Goal: Task Accomplishment & Management: Manage account settings

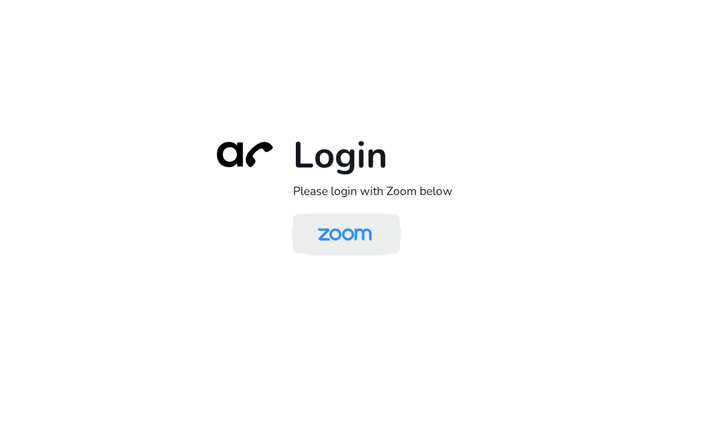
click at [365, 244] on img at bounding box center [345, 235] width 78 height 37
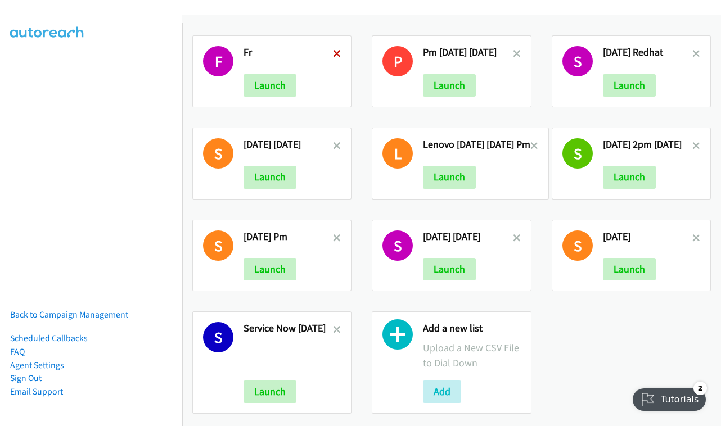
click at [335, 51] on icon at bounding box center [337, 55] width 8 height 8
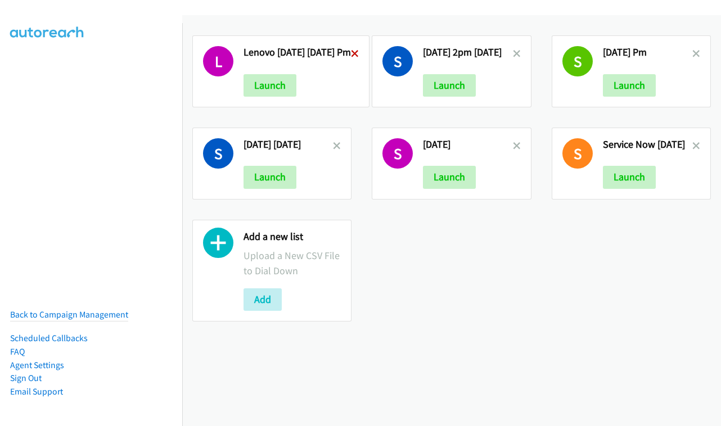
click at [353, 54] on icon at bounding box center [355, 55] width 8 height 8
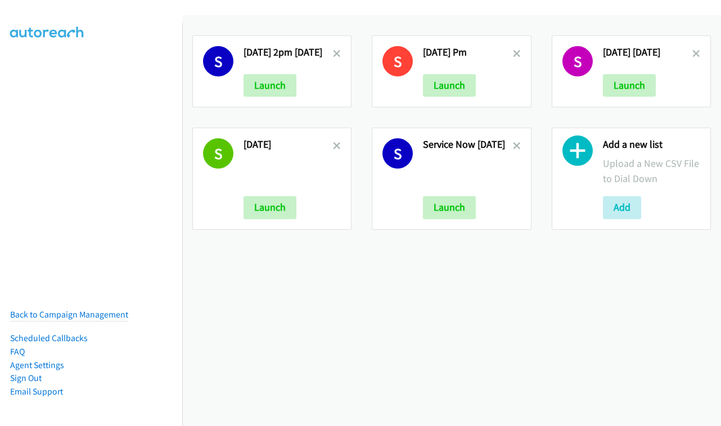
click at [341, 54] on icon at bounding box center [337, 55] width 8 height 8
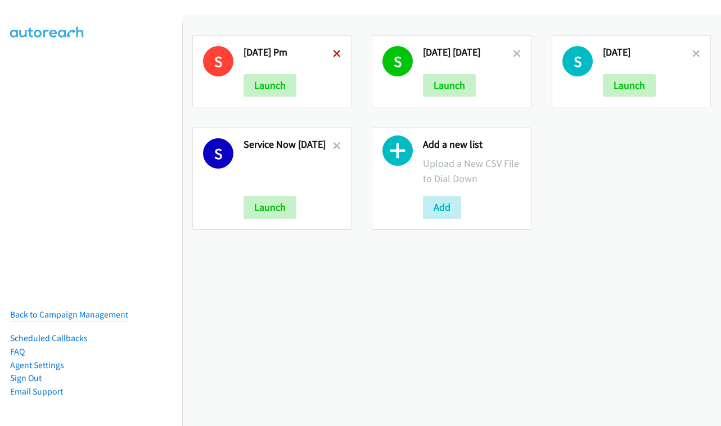
click at [338, 53] on icon at bounding box center [337, 55] width 8 height 8
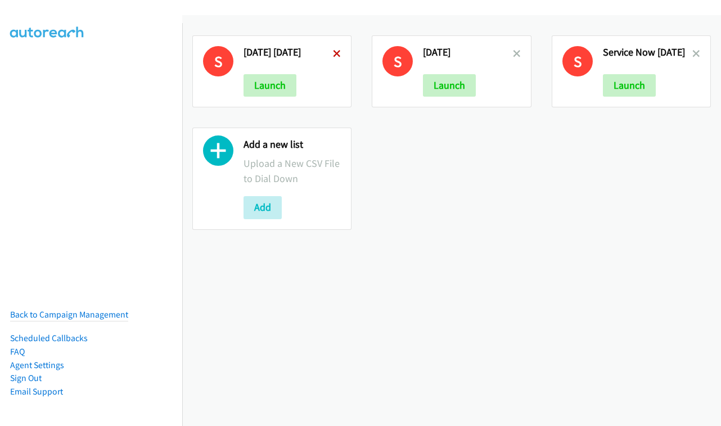
click at [336, 53] on icon at bounding box center [337, 55] width 8 height 8
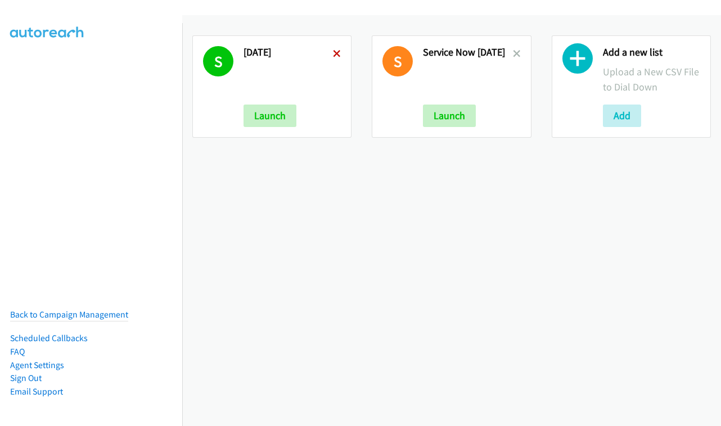
click at [334, 54] on icon at bounding box center [337, 55] width 8 height 8
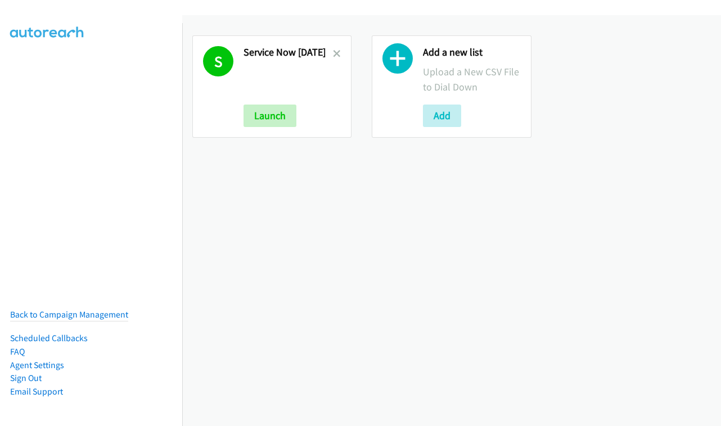
click at [338, 53] on icon at bounding box center [337, 55] width 8 height 8
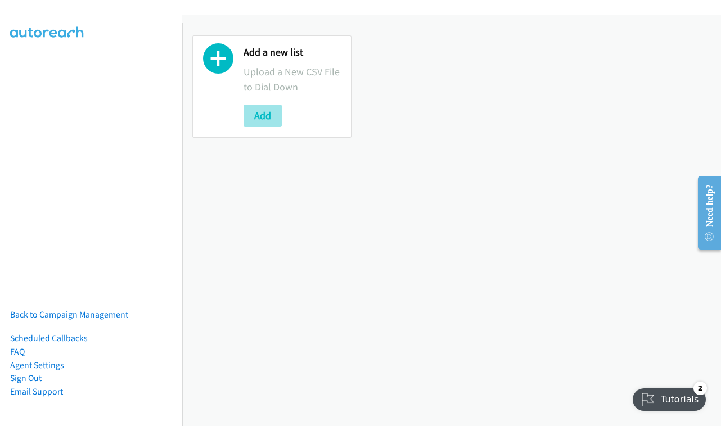
click at [276, 118] on button "Add" at bounding box center [263, 116] width 38 height 23
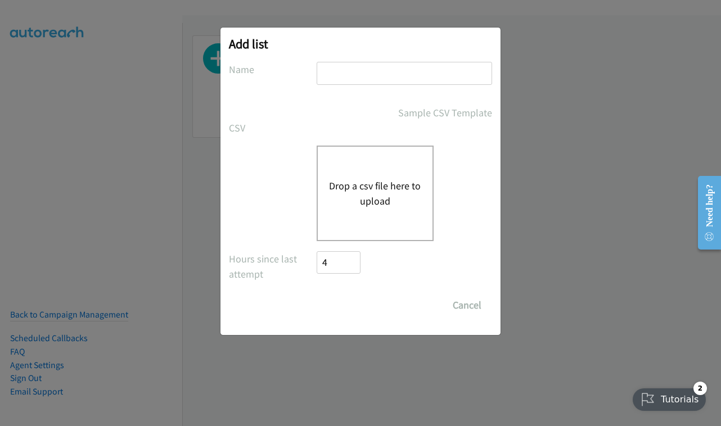
click at [336, 53] on div "Add list No phone fields were returned for that Report or List View Please uplo…" at bounding box center [361, 182] width 280 height 308
click at [341, 59] on div "Add list No phone fields were returned for that Report or List View Please uplo…" at bounding box center [361, 182] width 280 height 308
click at [353, 64] on input "text" at bounding box center [405, 73] width 176 height 23
type input "LENOVO TUESDAY - 23"
click at [368, 215] on div "Drop a csv file here to upload" at bounding box center [375, 194] width 117 height 96
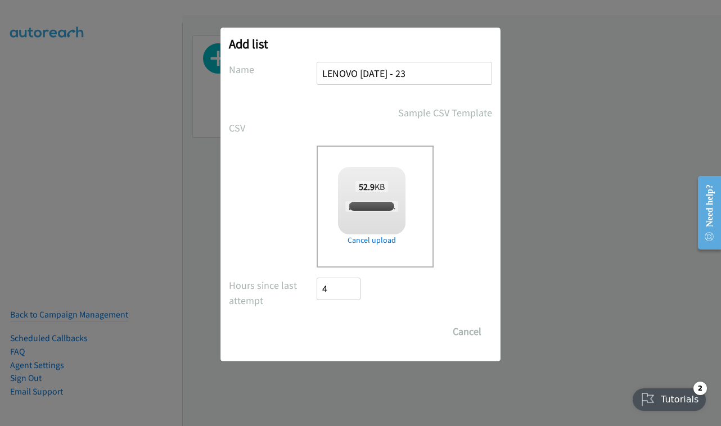
checkbox input "true"
click at [351, 333] on input "Save List" at bounding box center [346, 332] width 59 height 23
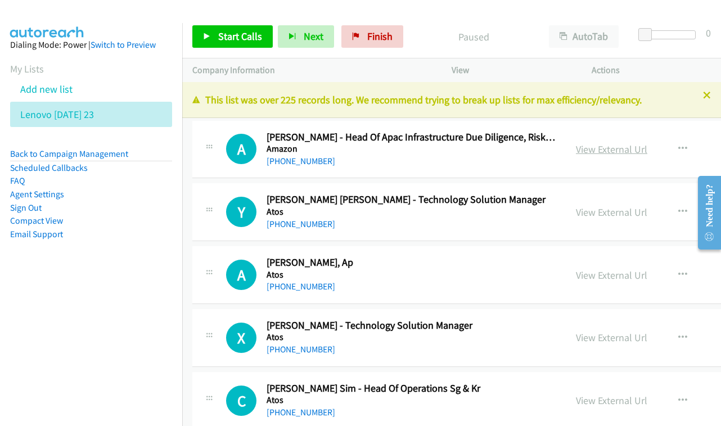
click at [585, 156] on link "View External Url" at bounding box center [611, 149] width 71 height 13
click at [587, 219] on link "View External Url" at bounding box center [611, 212] width 71 height 13
click at [609, 282] on link "View External Url" at bounding box center [611, 275] width 71 height 13
click at [597, 344] on link "View External Url" at bounding box center [611, 337] width 71 height 13
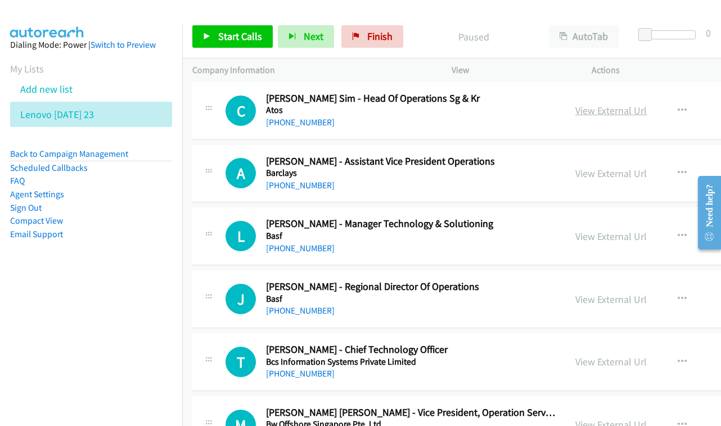
scroll to position [291, 1]
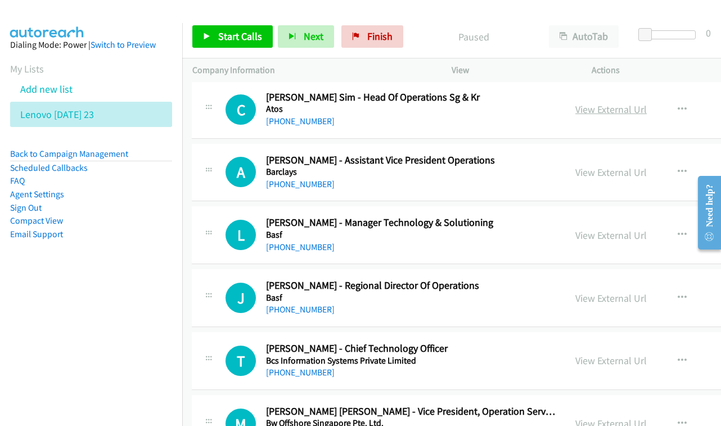
click at [603, 116] on link "View External Url" at bounding box center [611, 109] width 71 height 13
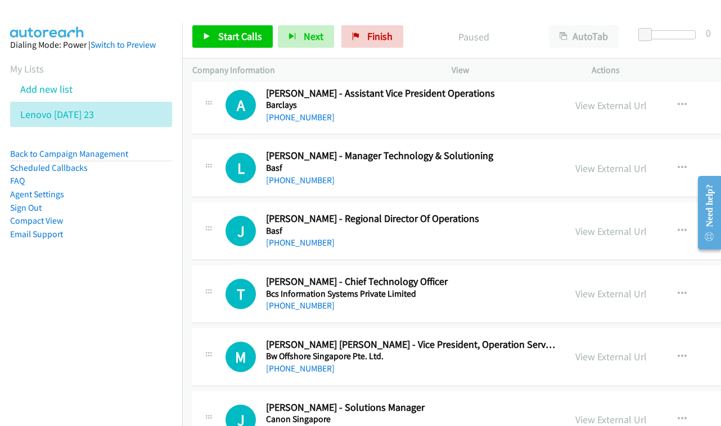
scroll to position [356, 1]
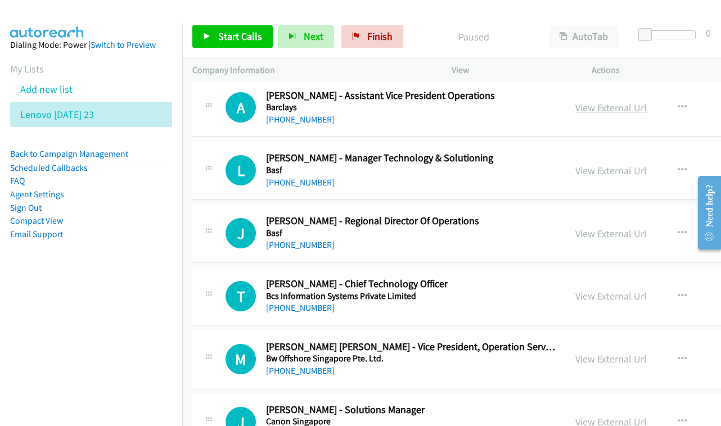
click at [617, 114] on link "View External Url" at bounding box center [611, 107] width 71 height 13
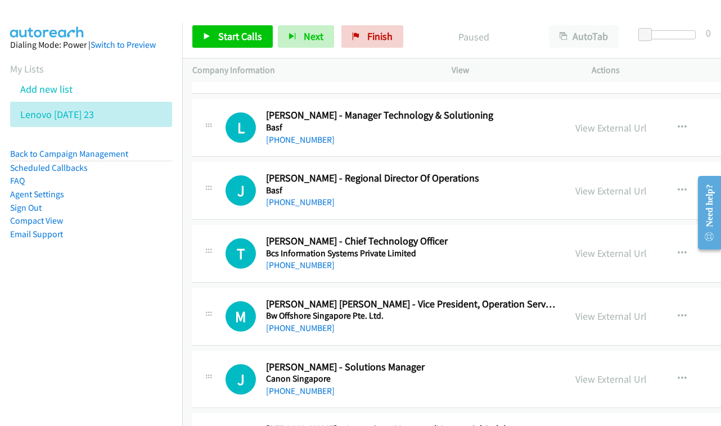
scroll to position [399, 1]
click at [614, 134] on link "View External Url" at bounding box center [611, 128] width 71 height 13
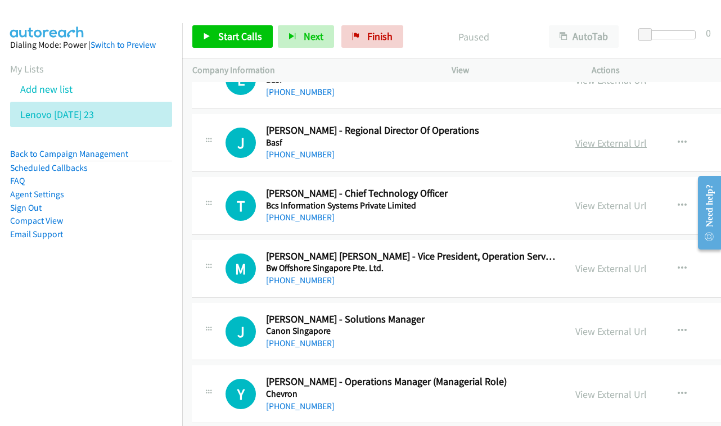
scroll to position [465, 1]
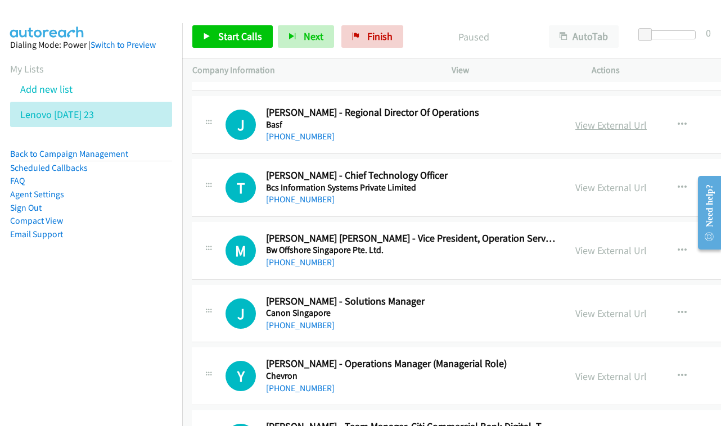
click at [621, 129] on link "View External Url" at bounding box center [611, 125] width 71 height 13
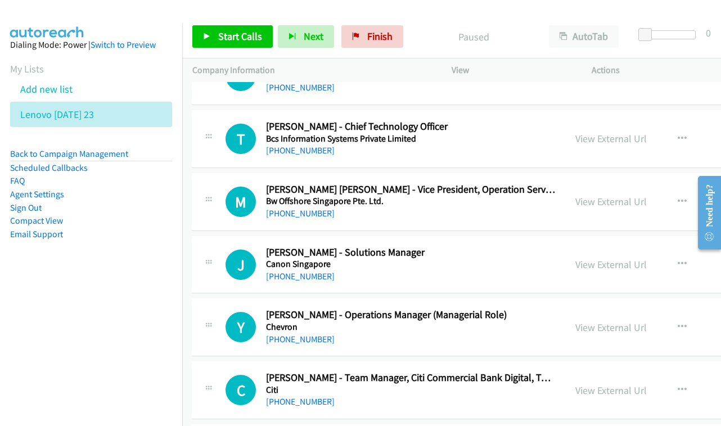
scroll to position [529, 1]
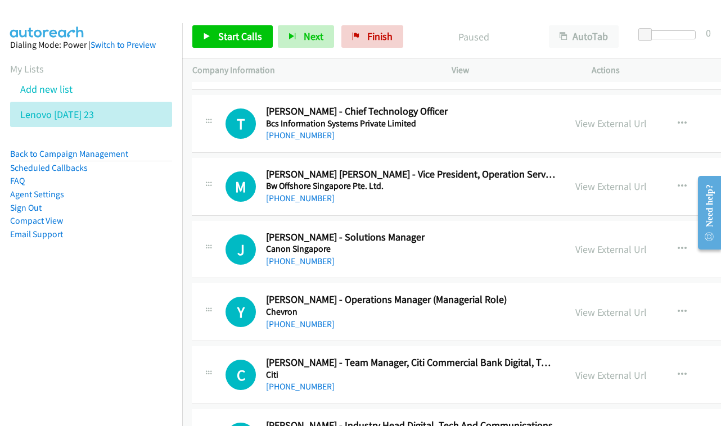
click at [589, 138] on div "View External Url View External Url Schedule/Manage Callback Start Calls Here R…" at bounding box center [663, 123] width 197 height 37
click at [586, 128] on link "View External Url" at bounding box center [611, 123] width 71 height 13
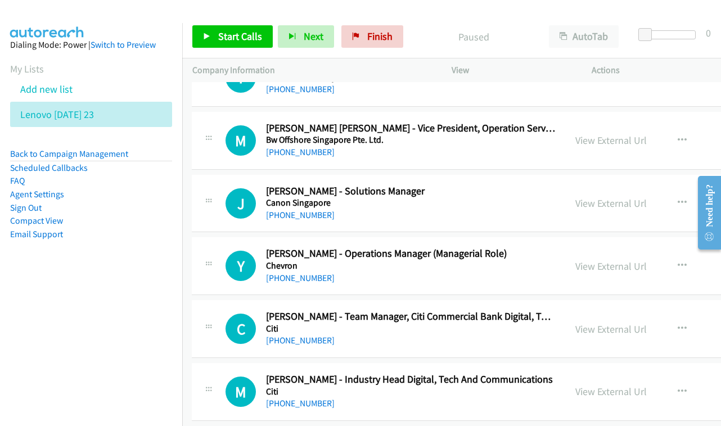
scroll to position [592, 1]
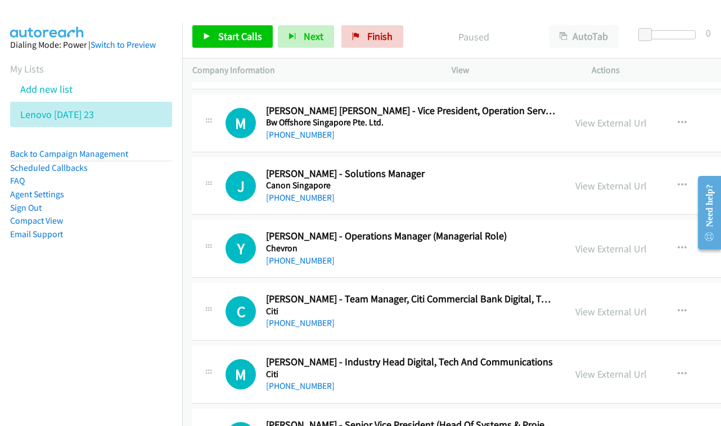
click at [632, 131] on div "View External Url" at bounding box center [611, 122] width 71 height 15
click at [619, 128] on link "View External Url" at bounding box center [611, 122] width 71 height 13
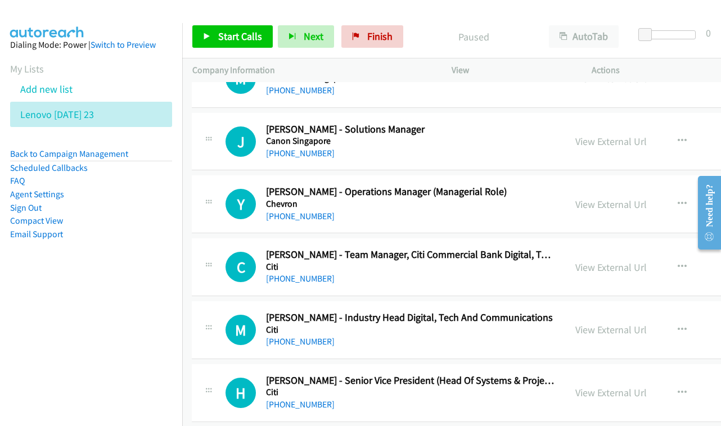
scroll to position [649, 1]
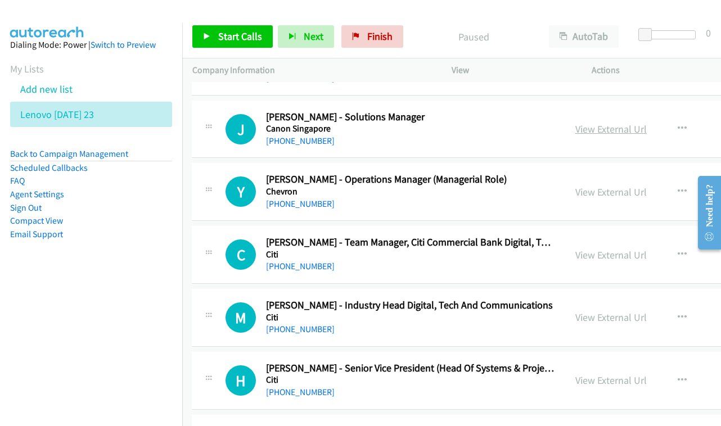
click at [619, 136] on link "View External Url" at bounding box center [611, 129] width 71 height 13
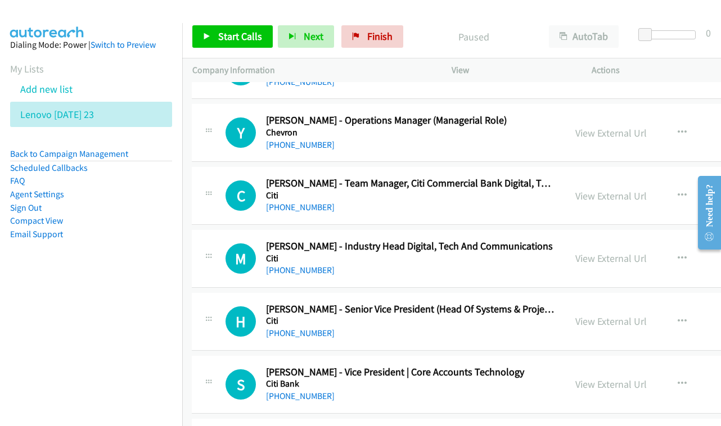
scroll to position [709, 1]
click at [601, 138] on link "View External Url" at bounding box center [611, 132] width 71 height 13
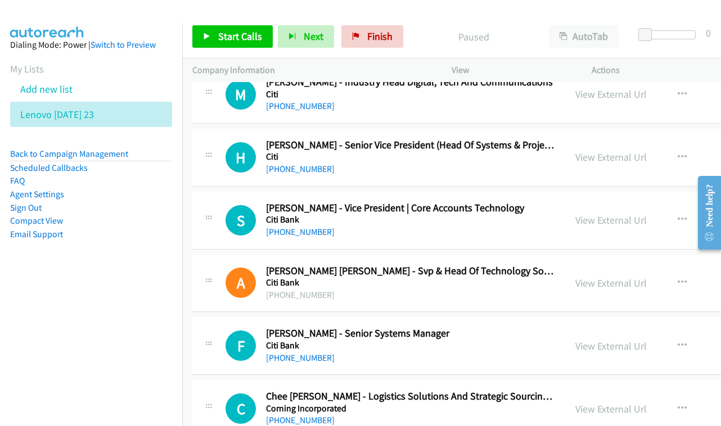
scroll to position [892, 1]
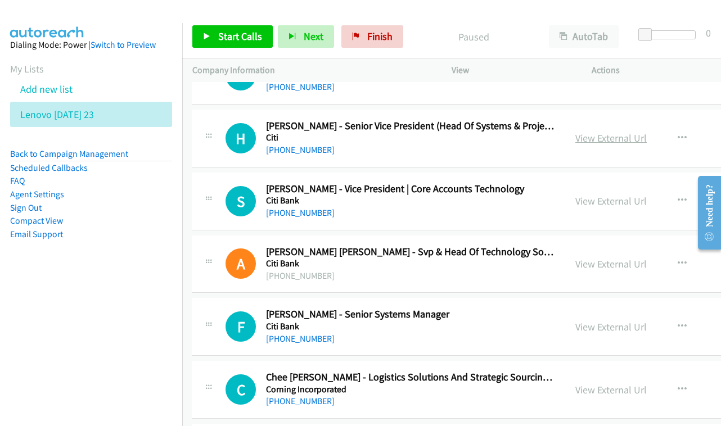
click at [593, 140] on link "View External Url" at bounding box center [611, 138] width 71 height 13
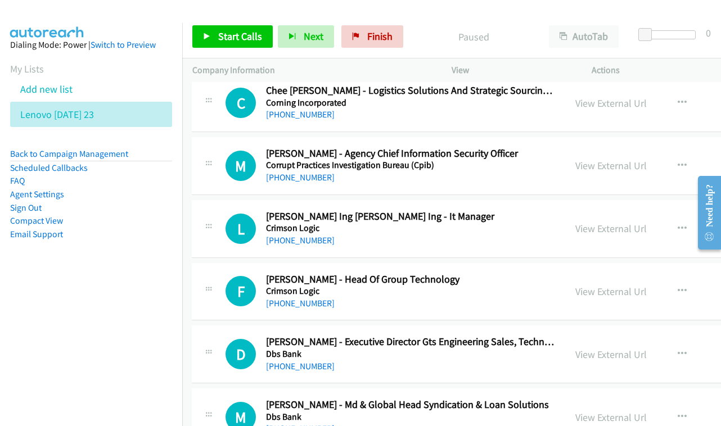
scroll to position [1224, 1]
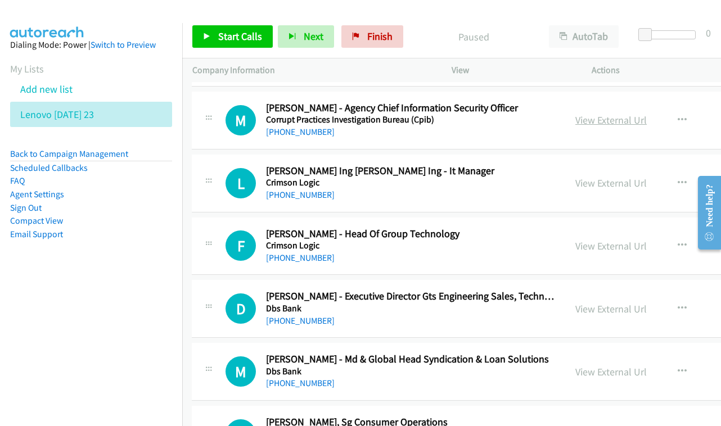
click at [626, 114] on link "View External Url" at bounding box center [611, 120] width 71 height 13
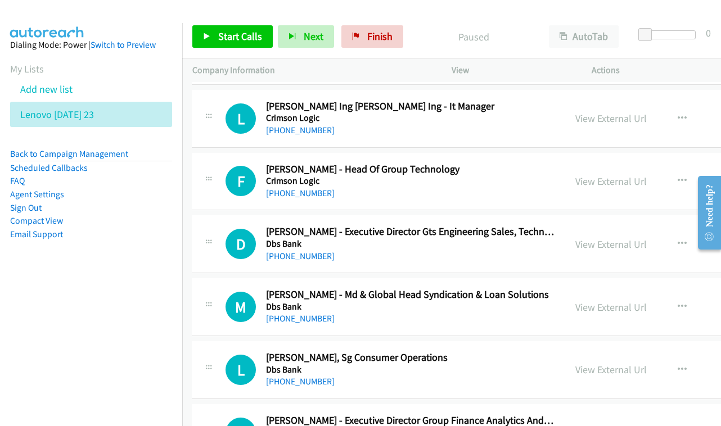
scroll to position [1302, 1]
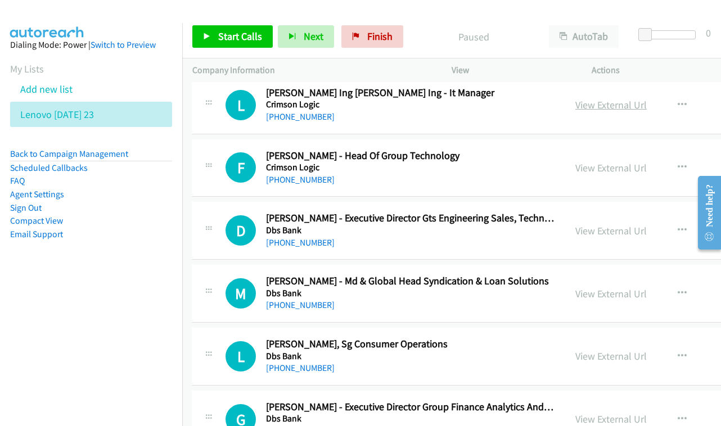
click at [605, 98] on link "View External Url" at bounding box center [611, 104] width 71 height 13
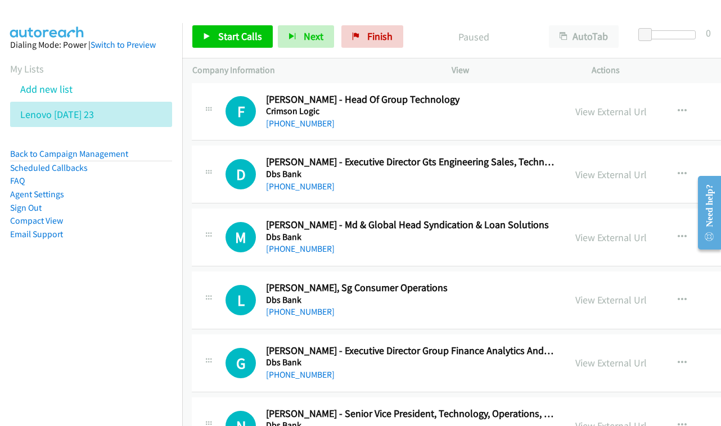
scroll to position [1357, 1]
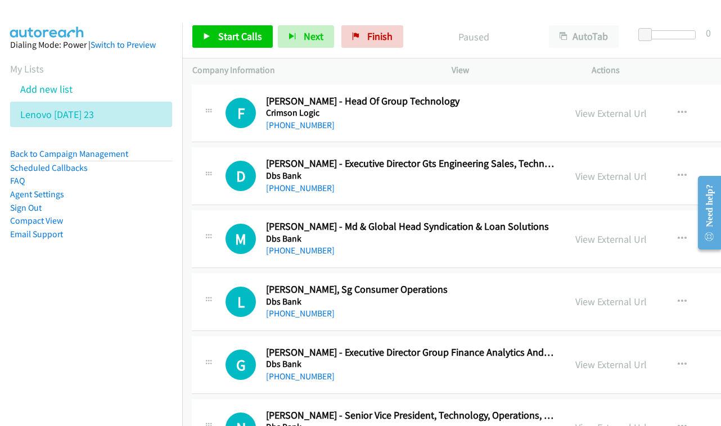
click at [613, 115] on div "View External Url View External Url Schedule/Manage Callback Start Calls Here R…" at bounding box center [663, 113] width 197 height 37
click at [612, 111] on link "View External Url" at bounding box center [611, 113] width 71 height 13
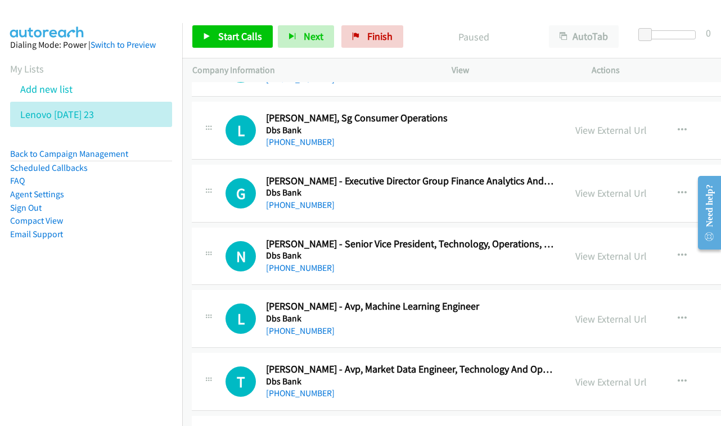
scroll to position [1529, 1]
click at [607, 126] on link "View External Url" at bounding box center [611, 129] width 71 height 13
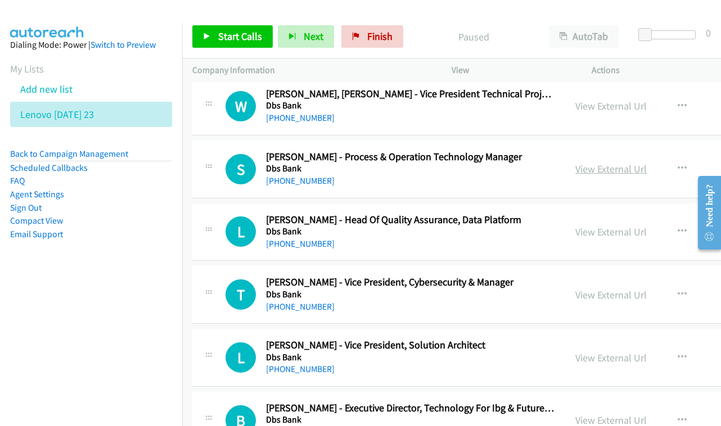
scroll to position [1930, 1]
click at [599, 163] on link "View External Url" at bounding box center [611, 169] width 71 height 13
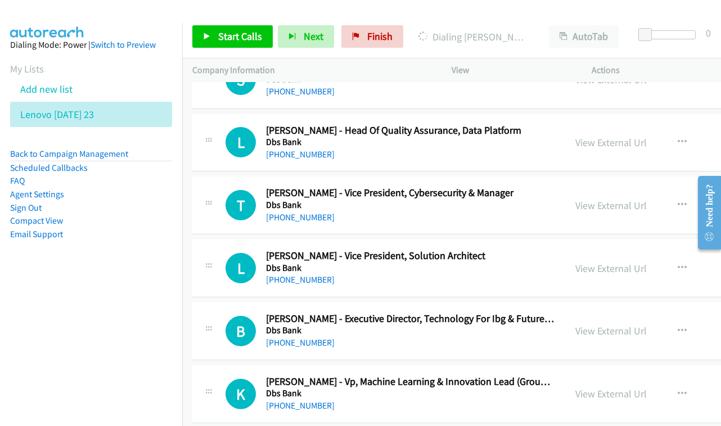
scroll to position [2021, 1]
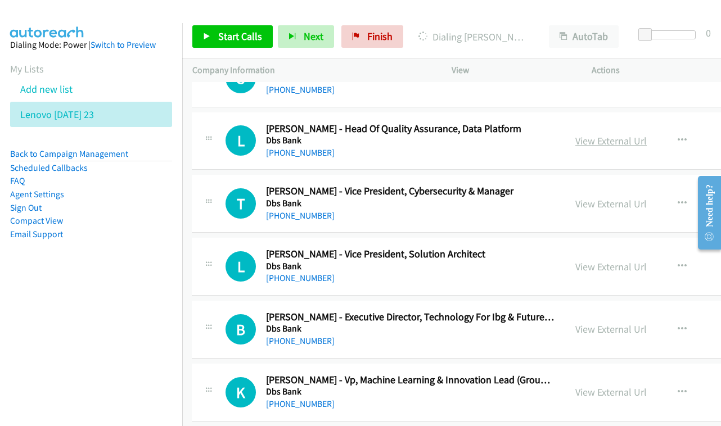
click at [590, 134] on link "View External Url" at bounding box center [611, 140] width 71 height 13
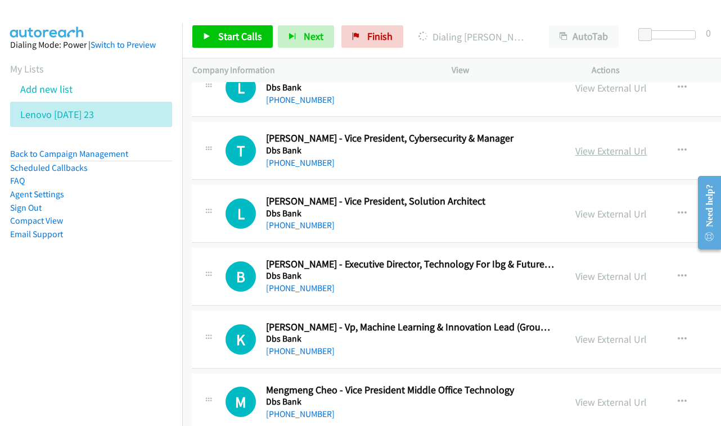
scroll to position [2076, 1]
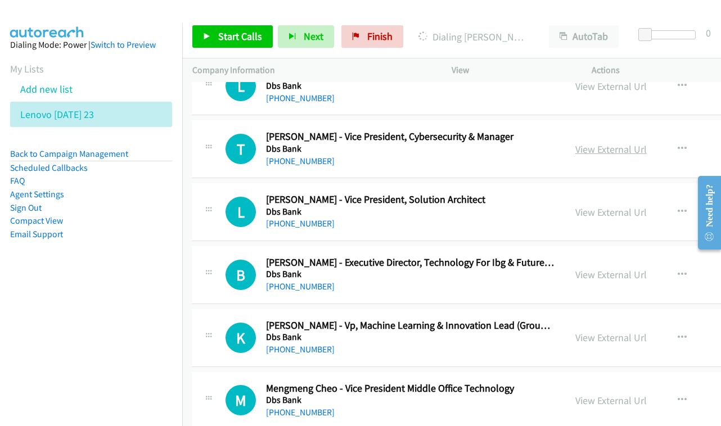
click at [600, 143] on link "View External Url" at bounding box center [611, 149] width 71 height 13
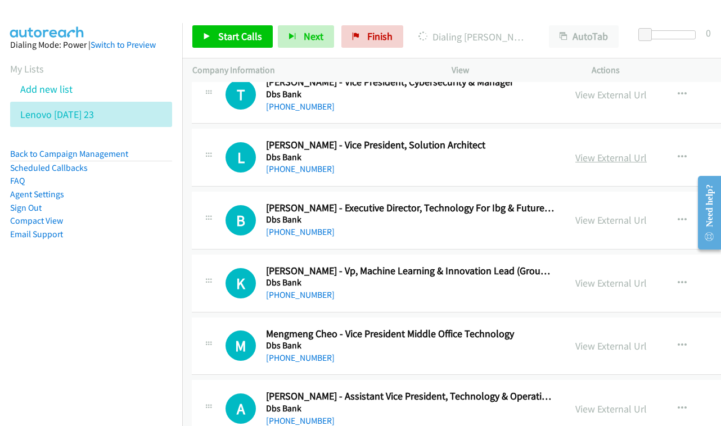
scroll to position [2132, 0]
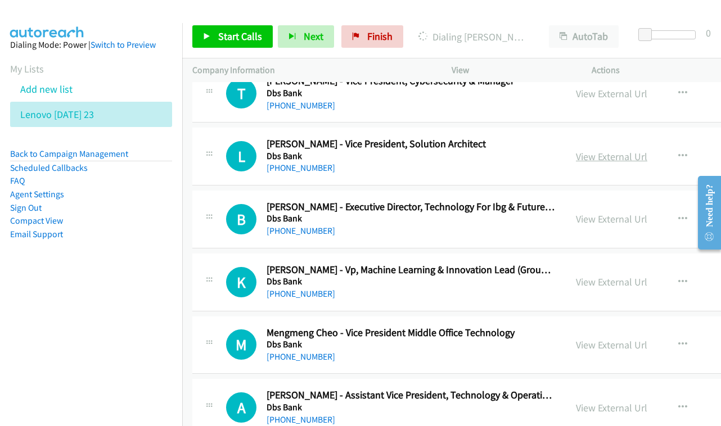
click at [640, 150] on link "View External Url" at bounding box center [611, 156] width 71 height 13
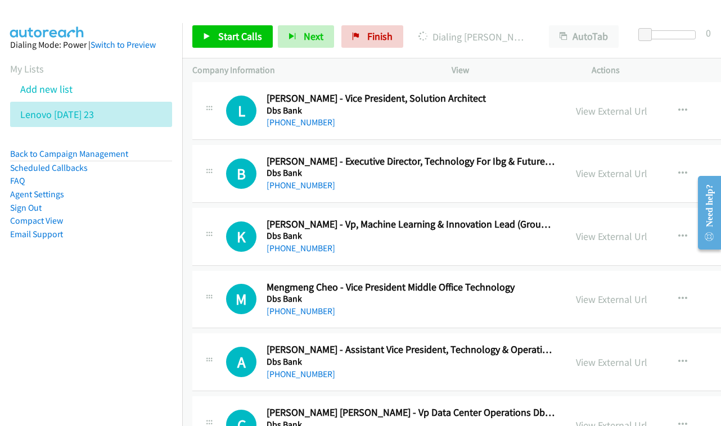
scroll to position [2187, 0]
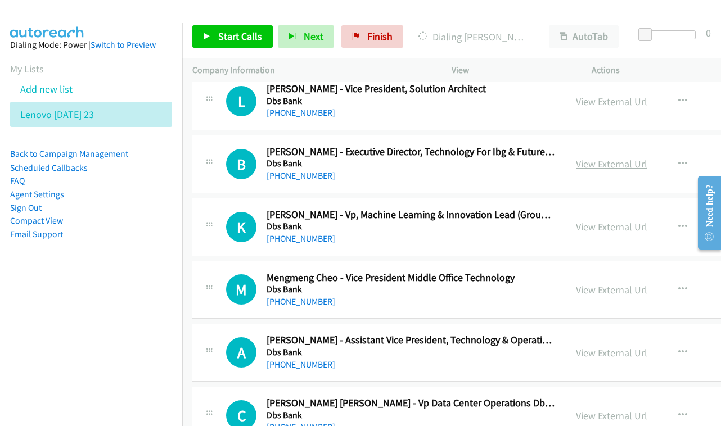
click at [597, 158] on link "View External Url" at bounding box center [611, 164] width 71 height 13
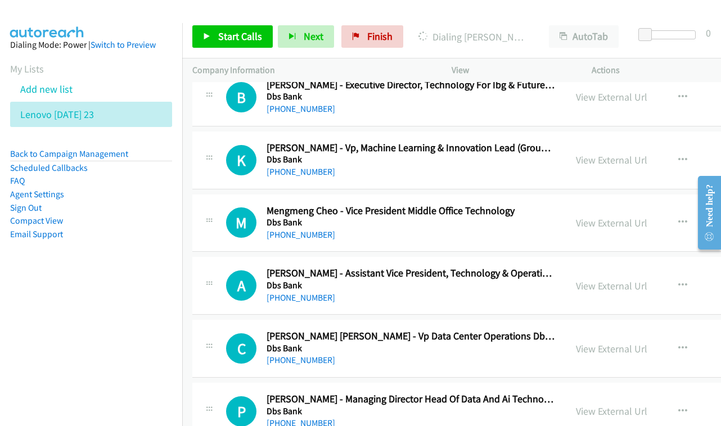
scroll to position [2313, 0]
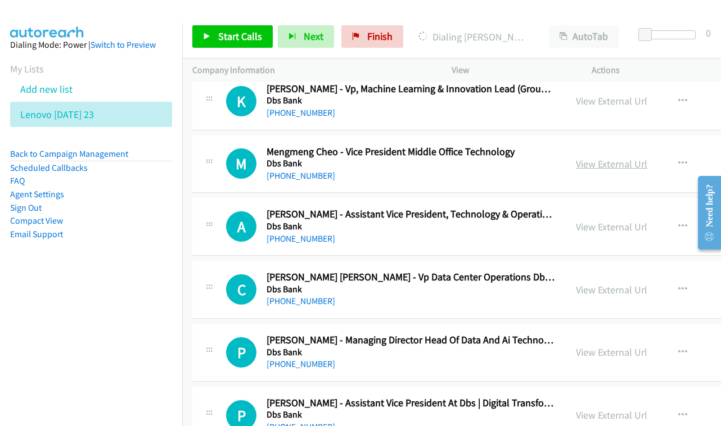
click at [604, 158] on link "View External Url" at bounding box center [611, 164] width 71 height 13
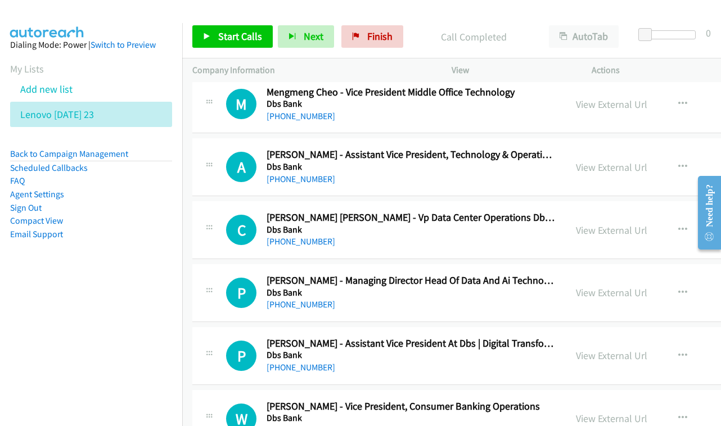
scroll to position [2373, 0]
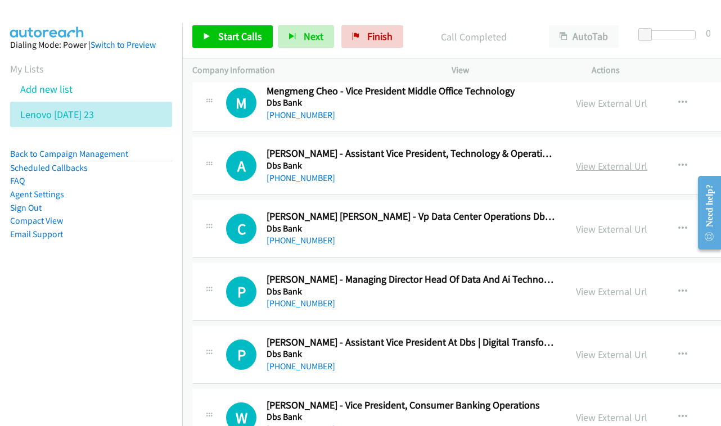
click at [593, 160] on link "View External Url" at bounding box center [611, 166] width 71 height 13
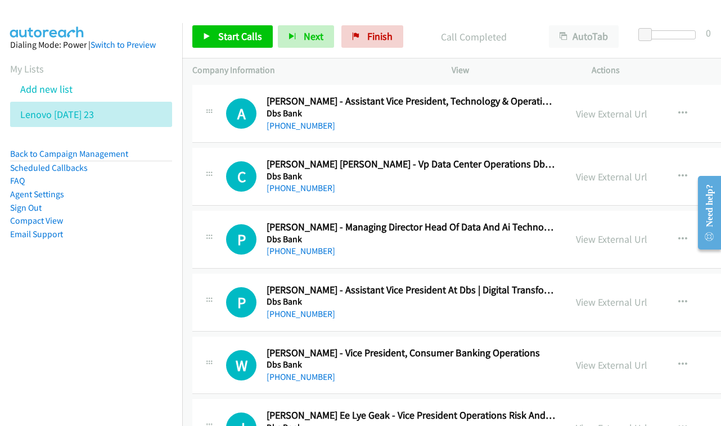
scroll to position [2433, 0]
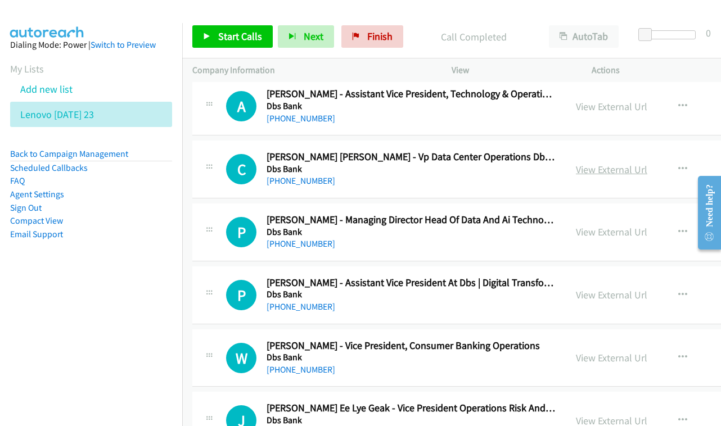
click at [618, 163] on link "View External Url" at bounding box center [611, 169] width 71 height 13
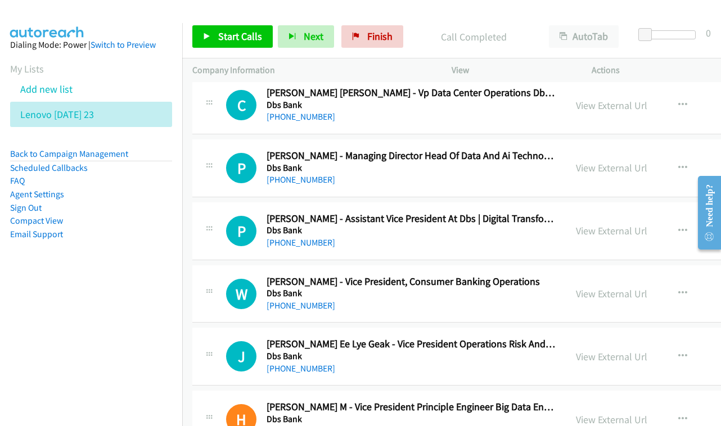
scroll to position [2503, 0]
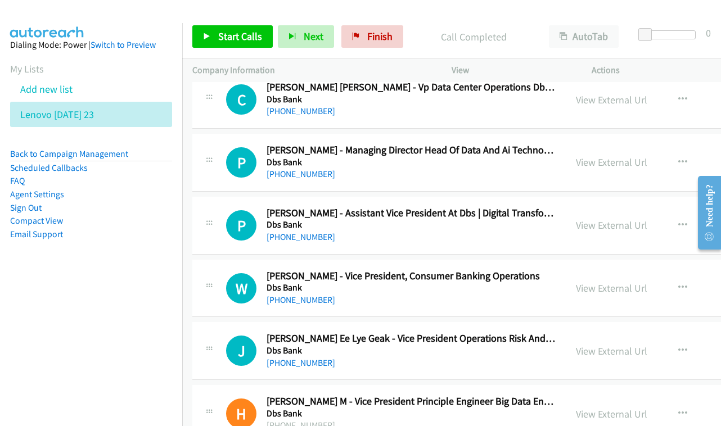
click at [611, 155] on div "View External Url" at bounding box center [611, 162] width 71 height 15
click at [589, 156] on link "View External Url" at bounding box center [611, 162] width 71 height 13
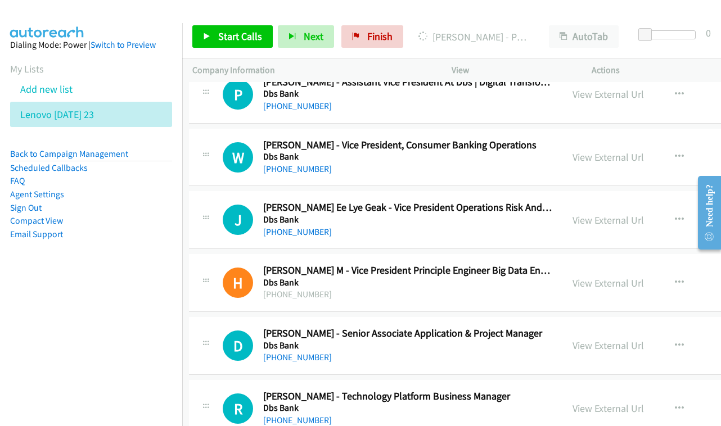
scroll to position [2634, 5]
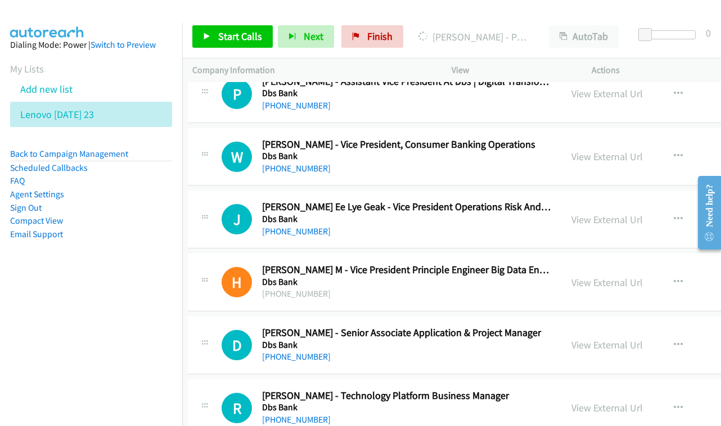
click at [605, 149] on div "View External Url" at bounding box center [607, 156] width 71 height 15
click at [602, 150] on link "View External Url" at bounding box center [607, 156] width 71 height 13
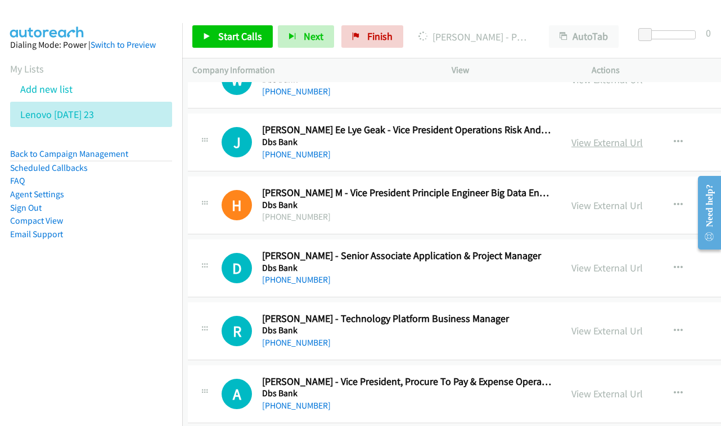
scroll to position [2709, 5]
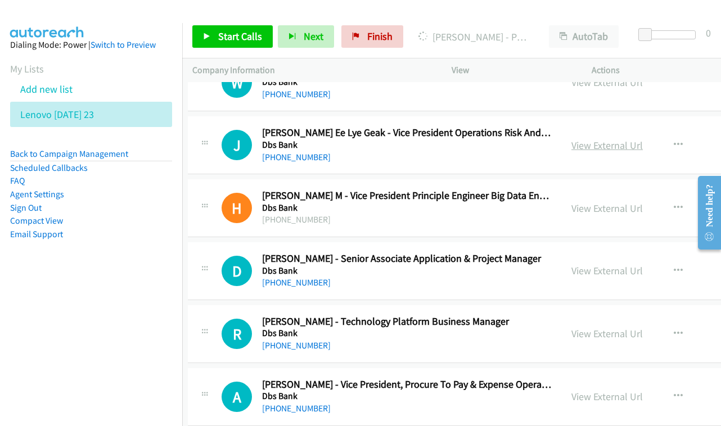
click at [615, 139] on link "View External Url" at bounding box center [607, 145] width 71 height 13
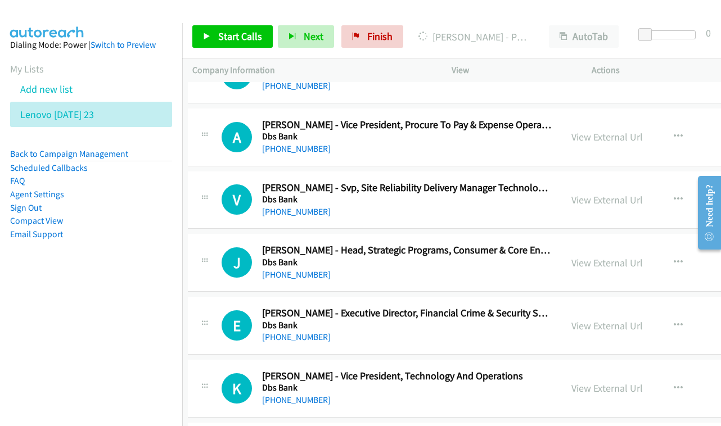
scroll to position [2951, 5]
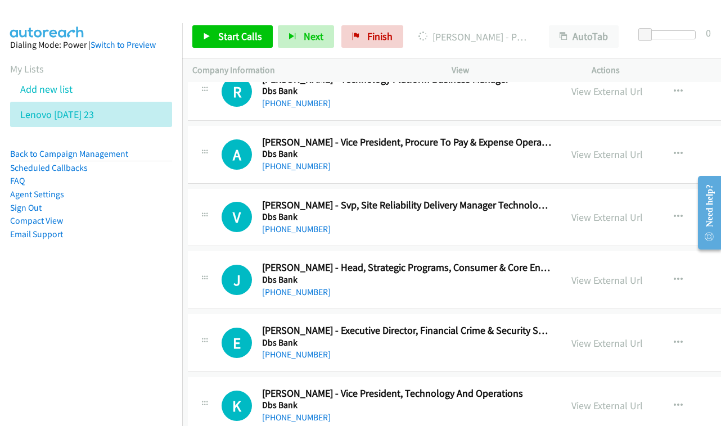
click at [594, 148] on link "View External Url" at bounding box center [607, 154] width 71 height 13
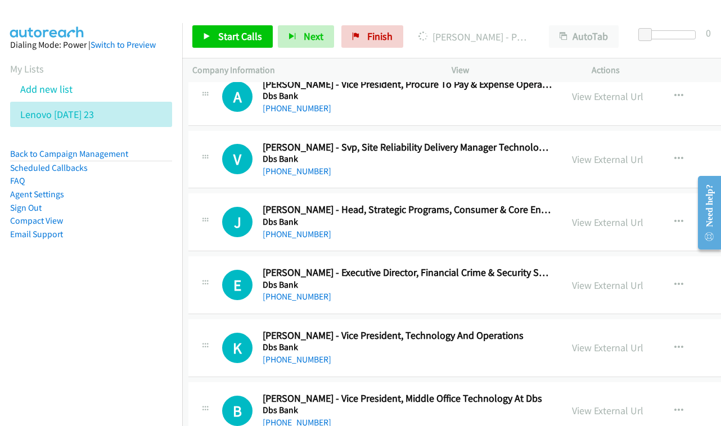
scroll to position [3009, 3]
click at [587, 153] on link "View External Url" at bounding box center [608, 159] width 71 height 13
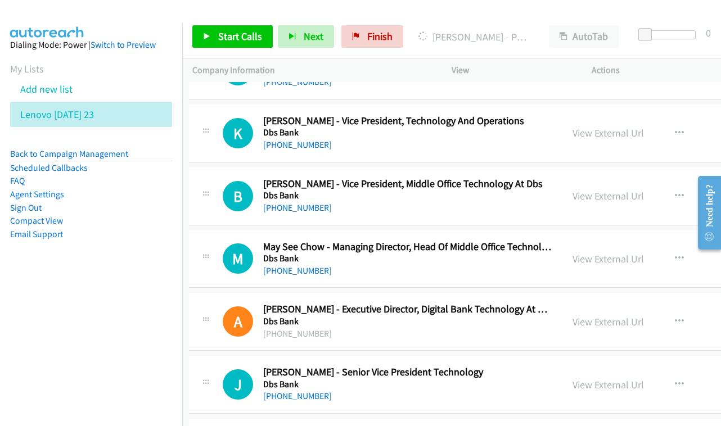
scroll to position [3221, 3]
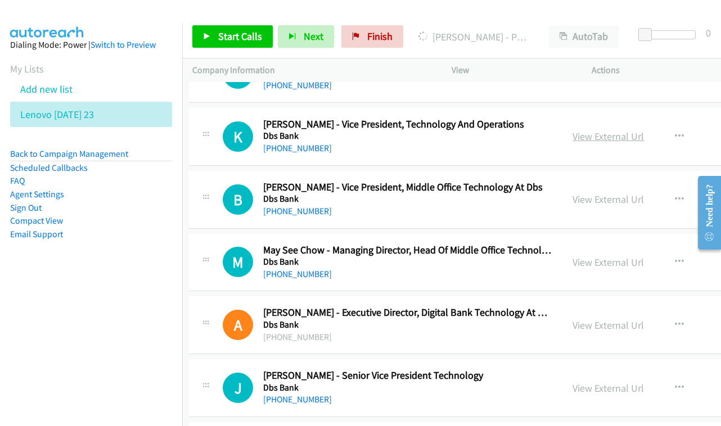
click at [599, 130] on link "View External Url" at bounding box center [608, 136] width 71 height 13
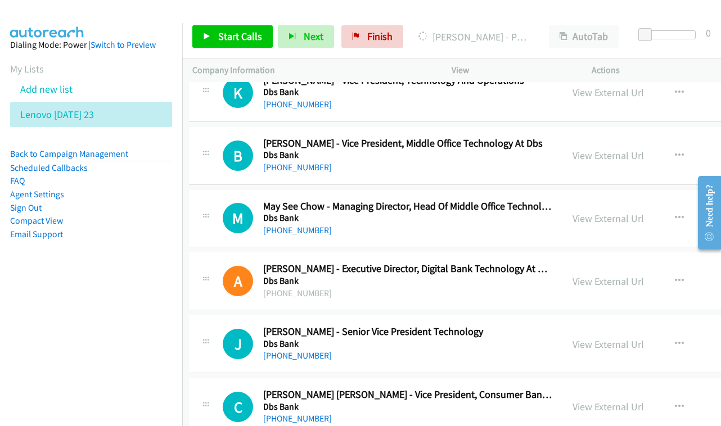
scroll to position [3270, 3]
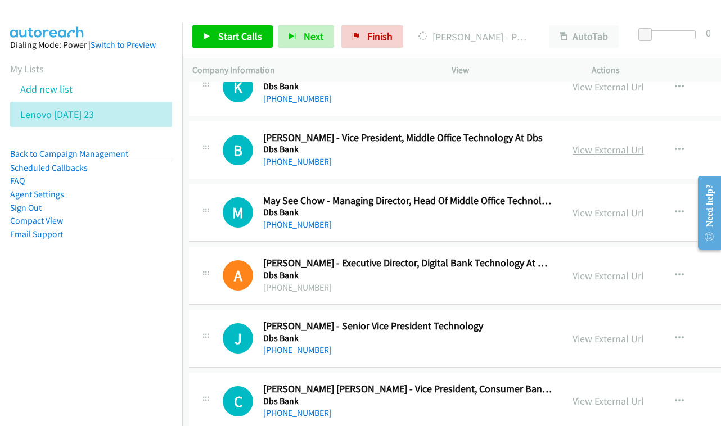
click at [608, 143] on link "View External Url" at bounding box center [608, 149] width 71 height 13
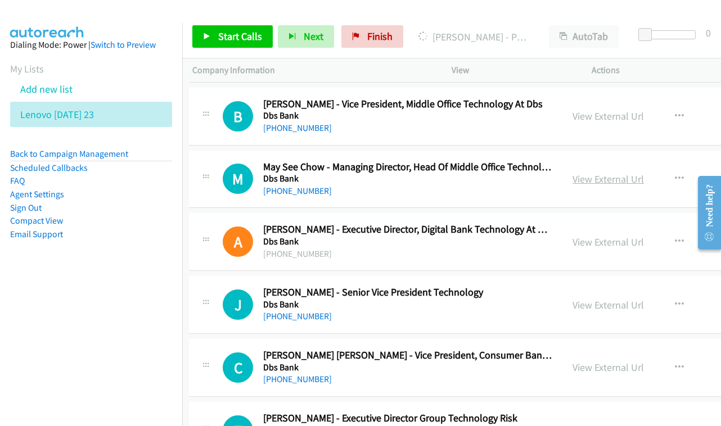
scroll to position [3313, 3]
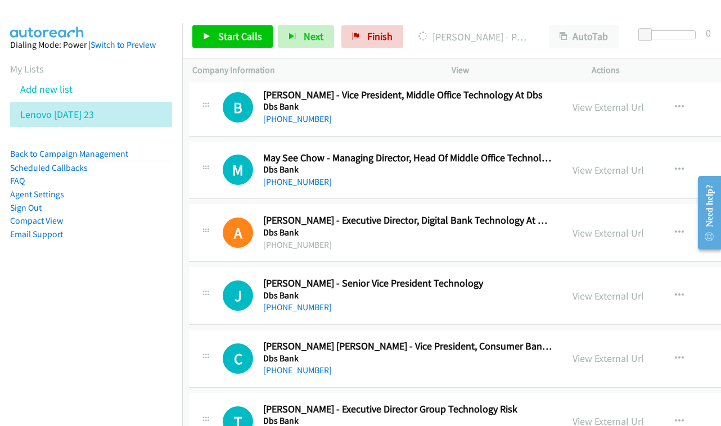
click at [623, 152] on div "View External Url View External Url Schedule/Manage Callback Start Calls Here R…" at bounding box center [661, 170] width 197 height 37
click at [608, 164] on link "View External Url" at bounding box center [608, 170] width 71 height 13
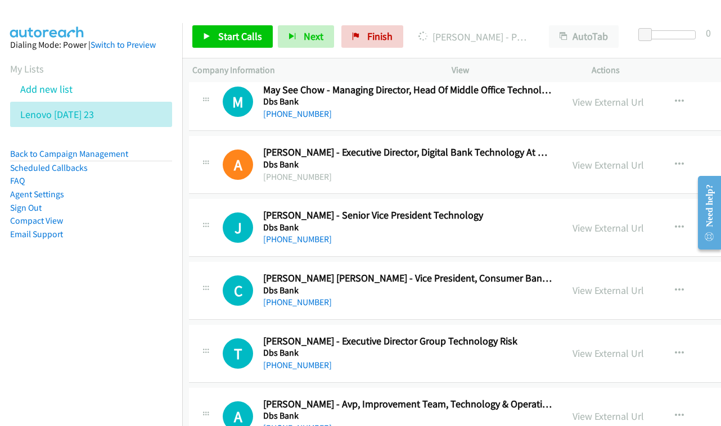
scroll to position [3383, 3]
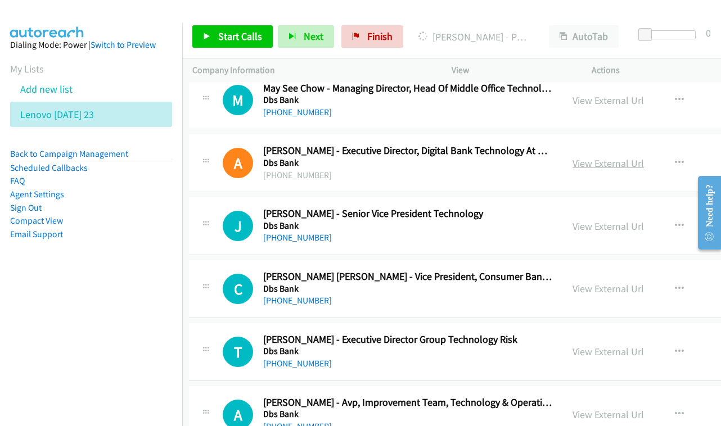
click at [613, 157] on link "View External Url" at bounding box center [608, 163] width 71 height 13
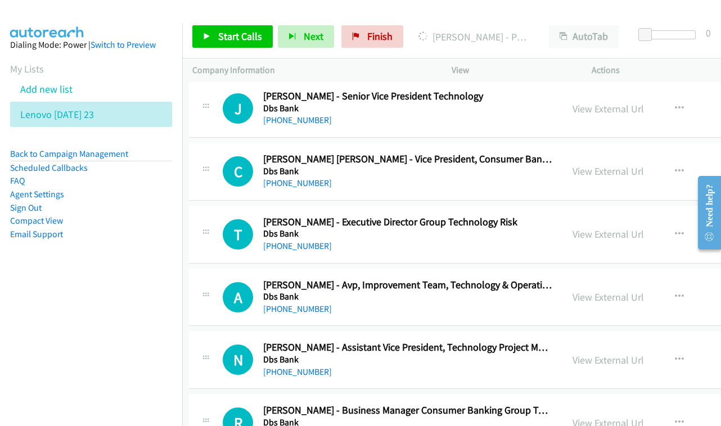
scroll to position [3501, 3]
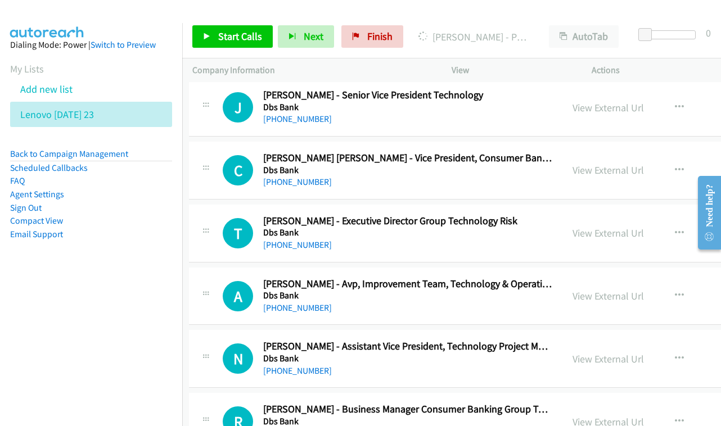
drag, startPoint x: 589, startPoint y: 127, endPoint x: 487, endPoint y: 111, distance: 103.0
click at [619, 164] on link "View External Url" at bounding box center [608, 170] width 71 height 13
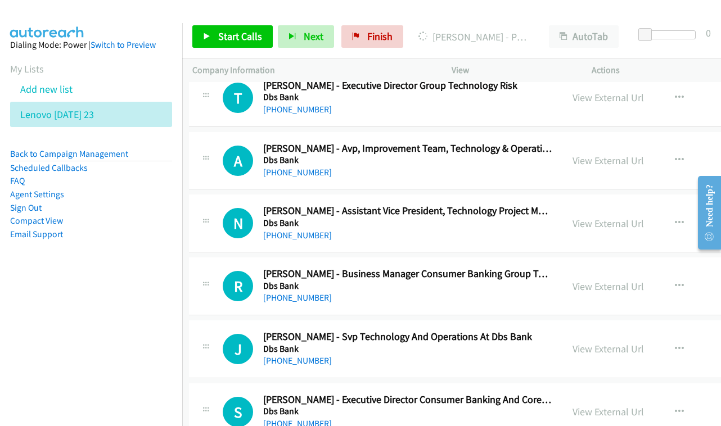
scroll to position [3638, 3]
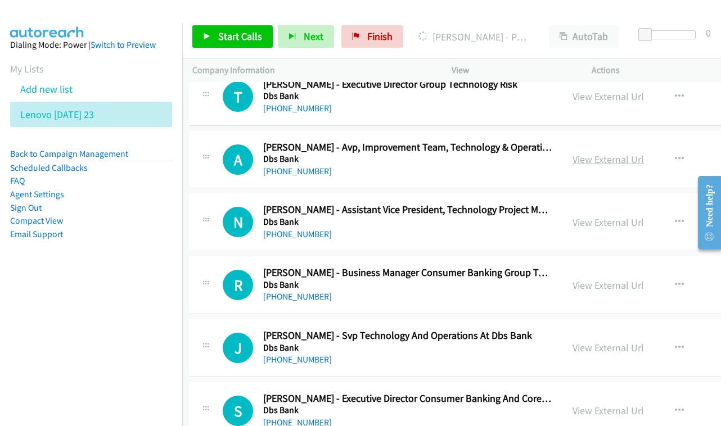
click at [610, 153] on link "View External Url" at bounding box center [608, 159] width 71 height 13
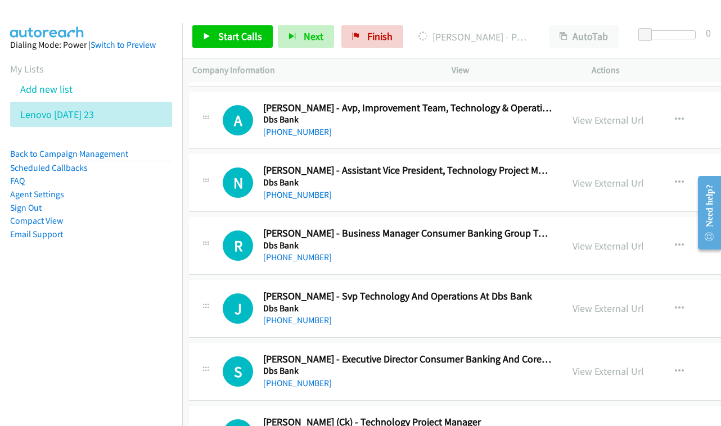
scroll to position [3688, 3]
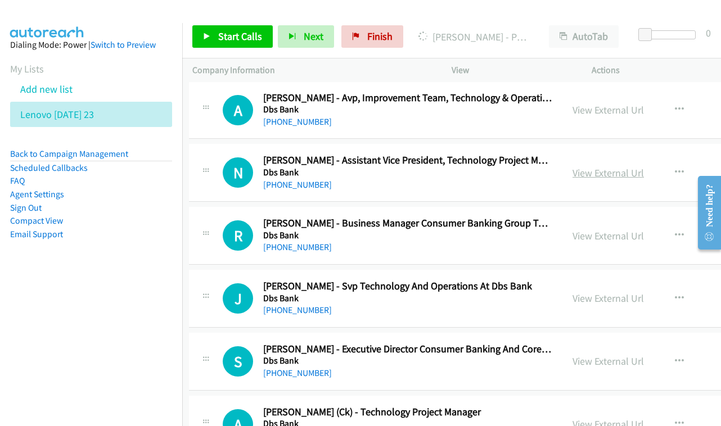
click at [596, 167] on link "View External Url" at bounding box center [608, 173] width 71 height 13
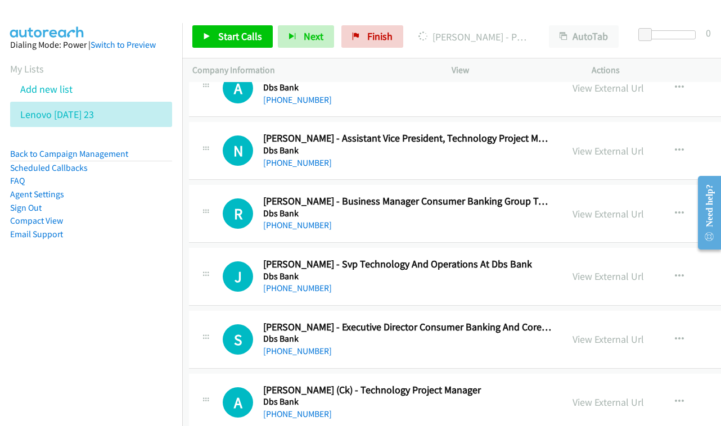
scroll to position [3724, 3]
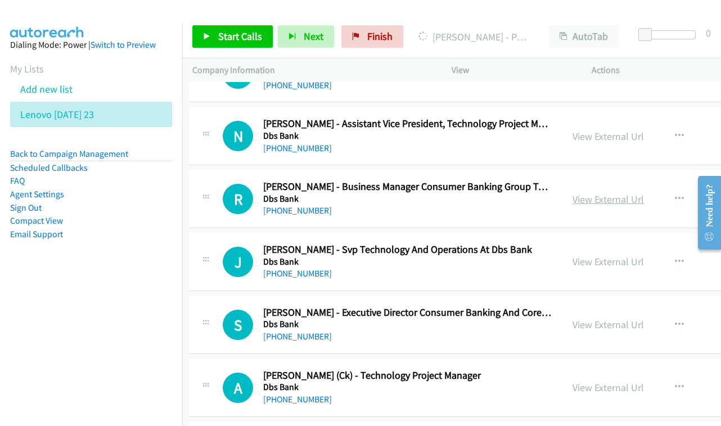
click at [606, 193] on link "View External Url" at bounding box center [608, 199] width 71 height 13
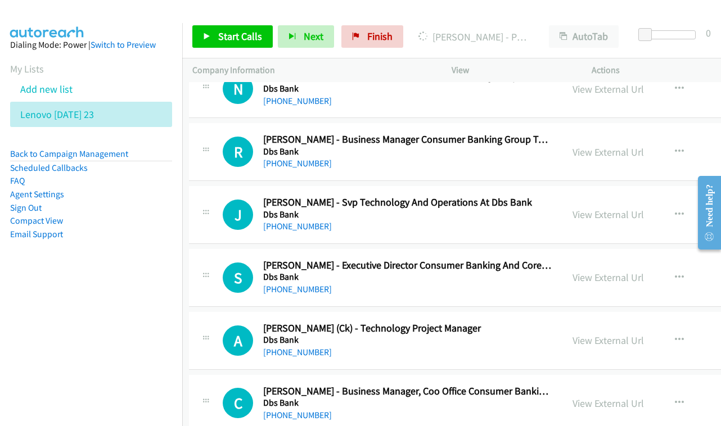
scroll to position [3784, 3]
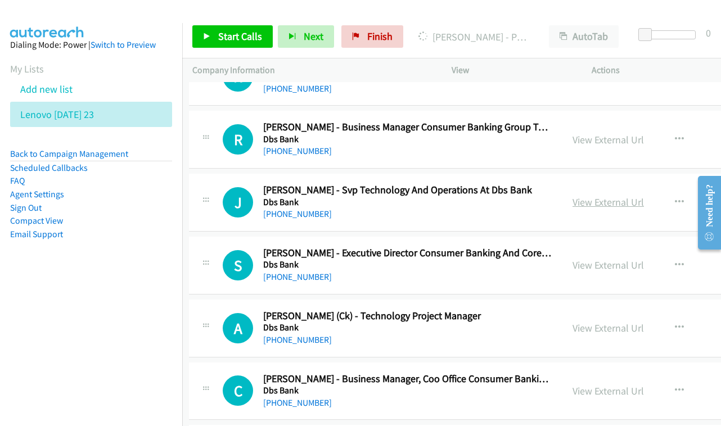
click at [573, 196] on link "View External Url" at bounding box center [608, 202] width 71 height 13
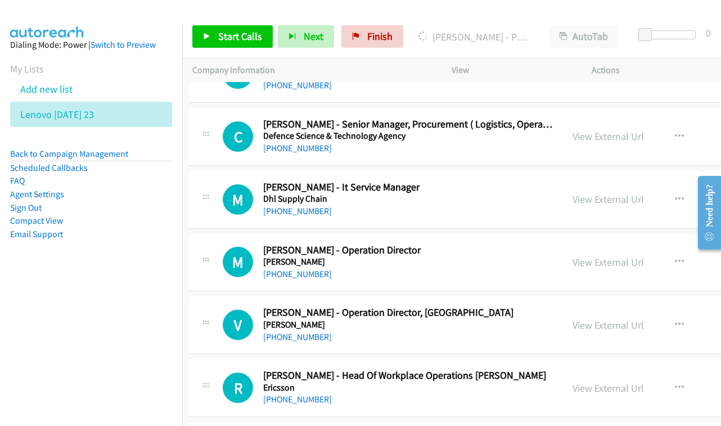
scroll to position [4238, 3]
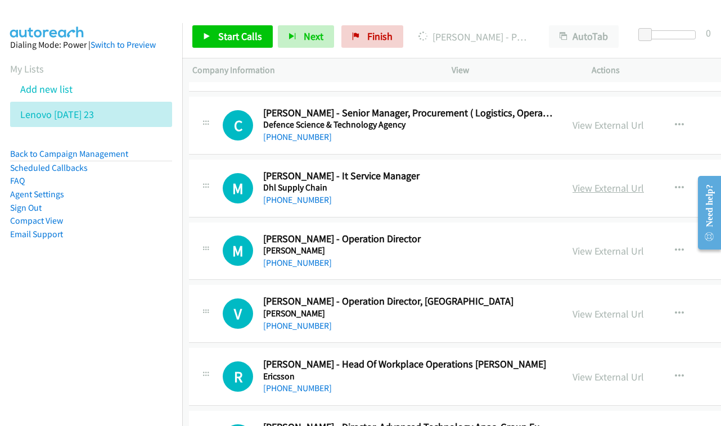
click at [599, 182] on link "View External Url" at bounding box center [608, 188] width 71 height 13
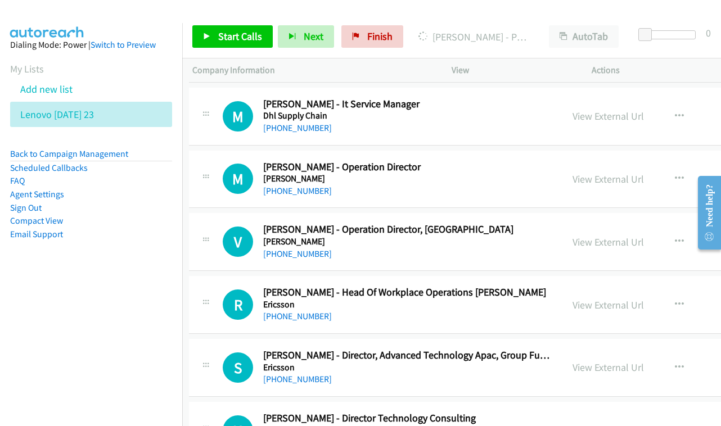
scroll to position [4325, 3]
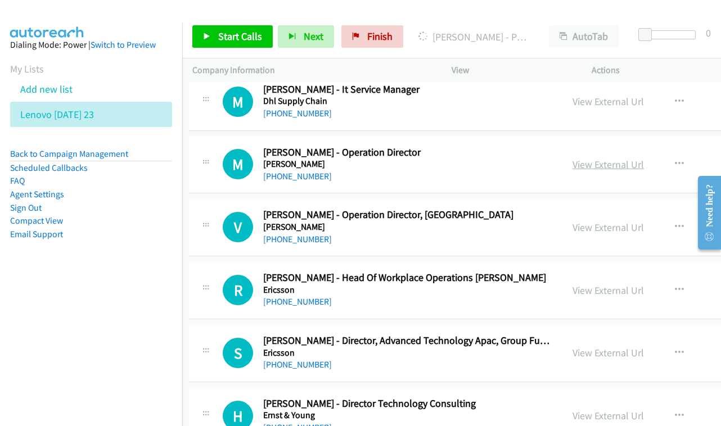
click at [600, 158] on link "View External Url" at bounding box center [608, 164] width 71 height 13
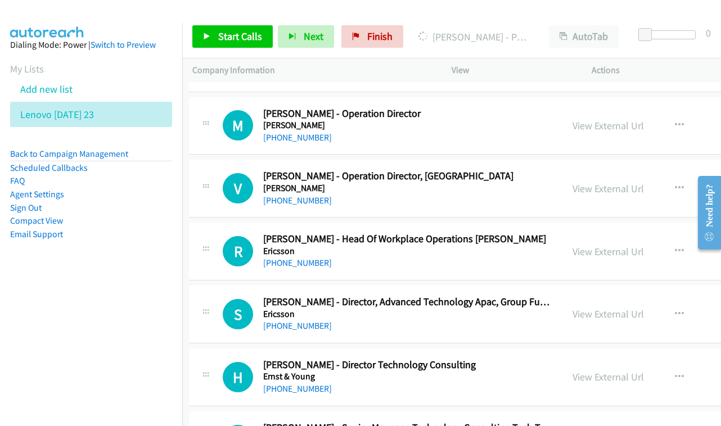
scroll to position [4372, 3]
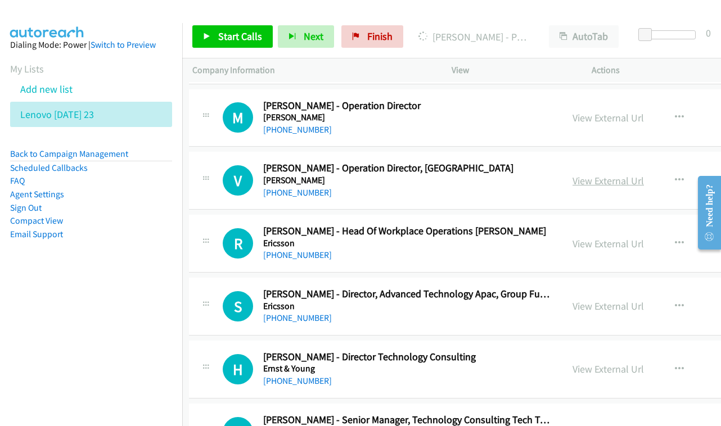
click at [595, 174] on link "View External Url" at bounding box center [608, 180] width 71 height 13
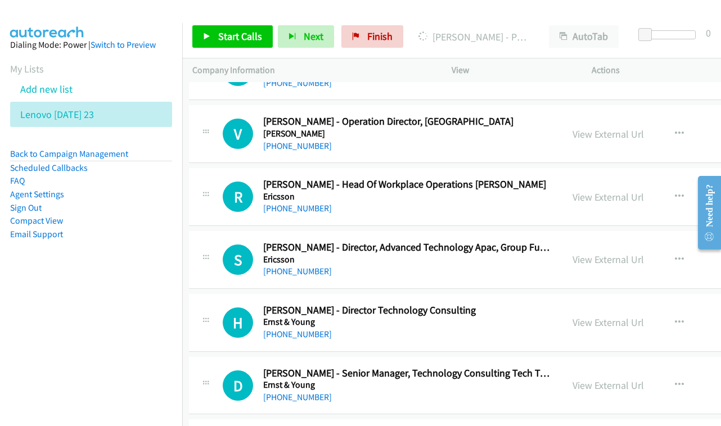
scroll to position [4430, 3]
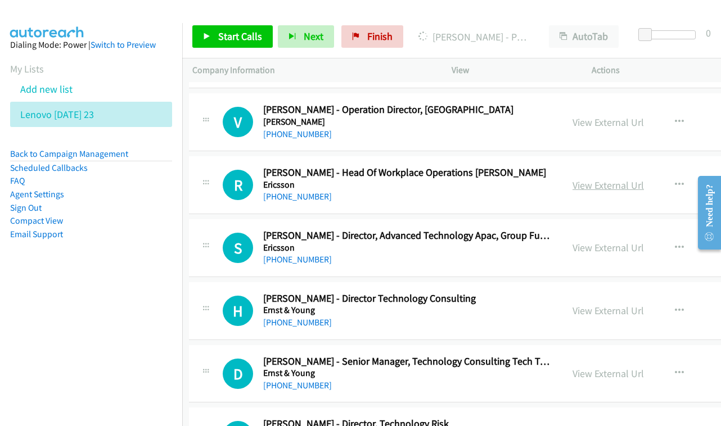
click at [617, 179] on link "View External Url" at bounding box center [608, 185] width 71 height 13
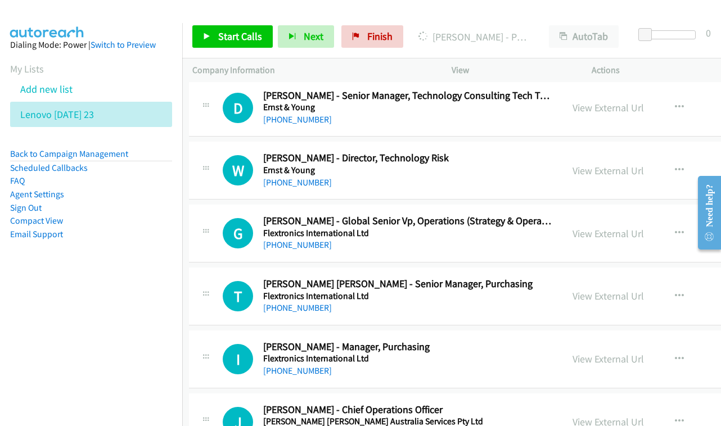
scroll to position [4749, 3]
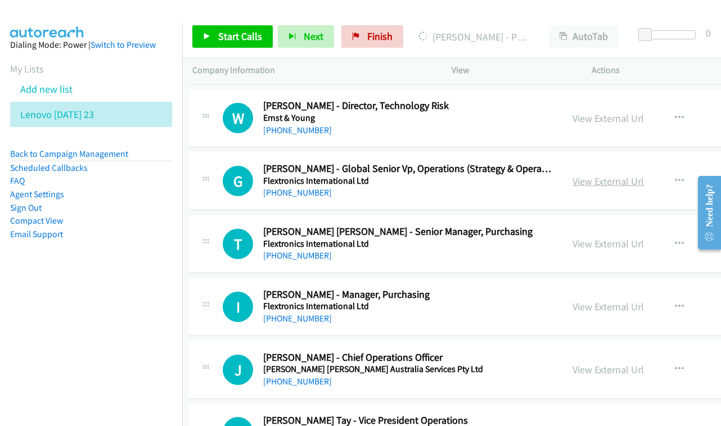
click at [600, 175] on link "View External Url" at bounding box center [608, 181] width 71 height 13
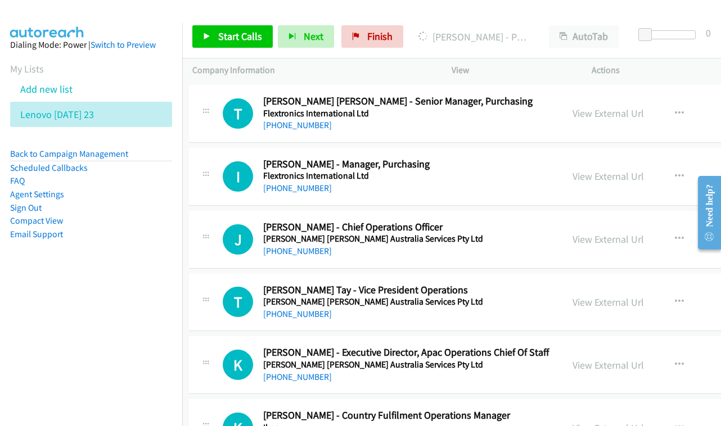
scroll to position [4941, 3]
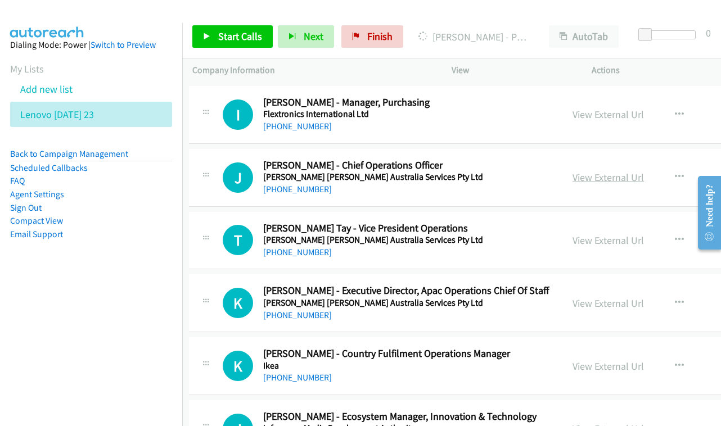
click at [591, 171] on link "View External Url" at bounding box center [608, 177] width 71 height 13
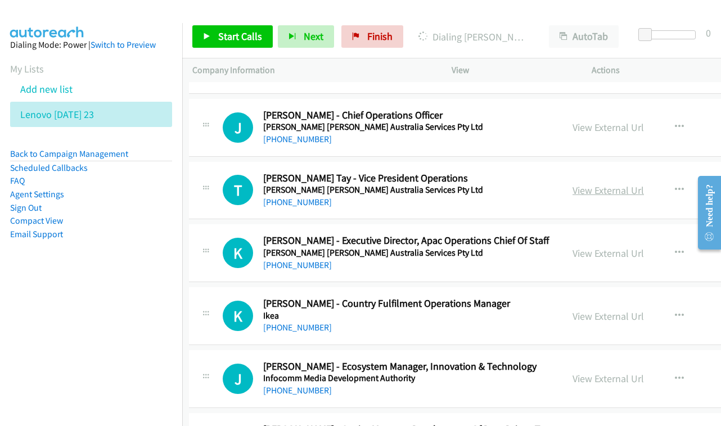
scroll to position [4992, 3]
click at [597, 183] on link "View External Url" at bounding box center [608, 189] width 71 height 13
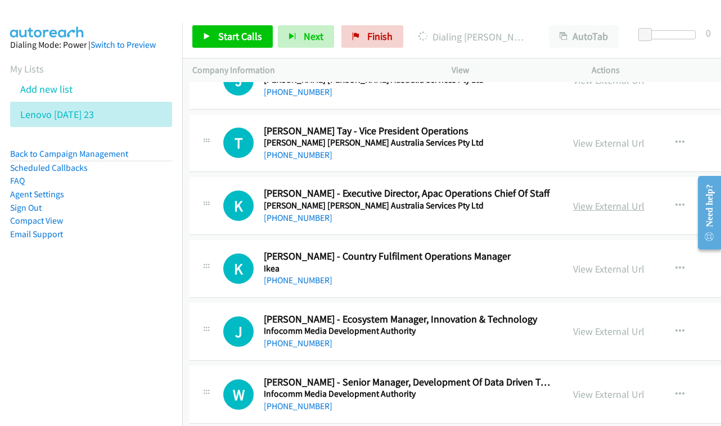
scroll to position [5041, 2]
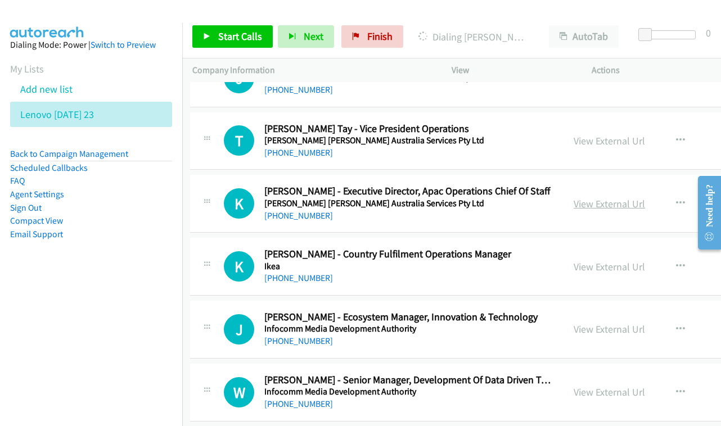
click at [601, 197] on link "View External Url" at bounding box center [609, 203] width 71 height 13
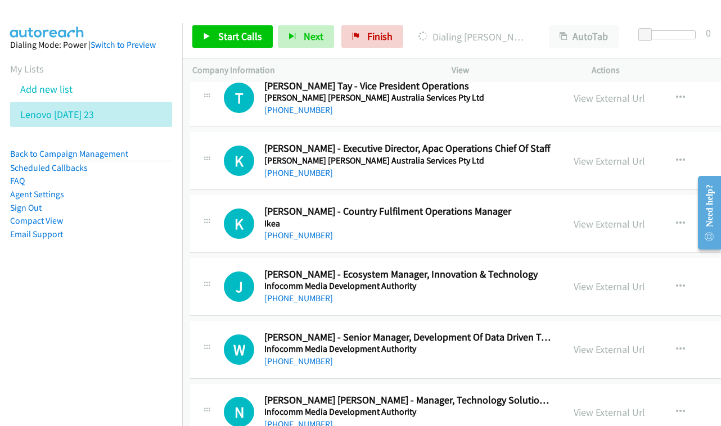
scroll to position [5085, 2]
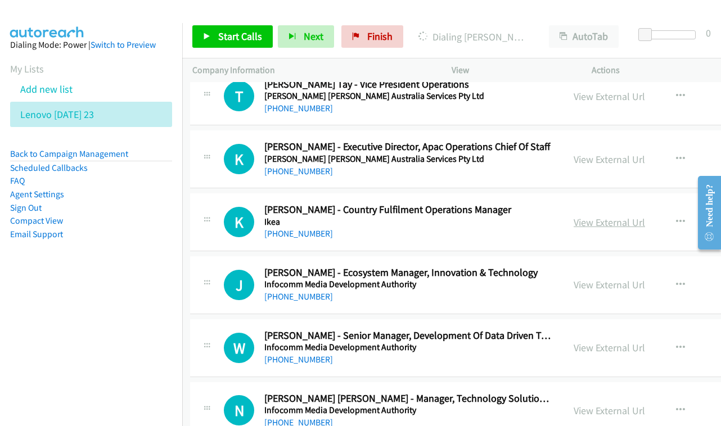
click at [591, 216] on link "View External Url" at bounding box center [609, 222] width 71 height 13
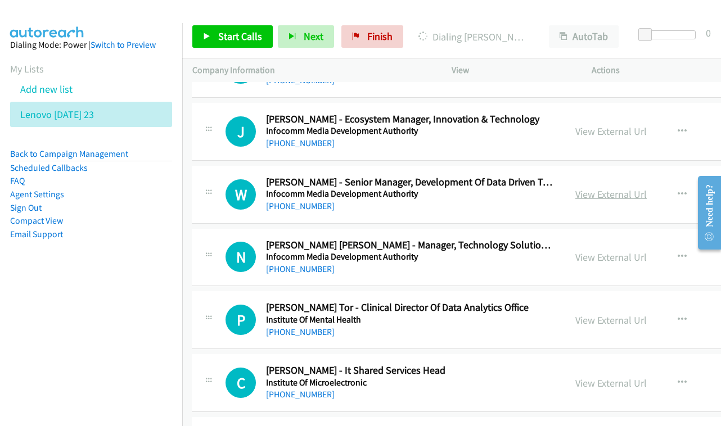
scroll to position [5285, 1]
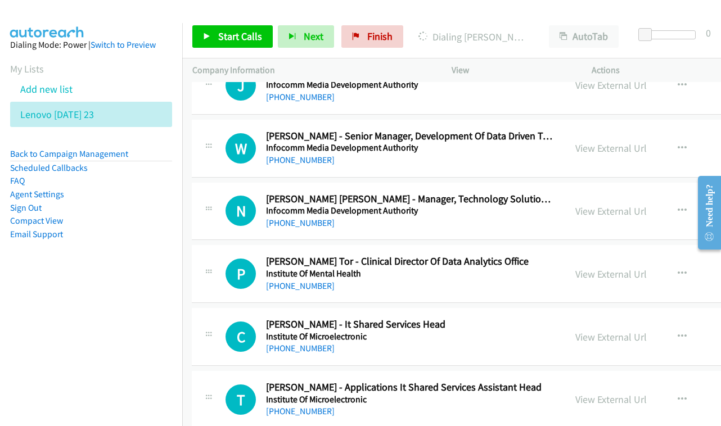
drag, startPoint x: 594, startPoint y: 135, endPoint x: 290, endPoint y: 139, distance: 303.8
click at [586, 193] on div "View External Url View External Url Schedule/Manage Callback Start Calls Here R…" at bounding box center [663, 211] width 197 height 37
click at [585, 205] on link "View External Url" at bounding box center [611, 211] width 71 height 13
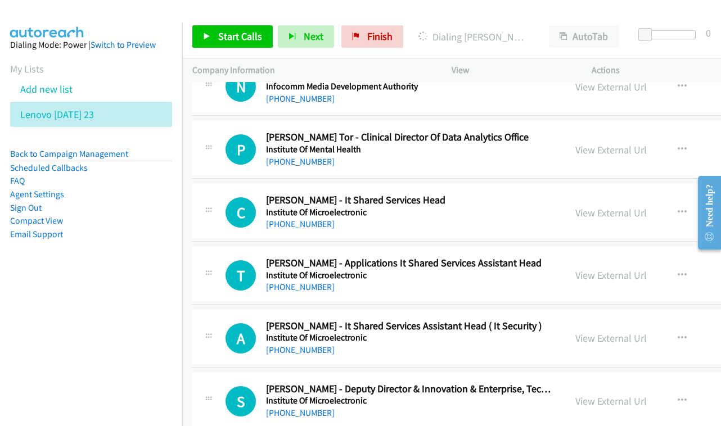
scroll to position [5412, 1]
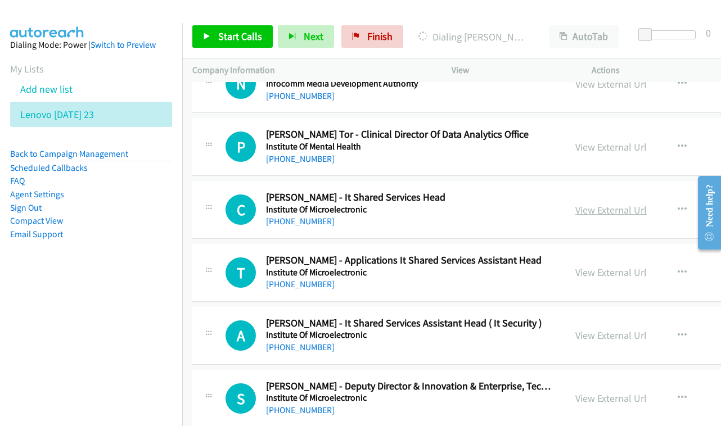
click at [623, 204] on link "View External Url" at bounding box center [611, 210] width 71 height 13
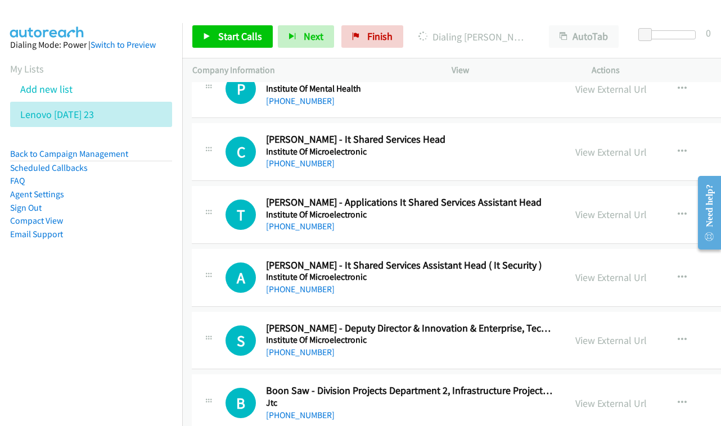
scroll to position [5483, 1]
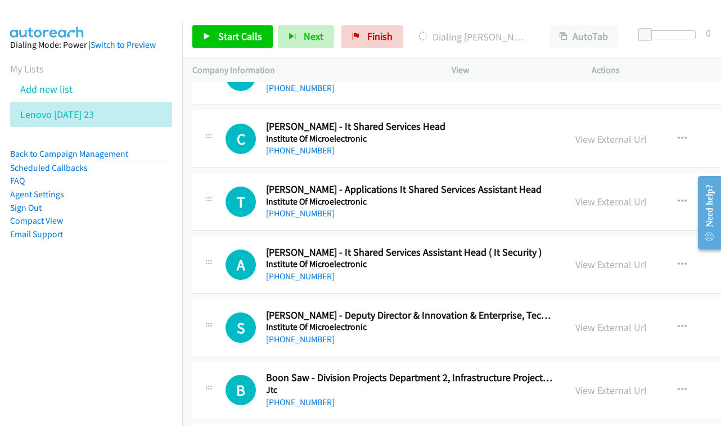
click at [615, 195] on link "View External Url" at bounding box center [611, 201] width 71 height 13
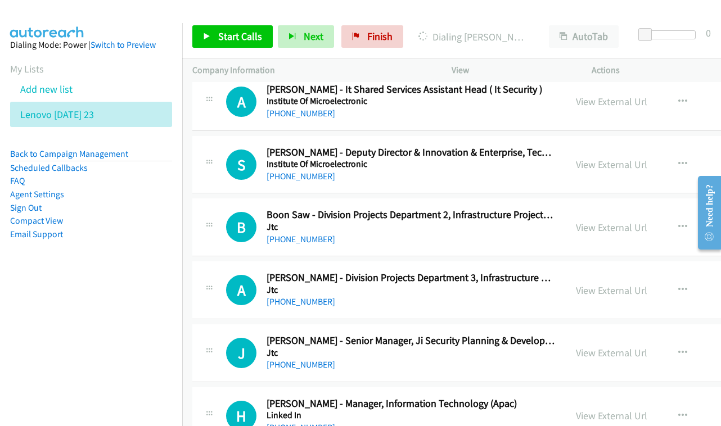
scroll to position [5648, 0]
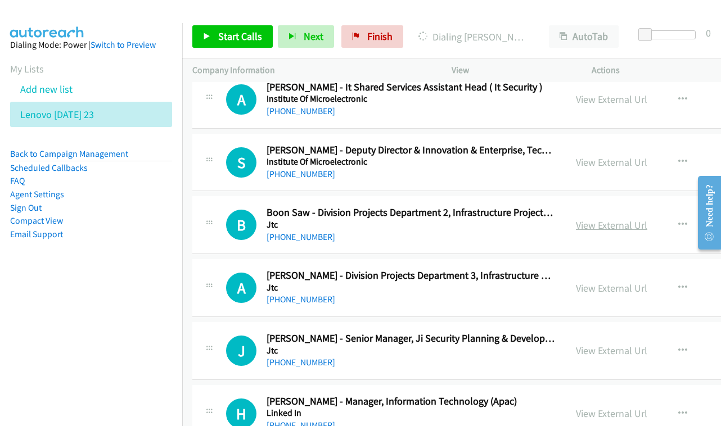
click at [610, 219] on link "View External Url" at bounding box center [611, 225] width 71 height 13
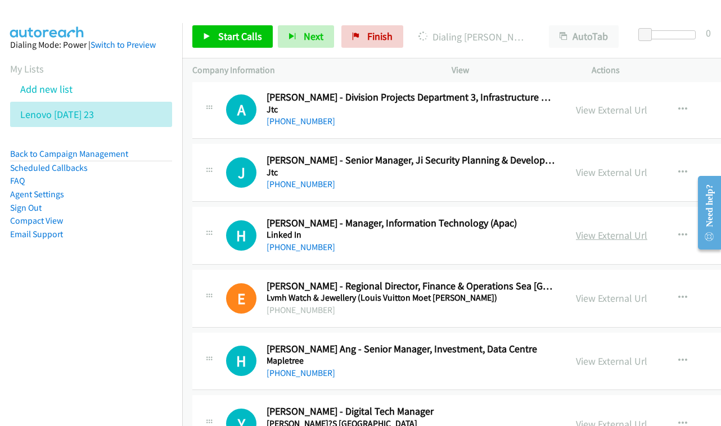
scroll to position [5833, 0]
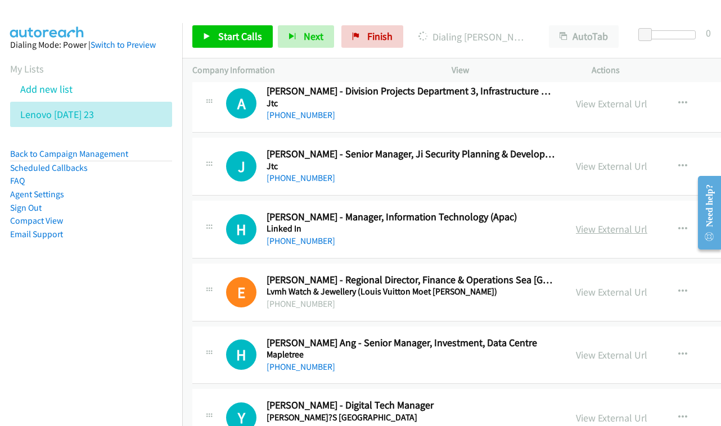
click at [604, 223] on link "View External Url" at bounding box center [611, 229] width 71 height 13
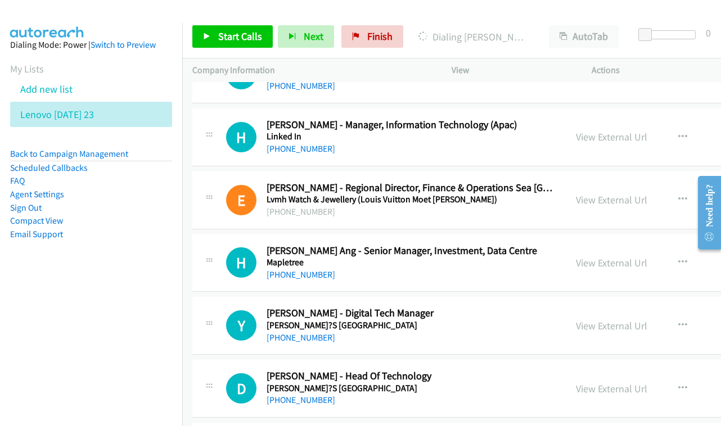
scroll to position [5926, 0]
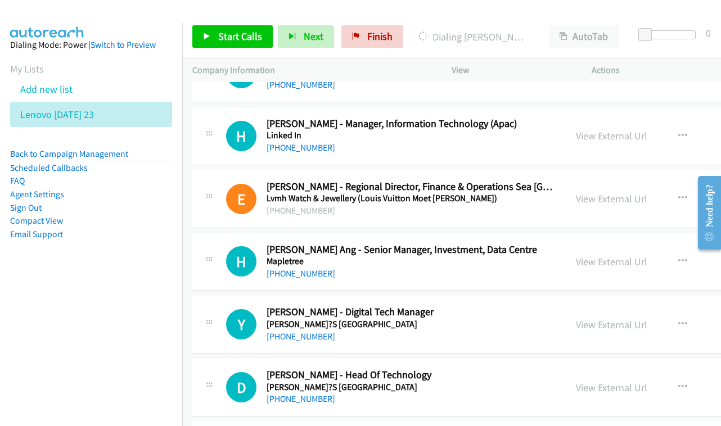
click at [600, 181] on div "View External Url View External Url Schedule/Manage Callback Start Calls Here R…" at bounding box center [664, 199] width 197 height 37
click at [595, 192] on link "View External Url" at bounding box center [611, 198] width 71 height 13
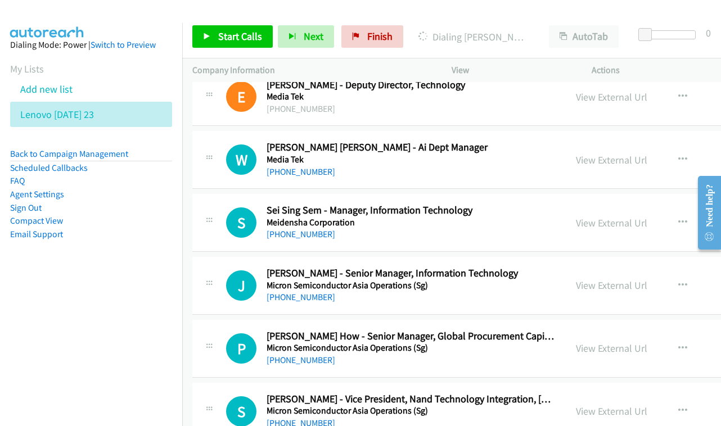
scroll to position [6408, 0]
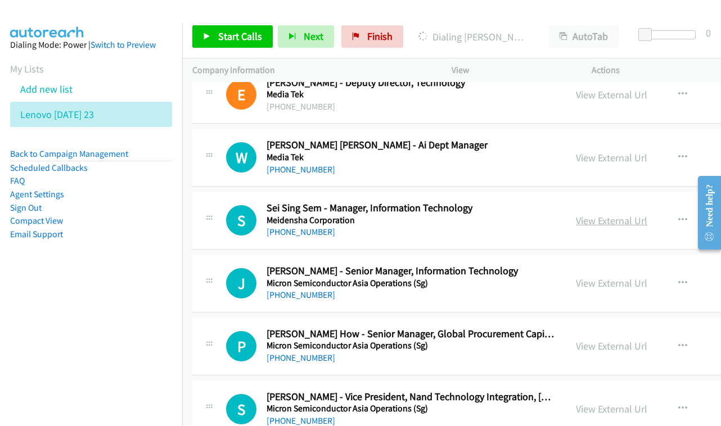
click at [586, 214] on link "View External Url" at bounding box center [611, 220] width 71 height 13
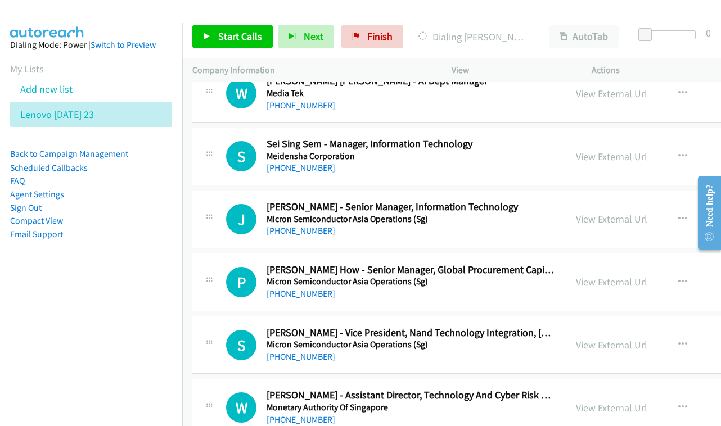
scroll to position [6473, 0]
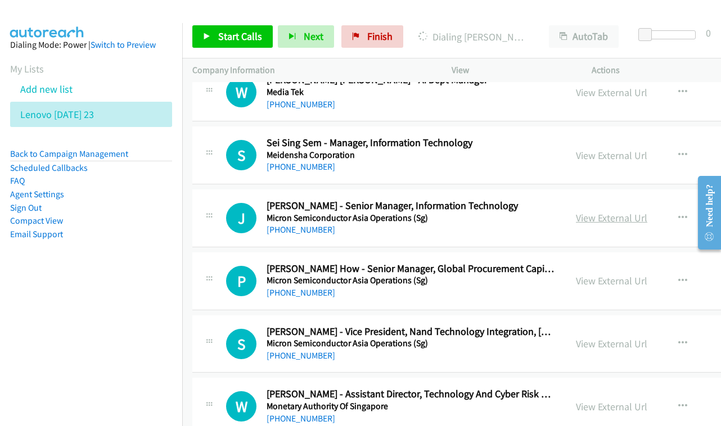
click at [594, 212] on link "View External Url" at bounding box center [611, 218] width 71 height 13
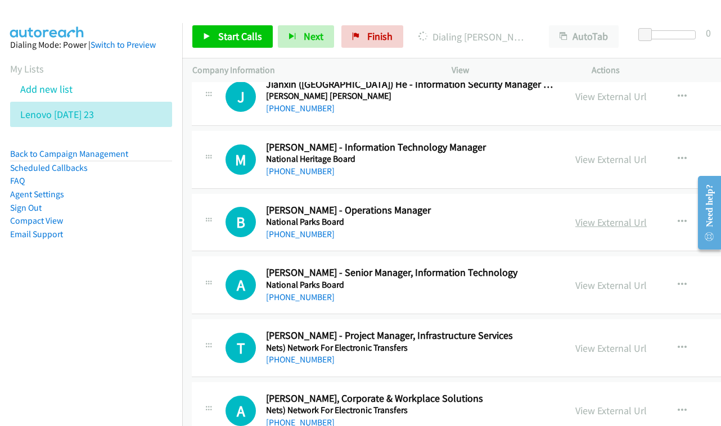
scroll to position [6973, 1]
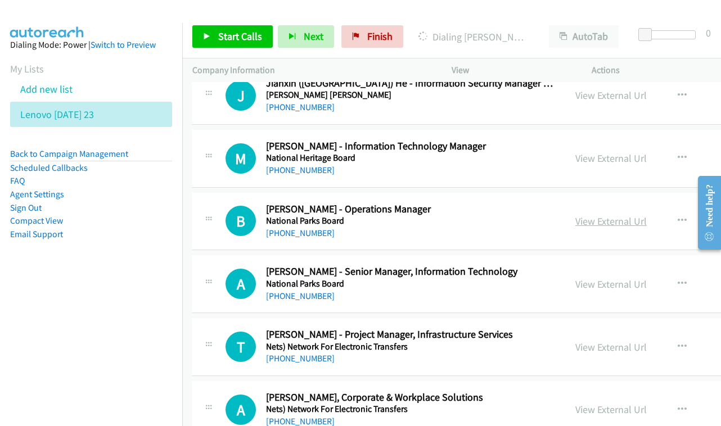
click at [604, 215] on link "View External Url" at bounding box center [611, 221] width 71 height 13
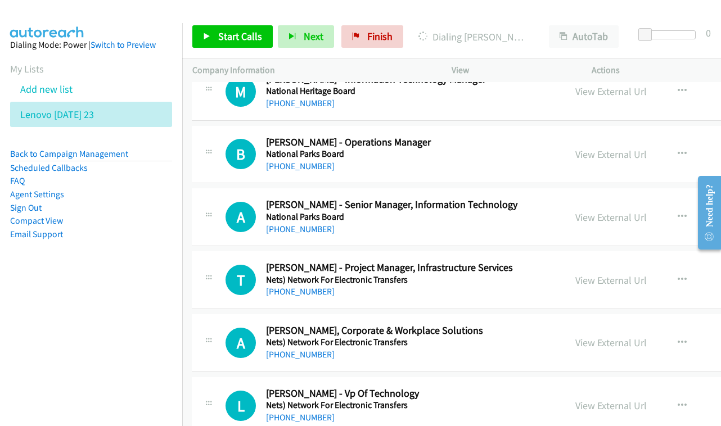
scroll to position [7041, 1]
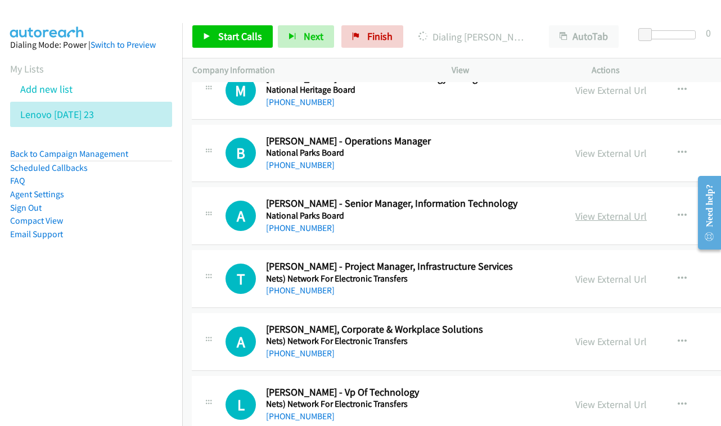
click at [593, 210] on link "View External Url" at bounding box center [611, 216] width 71 height 13
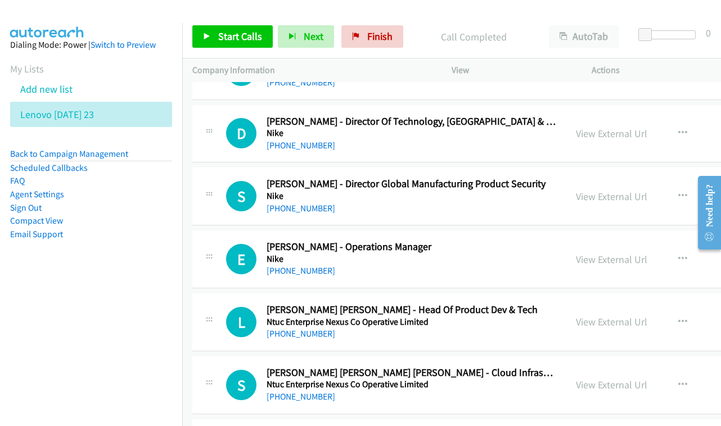
scroll to position [7384, 0]
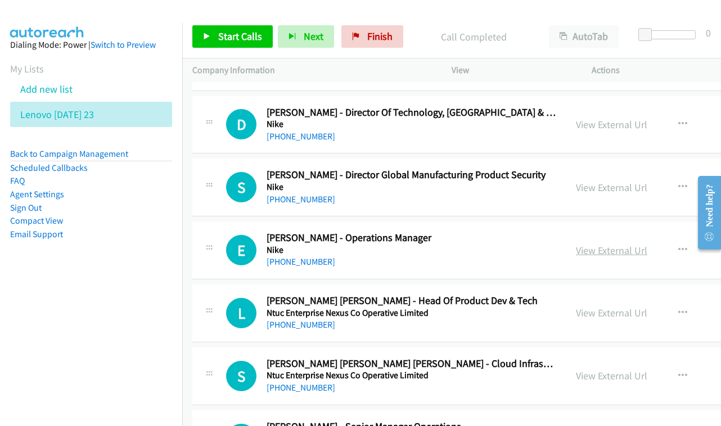
click at [586, 244] on link "View External Url" at bounding box center [611, 250] width 71 height 13
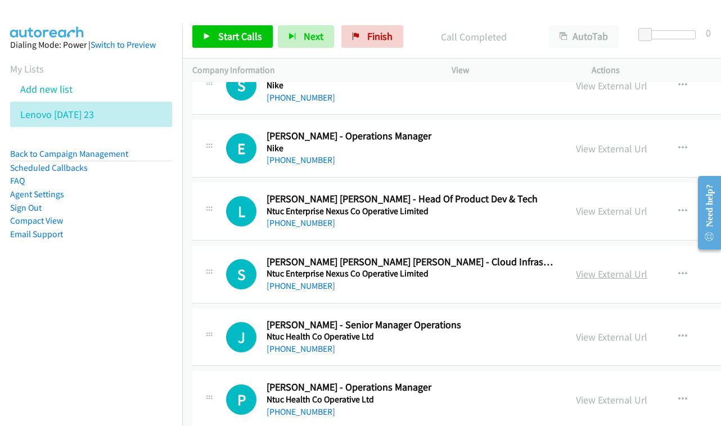
scroll to position [7487, 0]
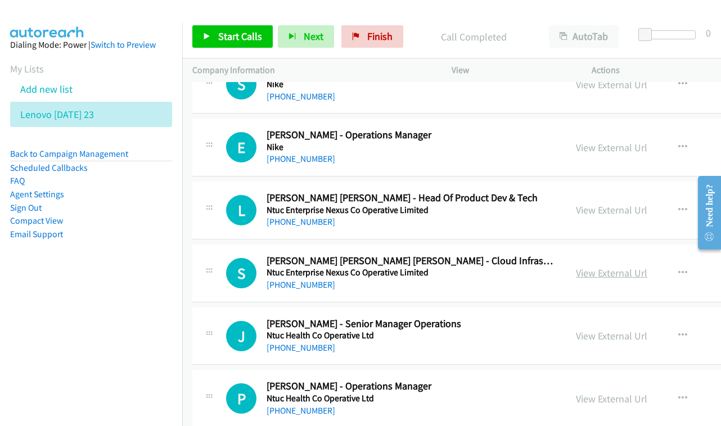
click at [590, 267] on link "View External Url" at bounding box center [611, 273] width 71 height 13
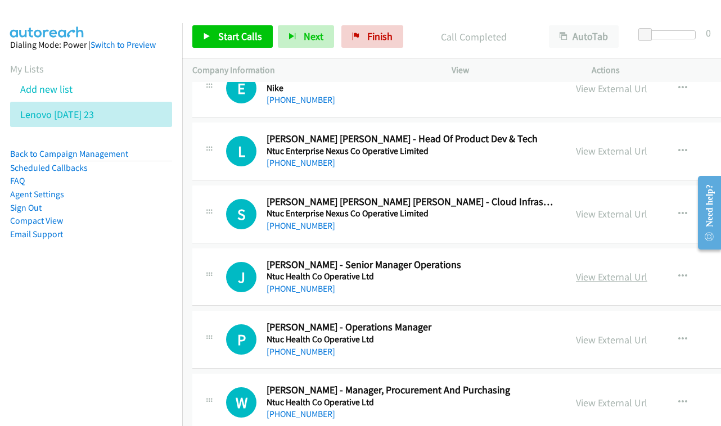
scroll to position [7547, 0]
click at [590, 270] on link "View External Url" at bounding box center [611, 276] width 71 height 13
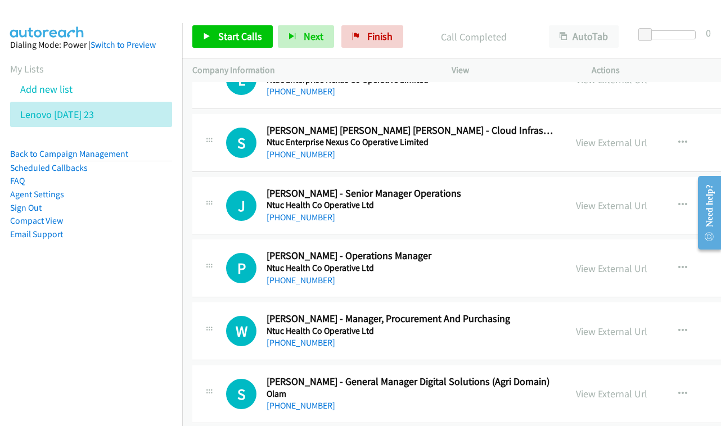
scroll to position [7623, 0]
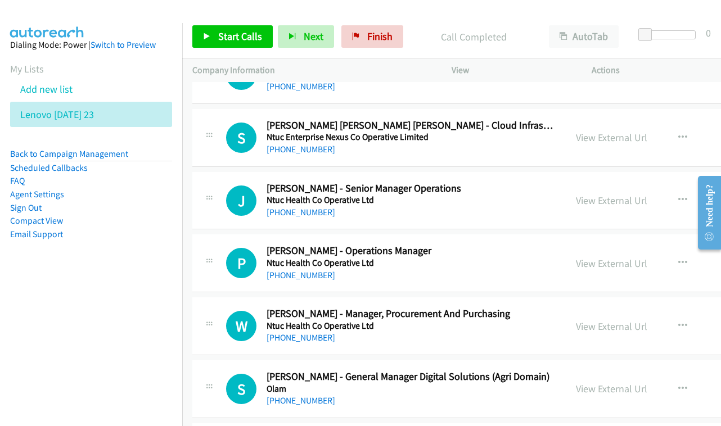
click at [585, 245] on div "View External Url View External Url Schedule/Manage Callback Start Calls Here R…" at bounding box center [664, 263] width 197 height 37
click at [583, 257] on link "View External Url" at bounding box center [611, 263] width 71 height 13
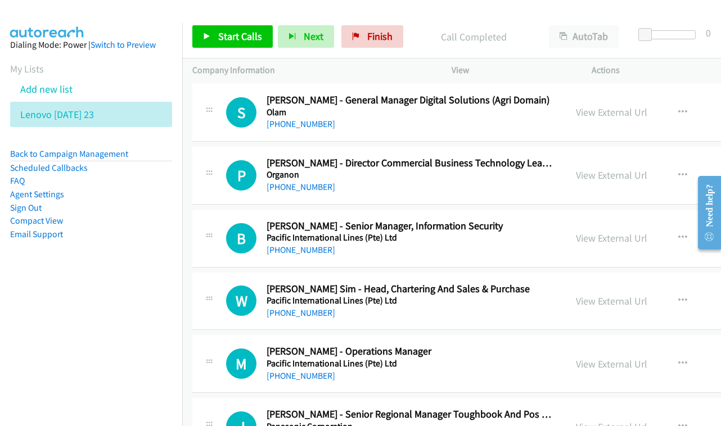
scroll to position [7902, 0]
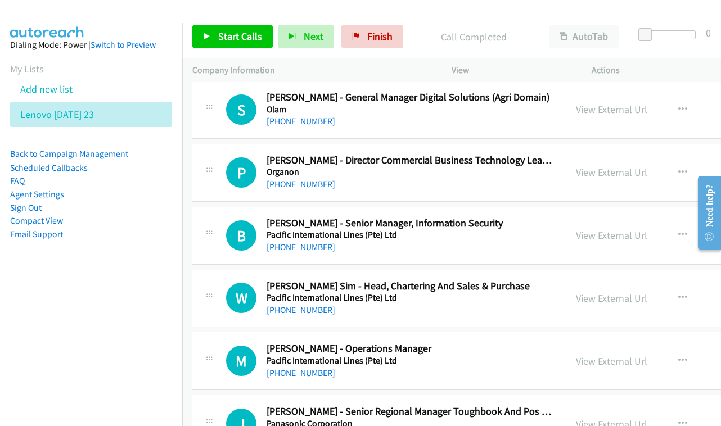
click at [612, 217] on div "View External Url View External Url Schedule/Manage Callback Start Calls Here R…" at bounding box center [664, 235] width 197 height 37
click at [610, 229] on link "View External Url" at bounding box center [611, 235] width 71 height 13
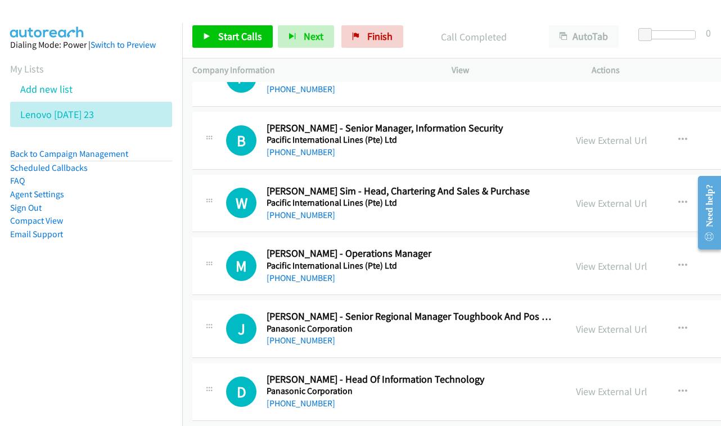
scroll to position [8008, 0]
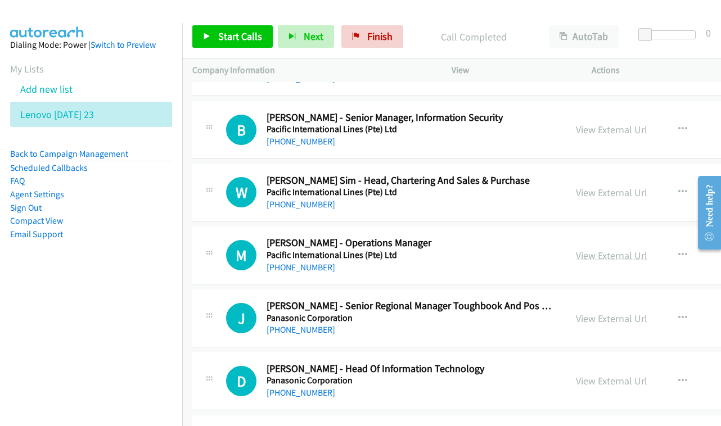
click at [591, 249] on link "View External Url" at bounding box center [611, 255] width 71 height 13
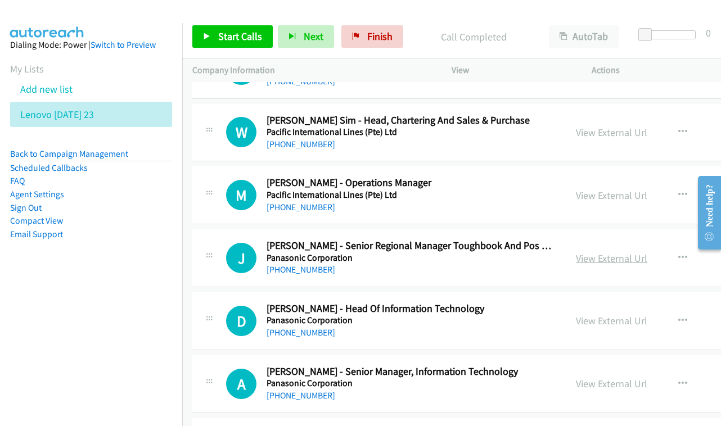
scroll to position [8107, 0]
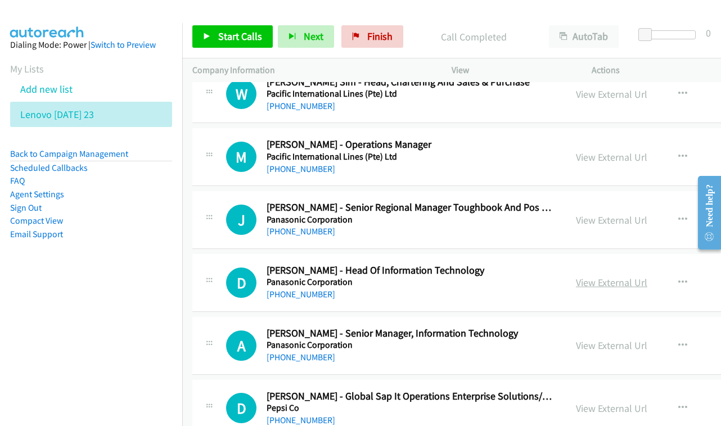
click at [600, 276] on link "View External Url" at bounding box center [611, 282] width 71 height 13
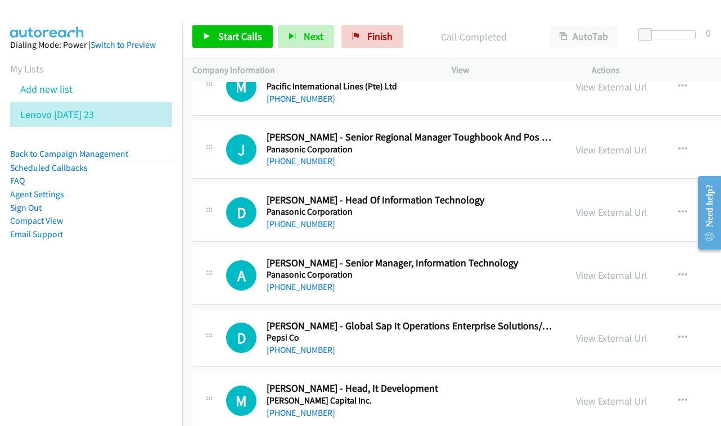
click at [645, 257] on div "View External Url View External Url Schedule/Manage Callback Start Calls Here R…" at bounding box center [664, 275] width 197 height 37
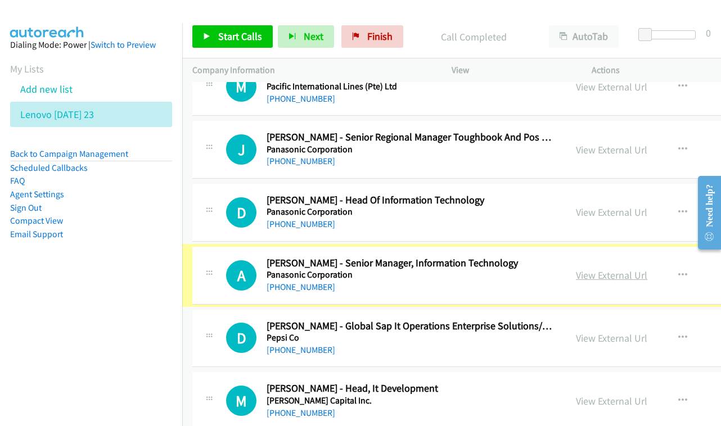
click at [617, 269] on link "View External Url" at bounding box center [611, 275] width 71 height 13
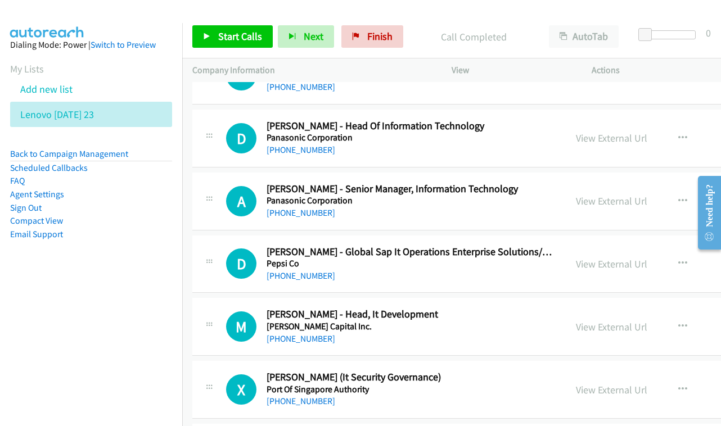
scroll to position [8252, 0]
click at [614, 257] on link "View External Url" at bounding box center [611, 263] width 71 height 13
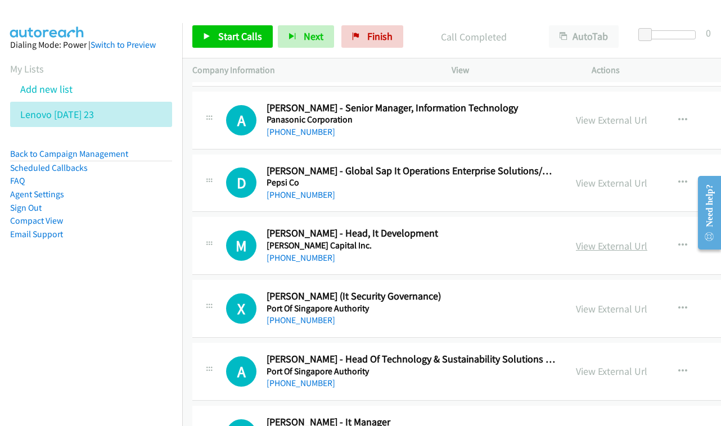
scroll to position [8334, 0]
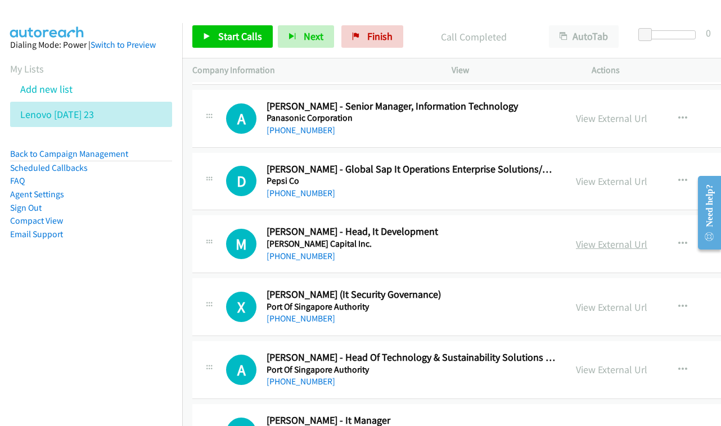
click at [594, 238] on link "View External Url" at bounding box center [611, 244] width 71 height 13
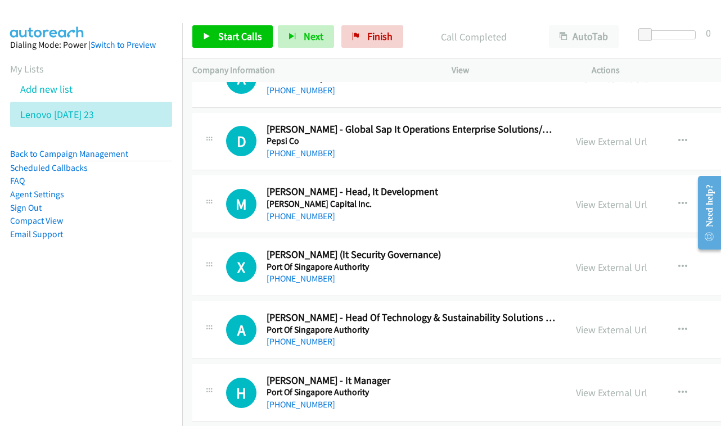
scroll to position [8379, 0]
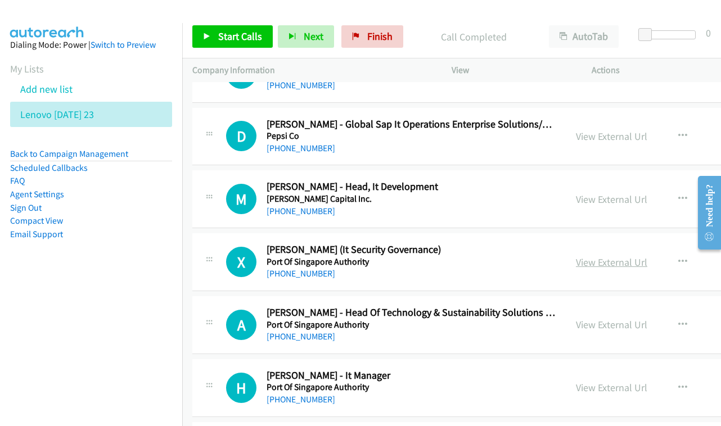
click at [604, 256] on link "View External Url" at bounding box center [611, 262] width 71 height 13
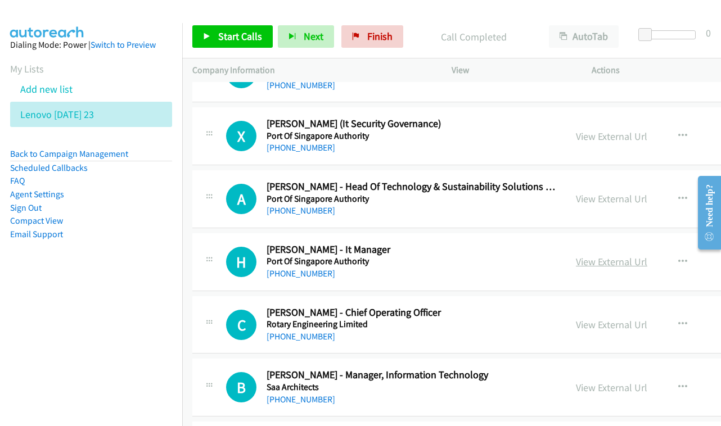
scroll to position [8508, 0]
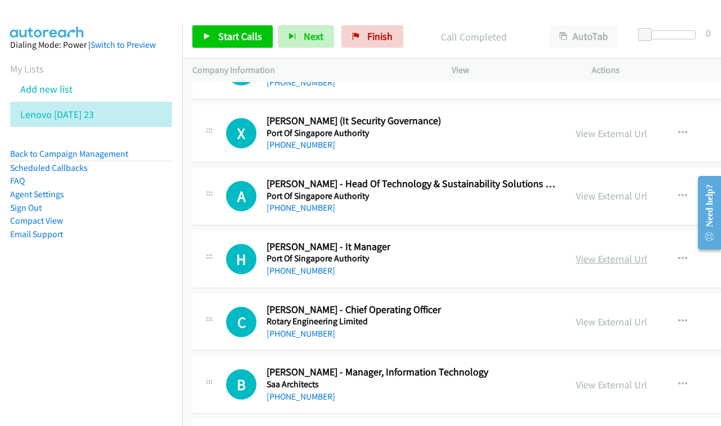
click at [595, 253] on link "View External Url" at bounding box center [611, 259] width 71 height 13
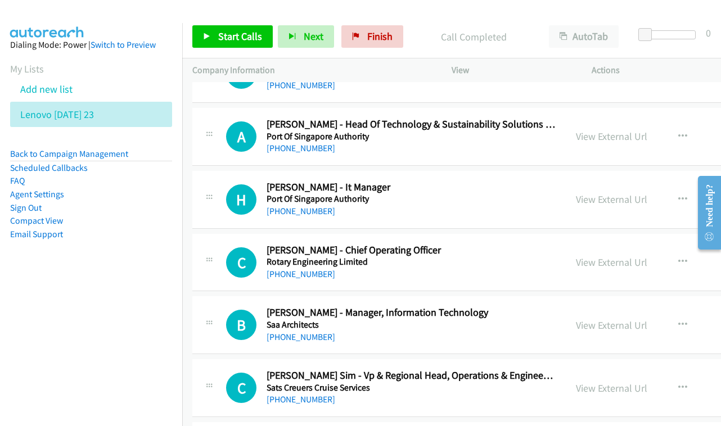
scroll to position [8568, 0]
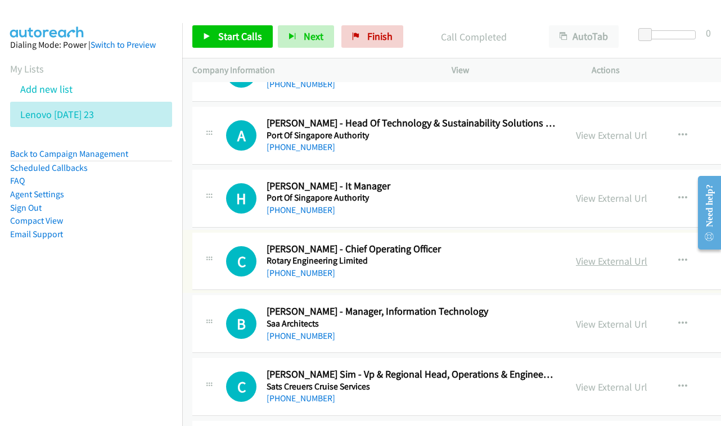
click at [586, 255] on link "View External Url" at bounding box center [611, 261] width 71 height 13
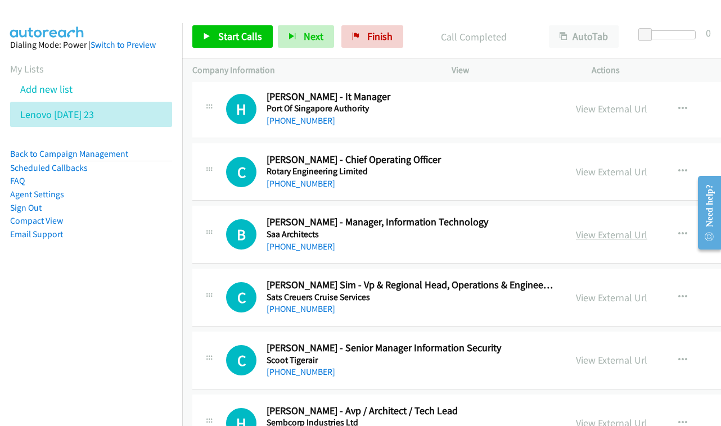
scroll to position [8658, 0]
click at [615, 228] on link "View External Url" at bounding box center [611, 234] width 71 height 13
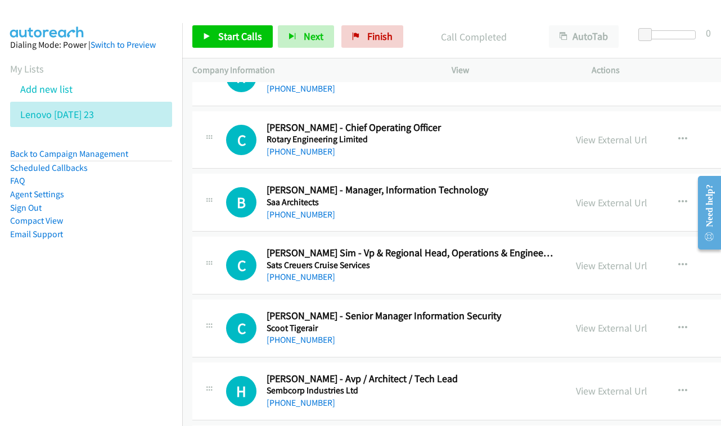
scroll to position [8716, 0]
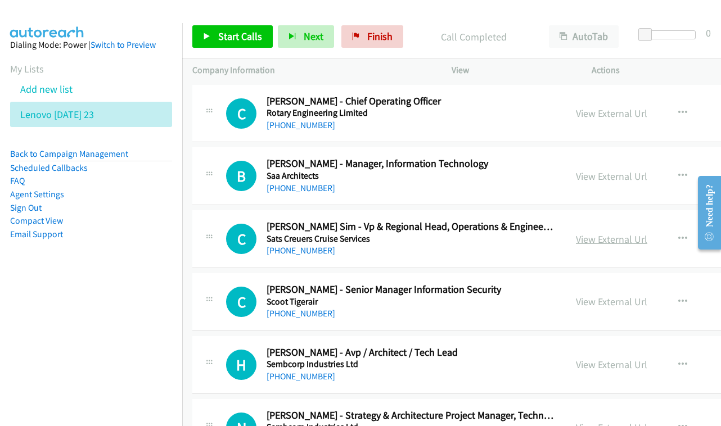
click at [591, 233] on link "View External Url" at bounding box center [611, 239] width 71 height 13
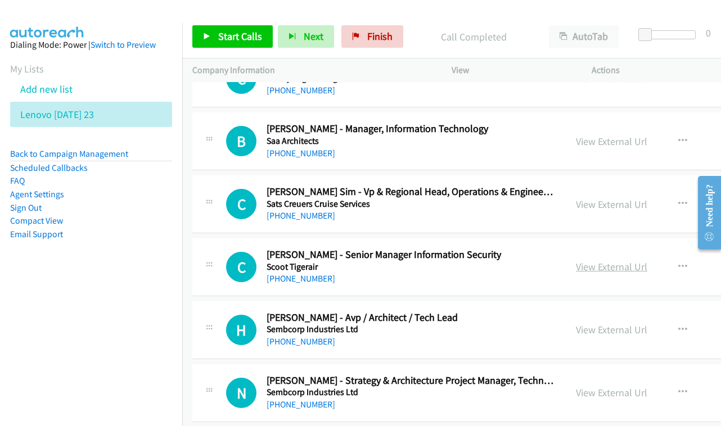
scroll to position [8755, 0]
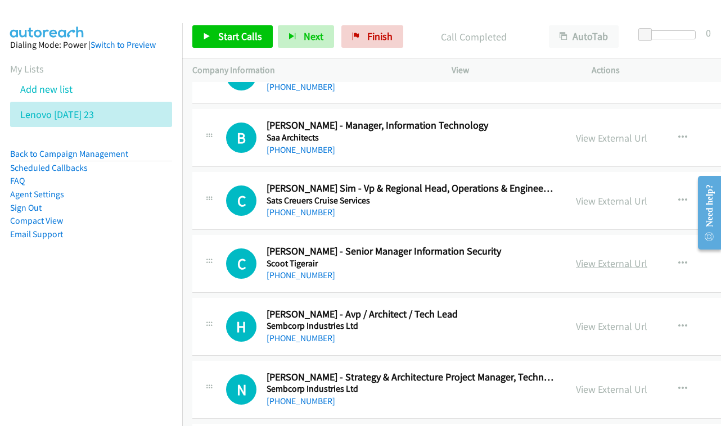
click at [591, 257] on link "View External Url" at bounding box center [611, 263] width 71 height 13
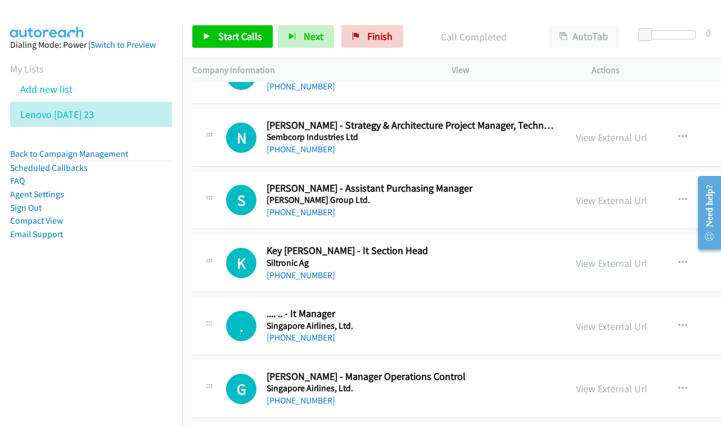
scroll to position [9008, 0]
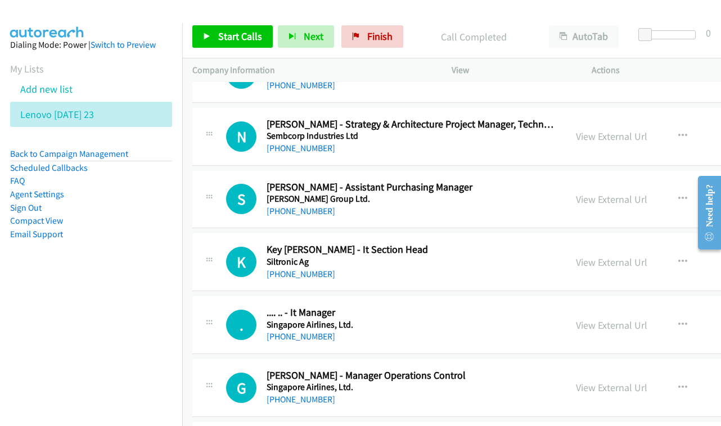
click at [603, 244] on div "View External Url View External Url Schedule/Manage Callback Start Calls Here R…" at bounding box center [664, 262] width 197 height 37
click at [600, 256] on link "View External Url" at bounding box center [611, 262] width 71 height 13
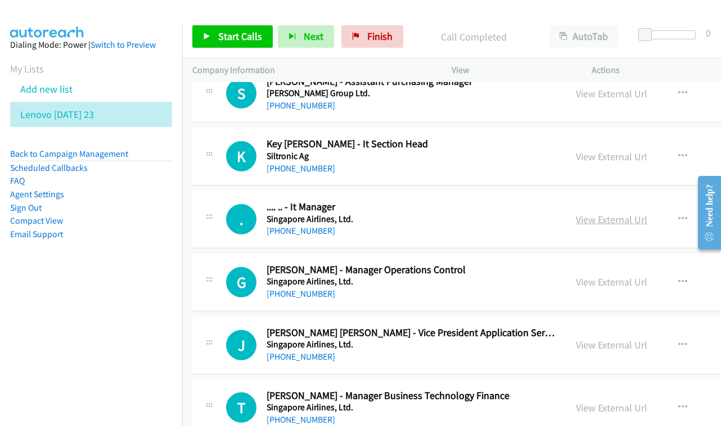
scroll to position [9124, 0]
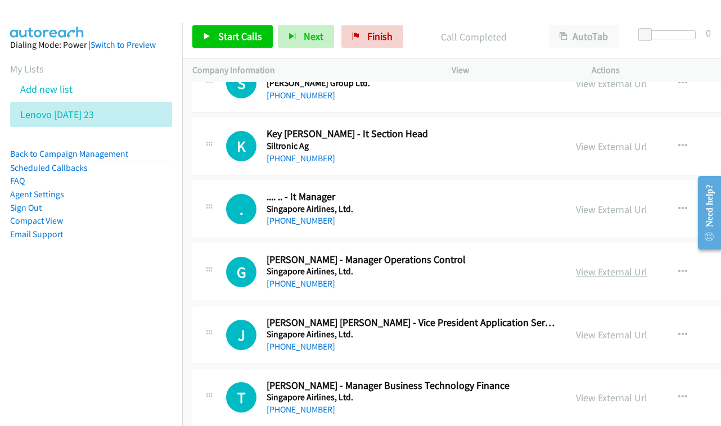
click at [604, 266] on link "View External Url" at bounding box center [611, 272] width 71 height 13
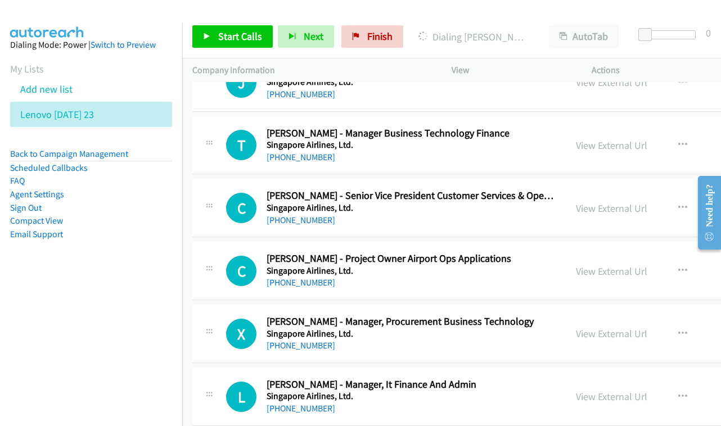
scroll to position [9394, 0]
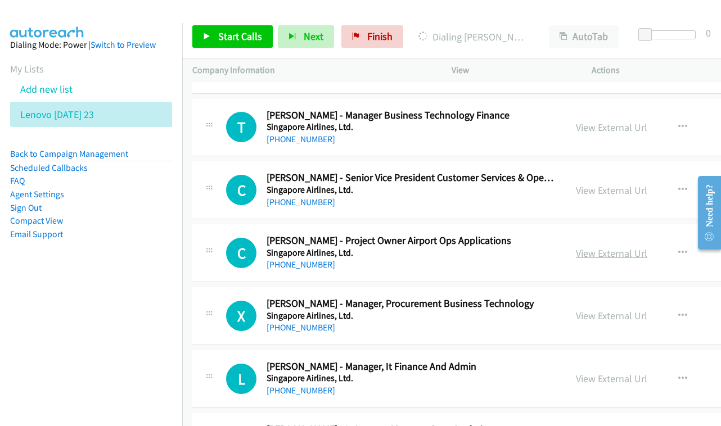
click at [594, 247] on link "View External Url" at bounding box center [611, 253] width 71 height 13
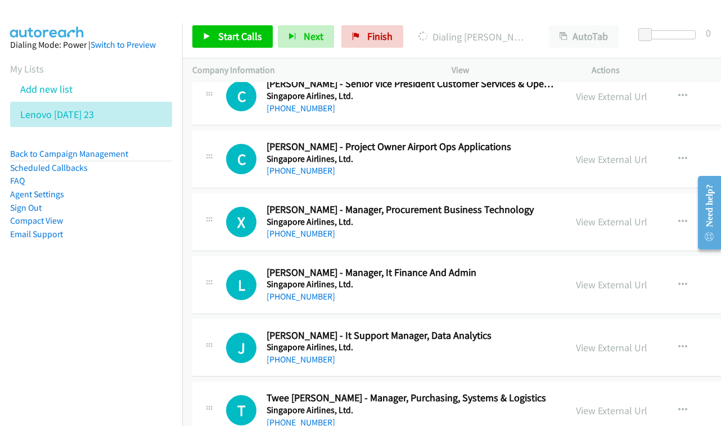
scroll to position [9490, 0]
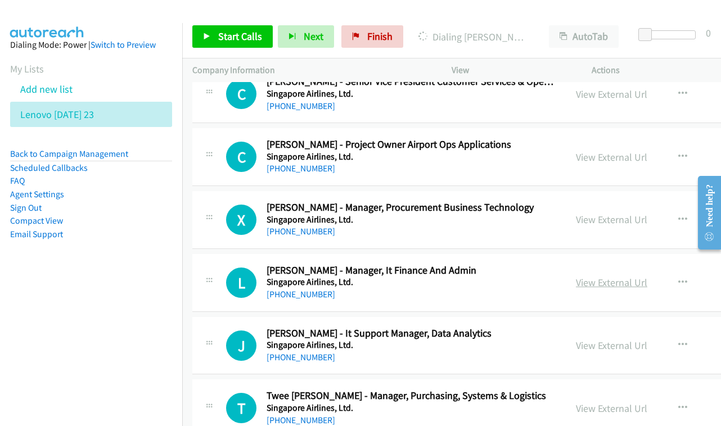
click at [616, 276] on link "View External Url" at bounding box center [611, 282] width 71 height 13
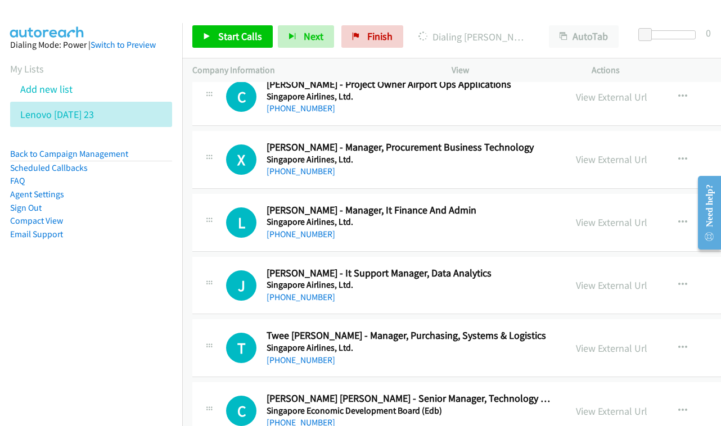
scroll to position [9553, 0]
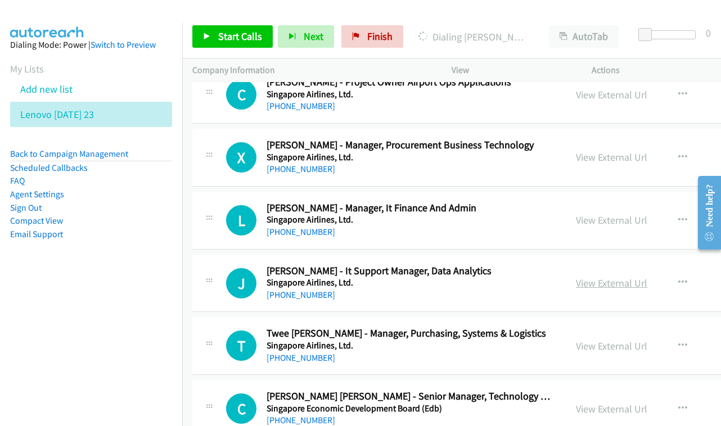
click at [608, 277] on link "View External Url" at bounding box center [611, 283] width 71 height 13
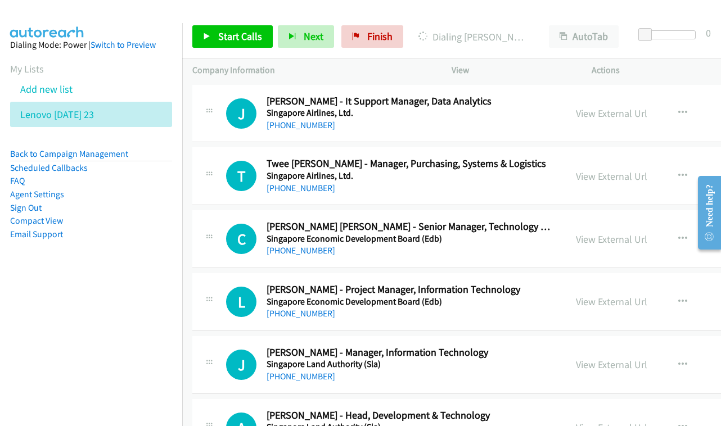
scroll to position [9743, 0]
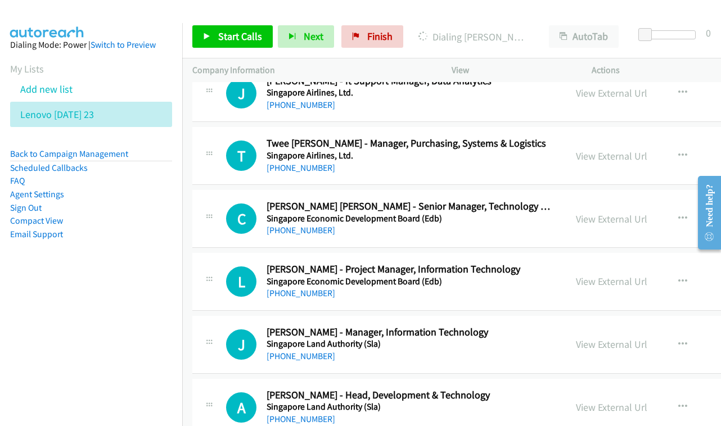
click at [615, 274] on div "View External Url" at bounding box center [611, 281] width 71 height 15
click at [614, 275] on link "View External Url" at bounding box center [611, 281] width 71 height 13
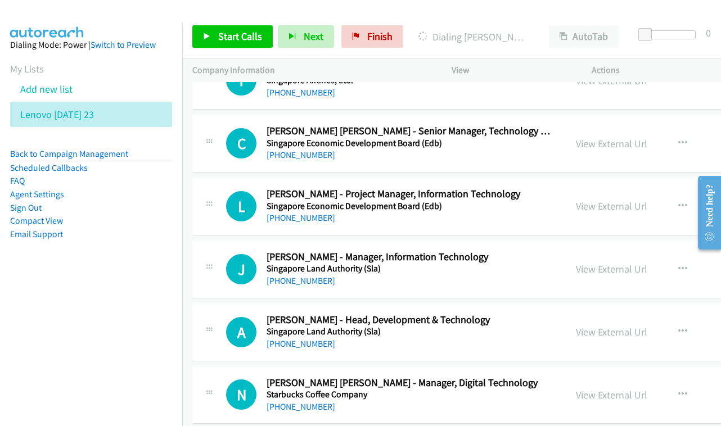
scroll to position [9821, 0]
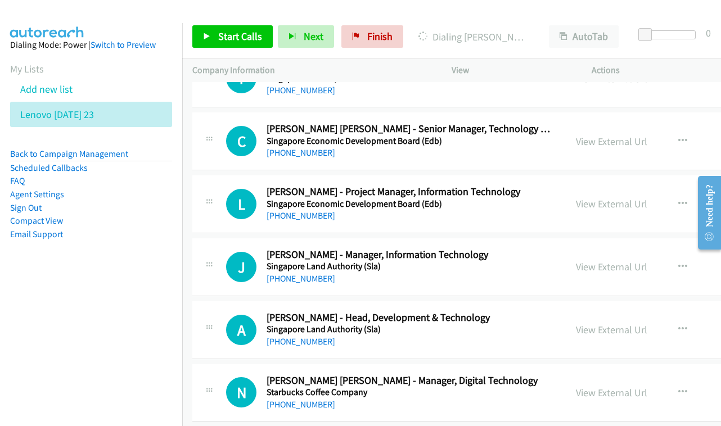
click at [608, 259] on div "View External Url" at bounding box center [611, 266] width 71 height 15
click at [608, 260] on link "View External Url" at bounding box center [611, 266] width 71 height 13
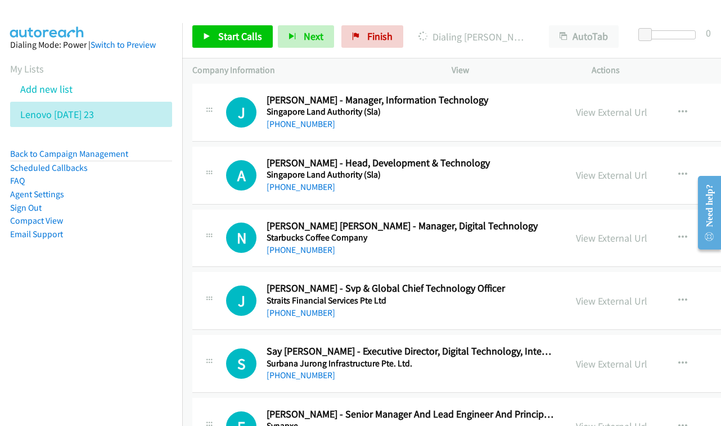
scroll to position [9991, 0]
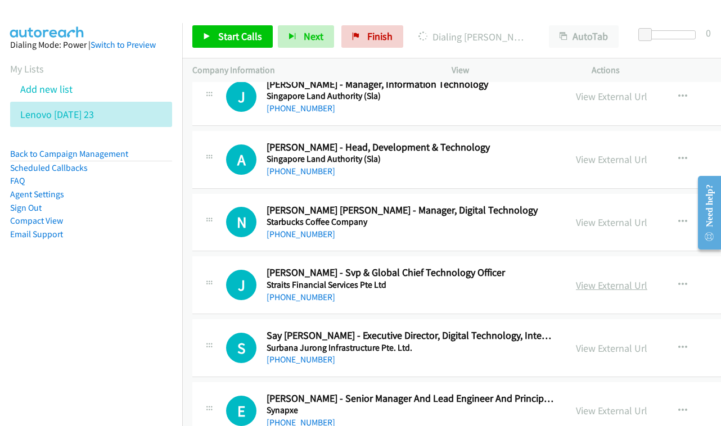
click at [601, 279] on link "View External Url" at bounding box center [611, 285] width 71 height 13
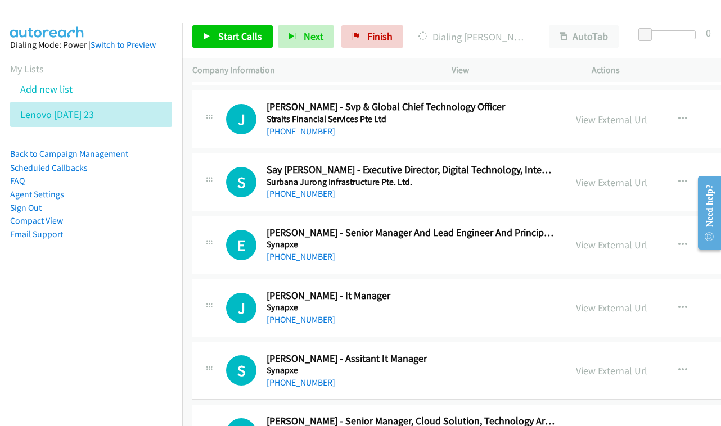
scroll to position [10159, 0]
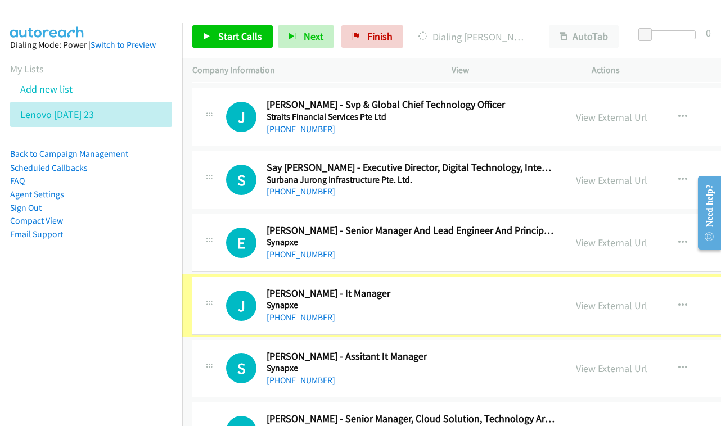
click at [588, 298] on div "View External Url" at bounding box center [611, 305] width 71 height 15
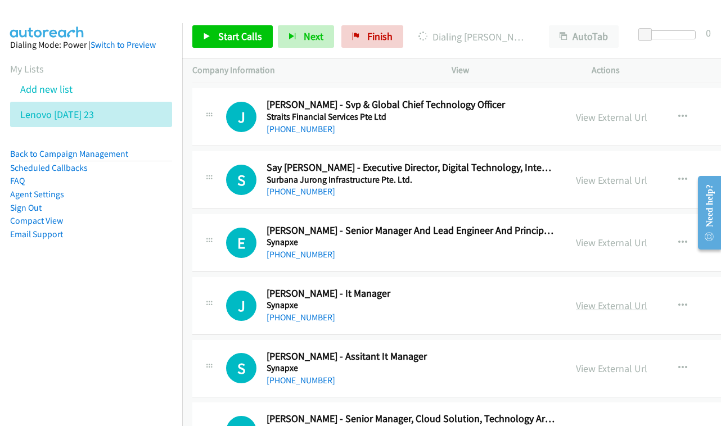
click at [619, 299] on link "View External Url" at bounding box center [611, 305] width 71 height 13
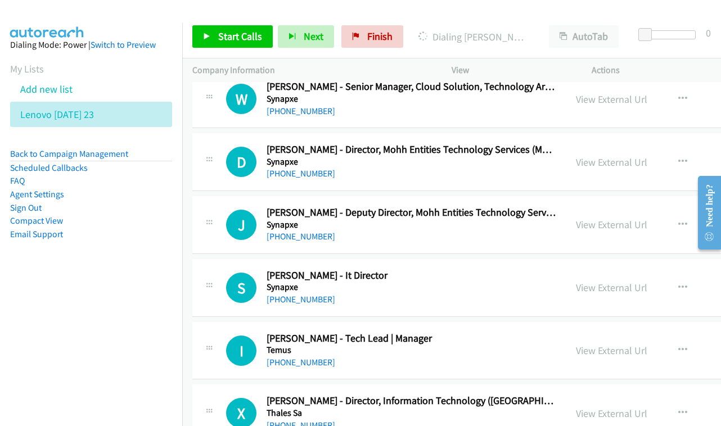
scroll to position [10494, 0]
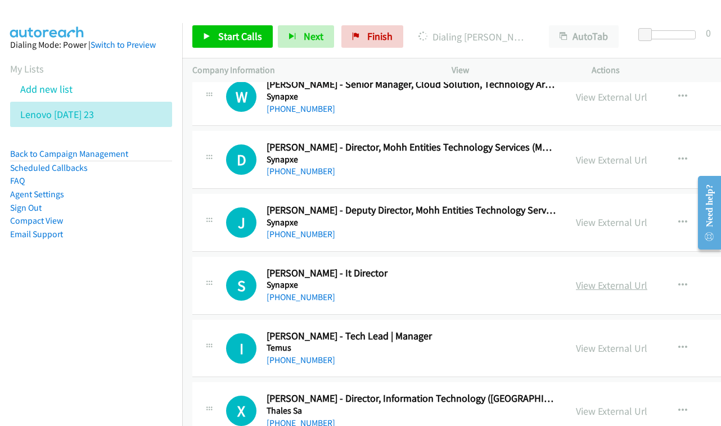
click at [621, 279] on link "View External Url" at bounding box center [611, 285] width 71 height 13
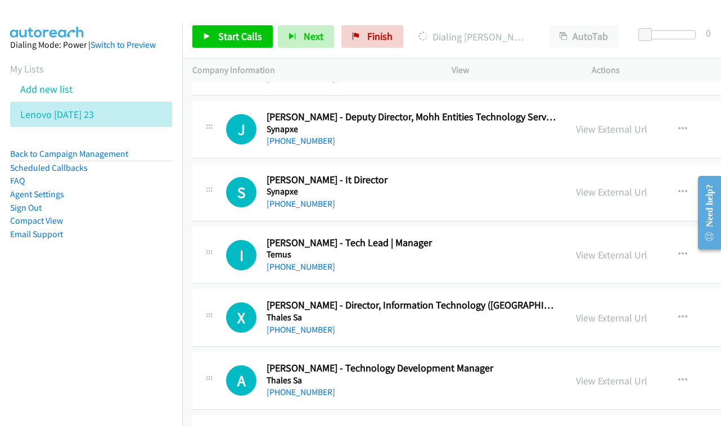
scroll to position [10608, 0]
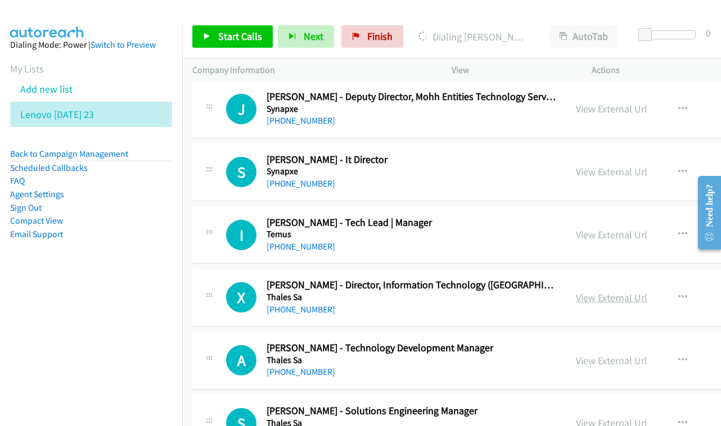
click at [590, 291] on link "View External Url" at bounding box center [611, 297] width 71 height 13
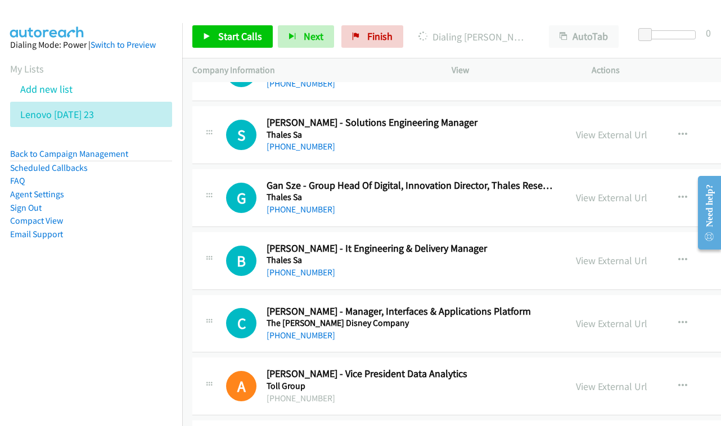
scroll to position [10894, 0]
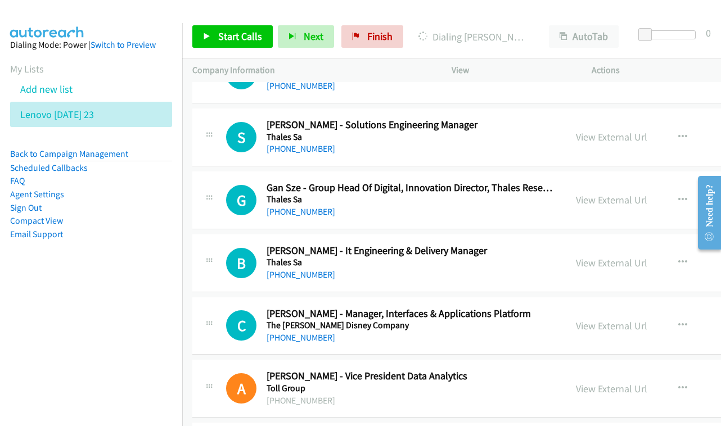
click at [630, 245] on div "View External Url View External Url Schedule/Manage Callback Start Calls Here R…" at bounding box center [664, 263] width 197 height 37
click at [626, 257] on link "View External Url" at bounding box center [611, 263] width 71 height 13
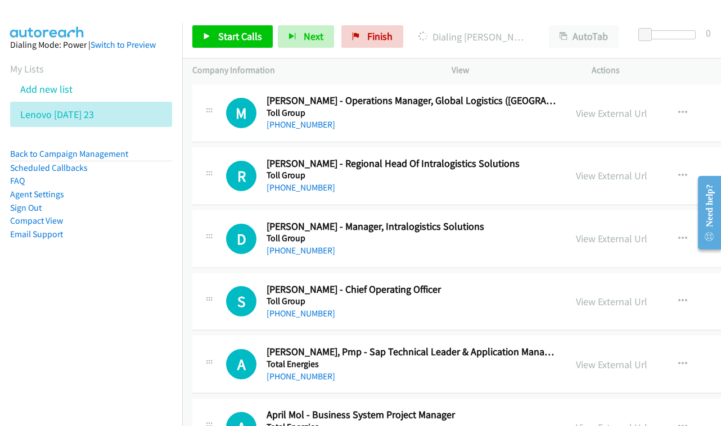
scroll to position [11239, 0]
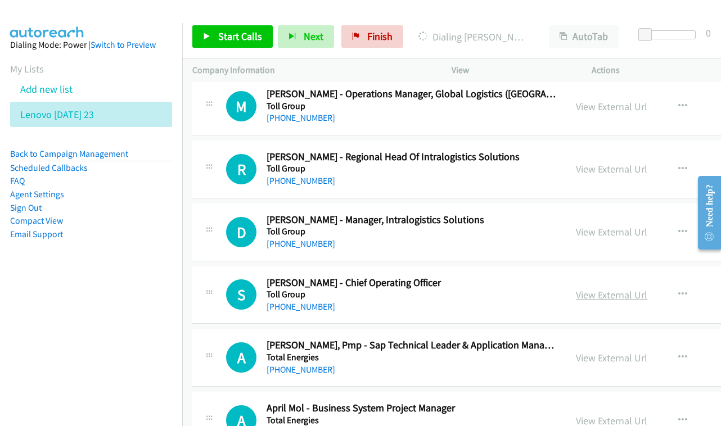
click at [606, 289] on link "View External Url" at bounding box center [611, 295] width 71 height 13
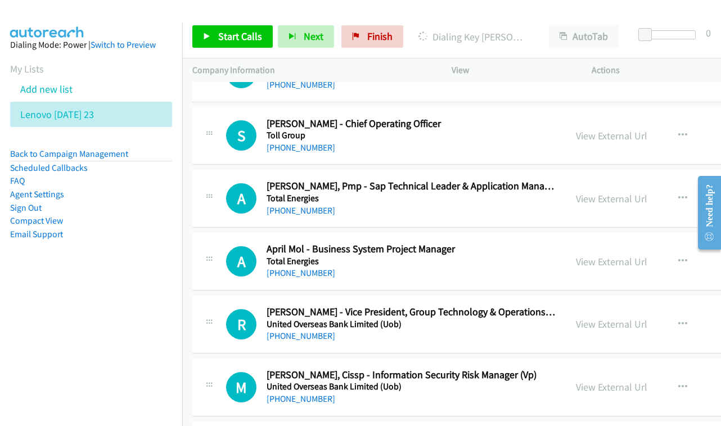
scroll to position [11415, 0]
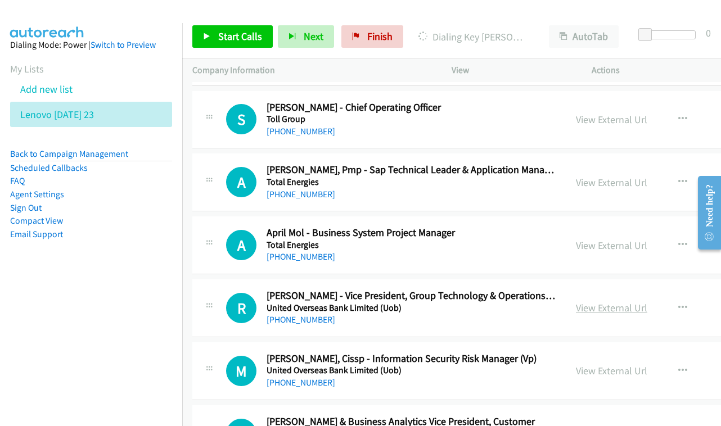
click at [588, 302] on link "View External Url" at bounding box center [611, 308] width 71 height 13
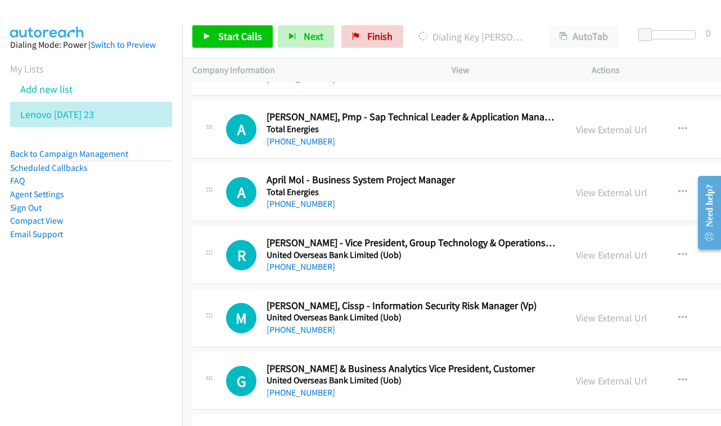
scroll to position [11484, 0]
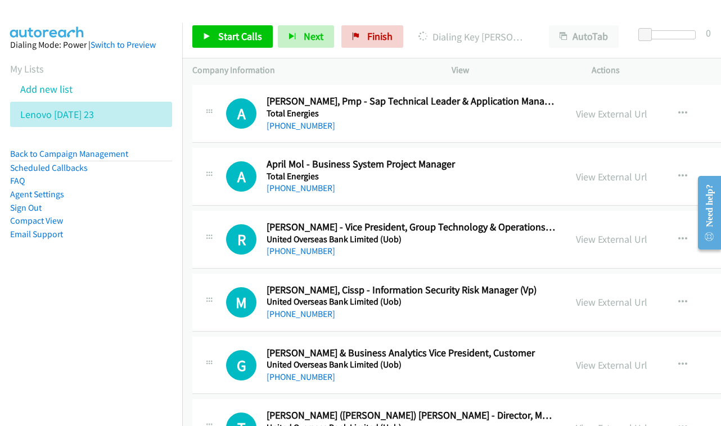
click at [626, 295] on div "View External Url" at bounding box center [611, 302] width 71 height 15
click at [616, 296] on link "View External Url" at bounding box center [611, 302] width 71 height 13
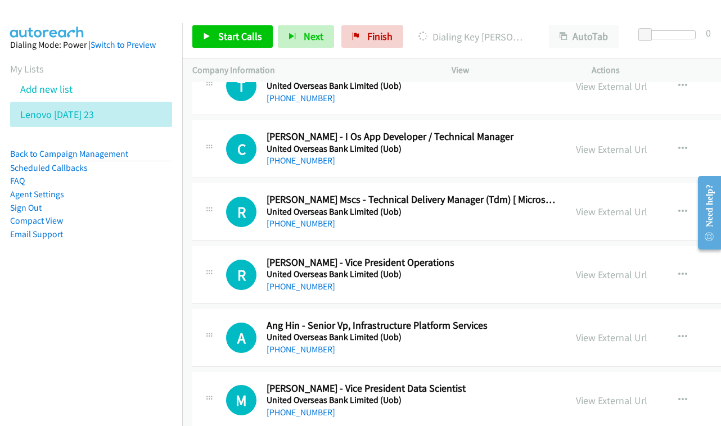
scroll to position [11807, 0]
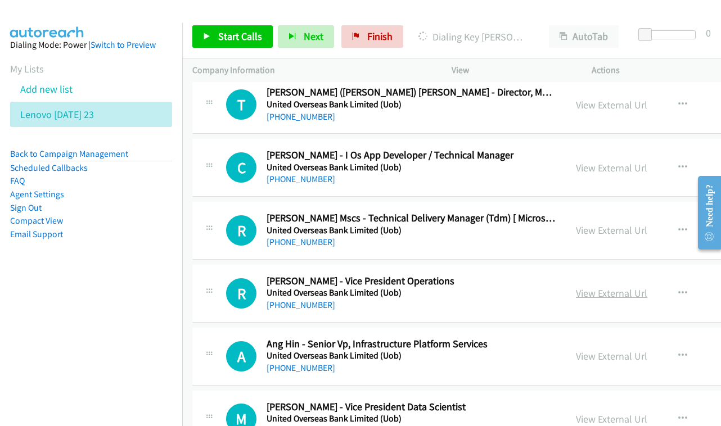
click at [583, 287] on link "View External Url" at bounding box center [611, 293] width 71 height 13
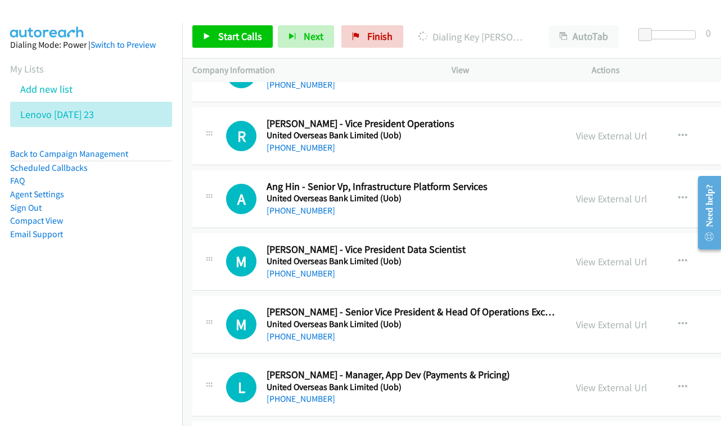
scroll to position [11983, 0]
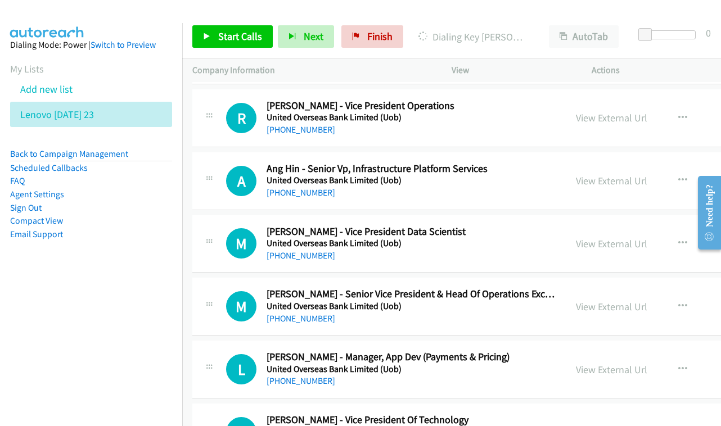
click at [608, 288] on div "View External Url View External Url Schedule/Manage Callback Start Calls Here R…" at bounding box center [664, 306] width 197 height 37
click at [607, 300] on link "View External Url" at bounding box center [611, 306] width 71 height 13
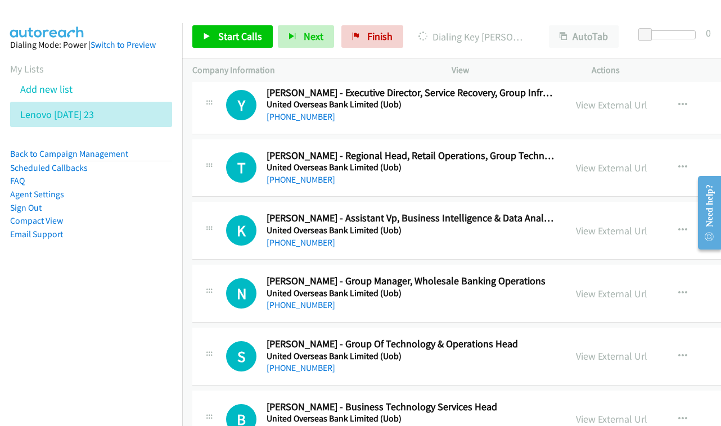
scroll to position [12396, 0]
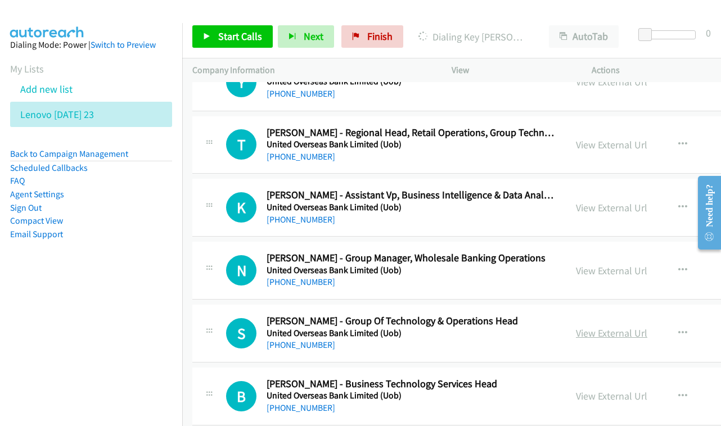
click at [612, 327] on link "View External Url" at bounding box center [611, 333] width 71 height 13
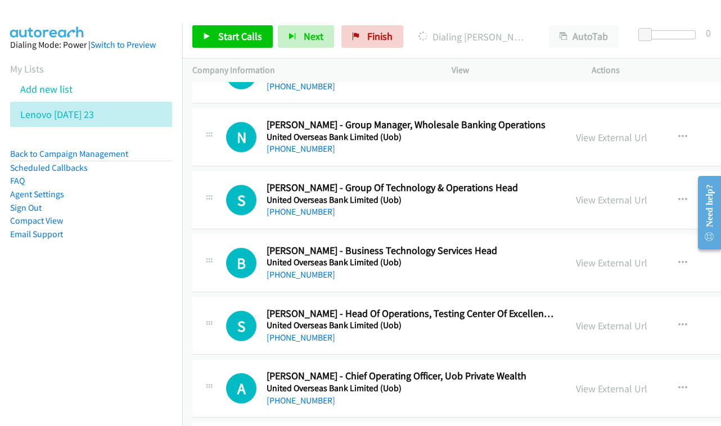
scroll to position [12532, 0]
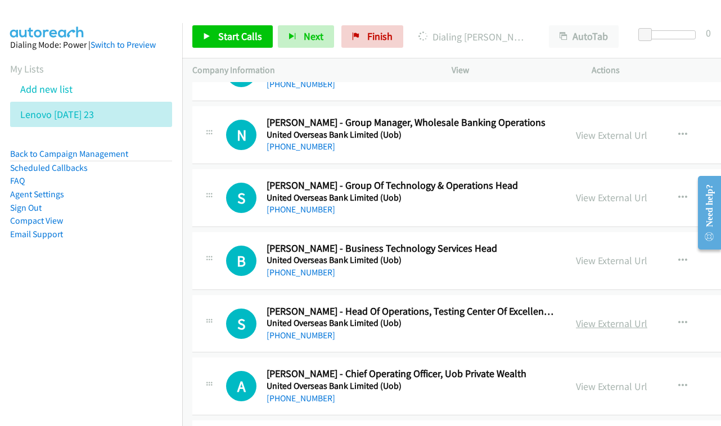
click at [617, 317] on link "View External Url" at bounding box center [611, 323] width 71 height 13
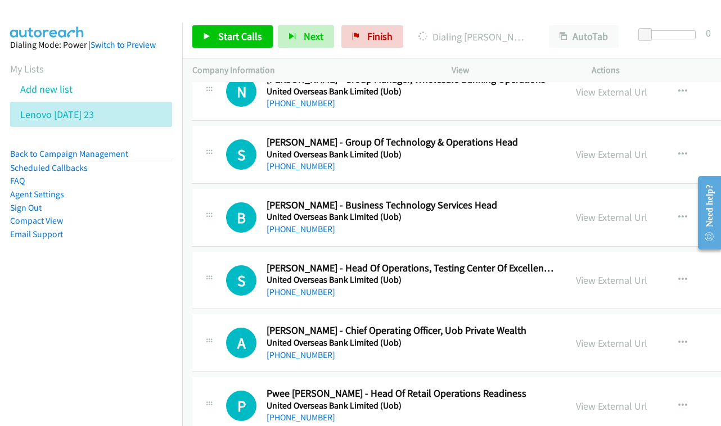
scroll to position [12577, 0]
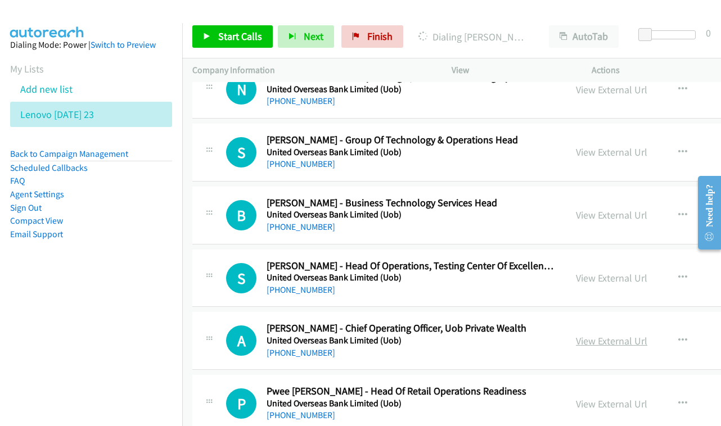
click at [599, 335] on link "View External Url" at bounding box center [611, 341] width 71 height 13
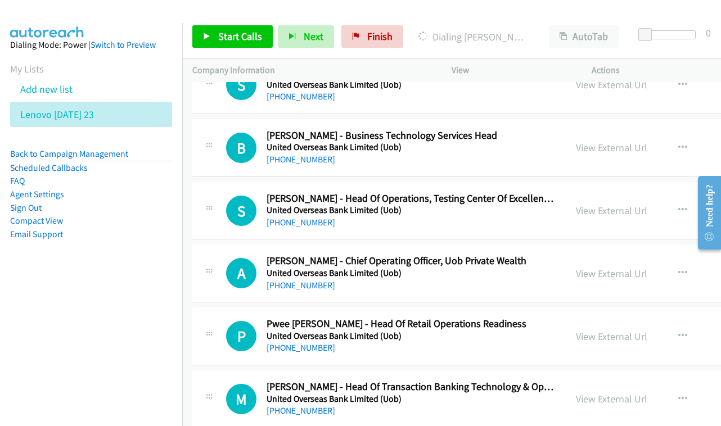
scroll to position [12647, 0]
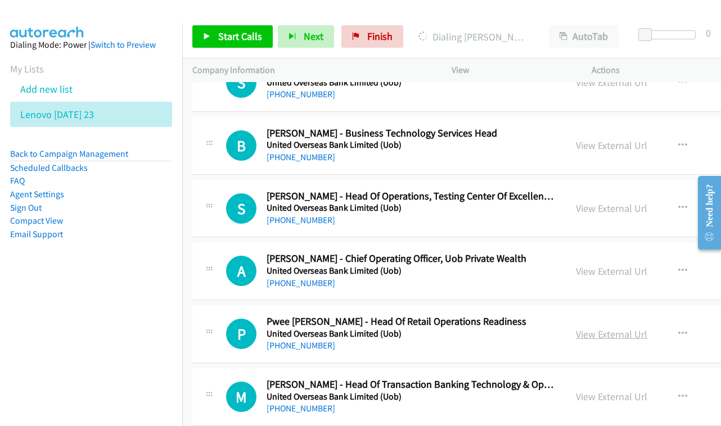
click at [600, 328] on link "View External Url" at bounding box center [611, 334] width 71 height 13
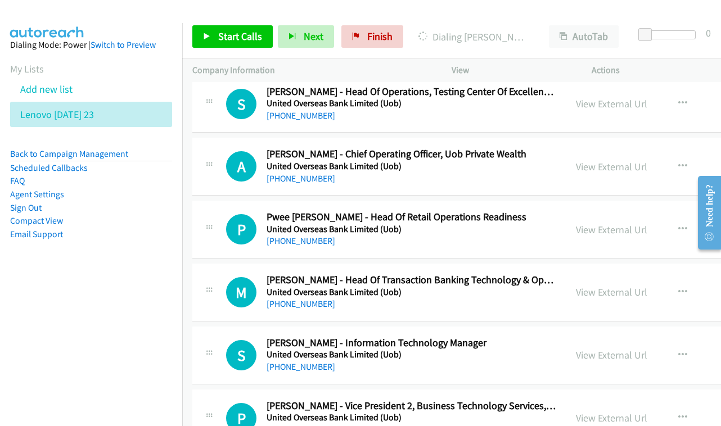
scroll to position [12773, 0]
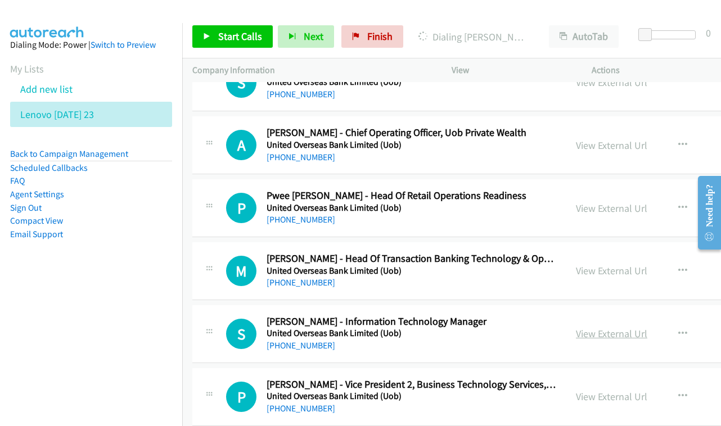
click at [603, 327] on link "View External Url" at bounding box center [611, 333] width 71 height 13
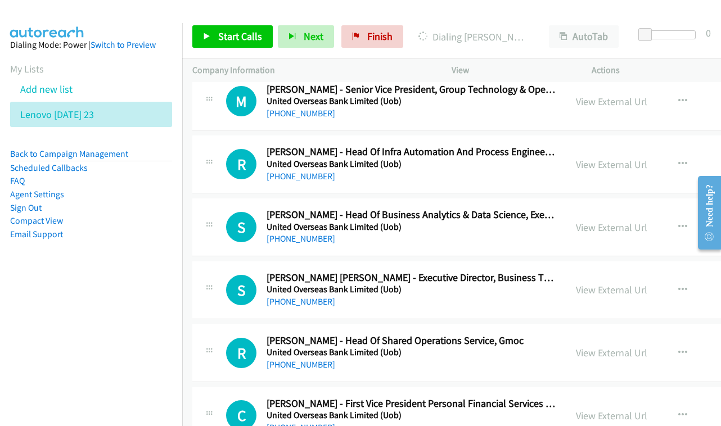
scroll to position [13153, 0]
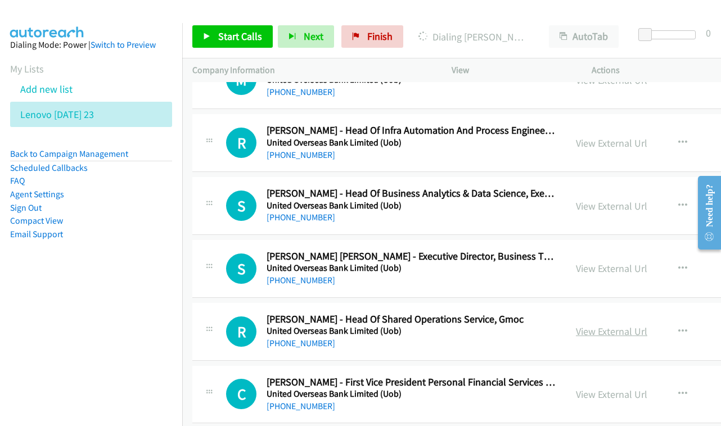
click at [594, 325] on link "View External Url" at bounding box center [611, 331] width 71 height 13
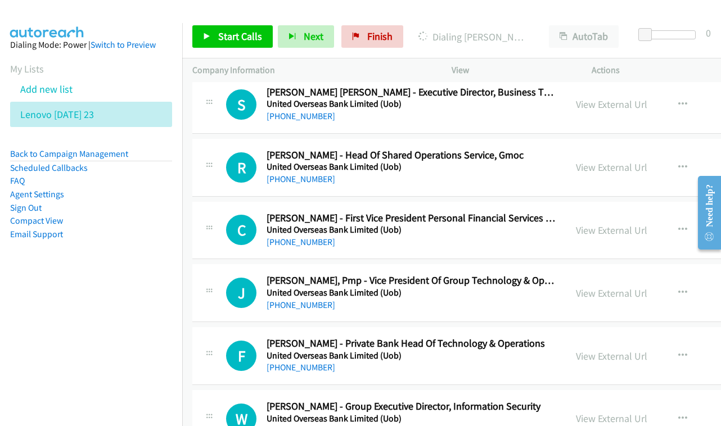
scroll to position [13336, 0]
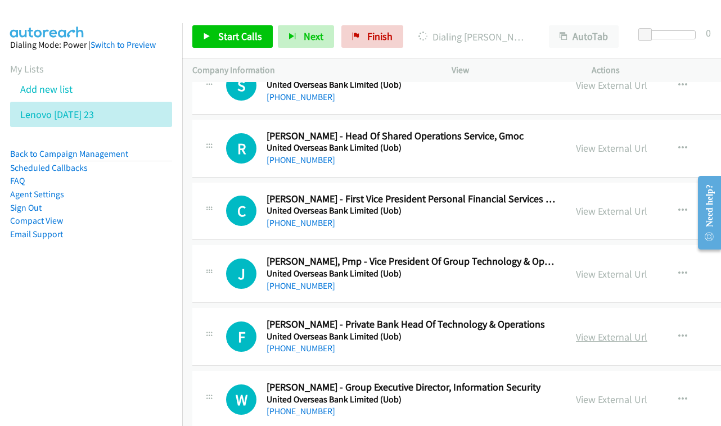
click at [605, 331] on link "View External Url" at bounding box center [611, 337] width 71 height 13
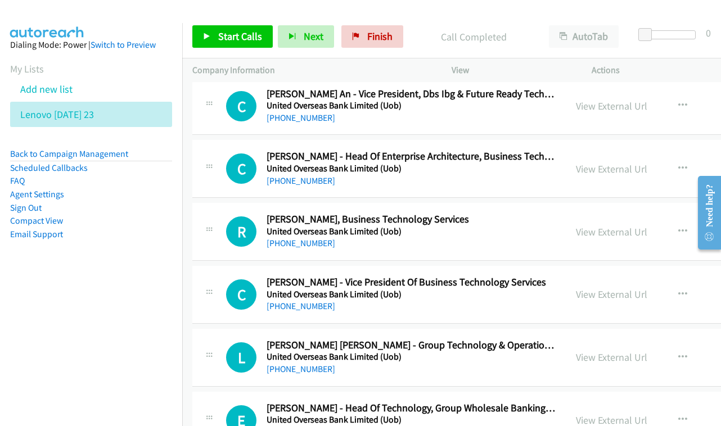
scroll to position [13758, 0]
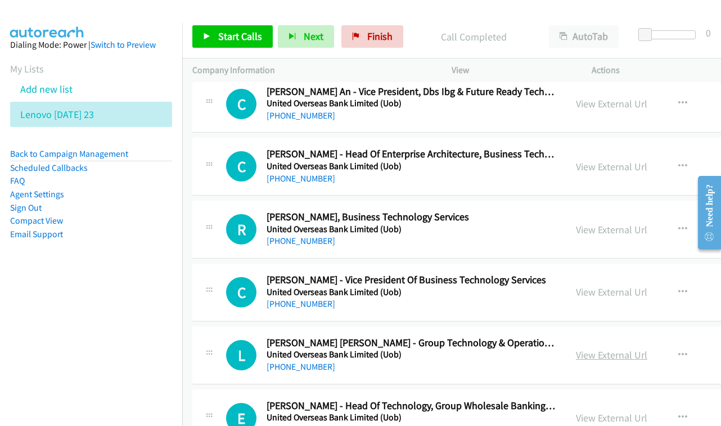
click at [582, 349] on link "View External Url" at bounding box center [611, 355] width 71 height 13
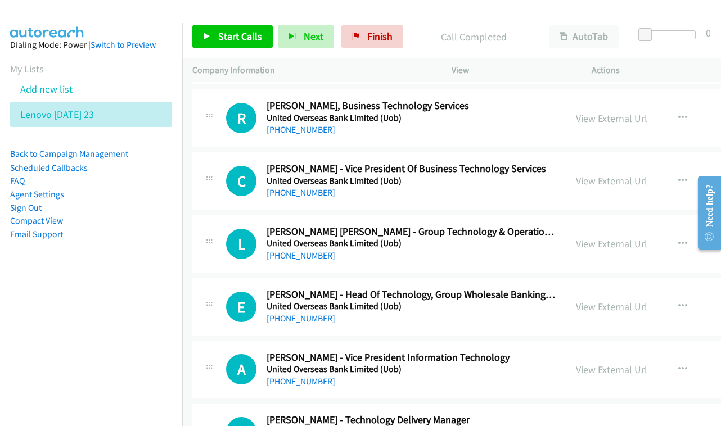
scroll to position [13872, 0]
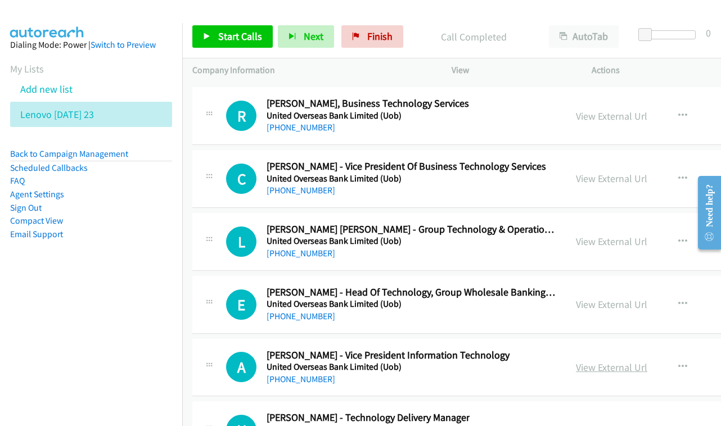
click at [607, 361] on link "View External Url" at bounding box center [611, 367] width 71 height 13
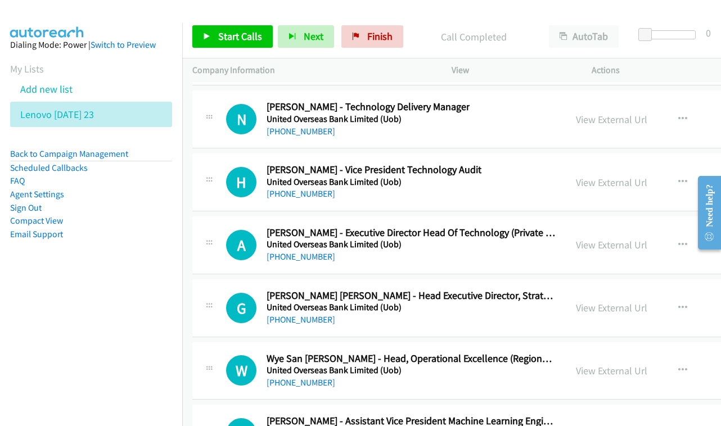
scroll to position [14185, 0]
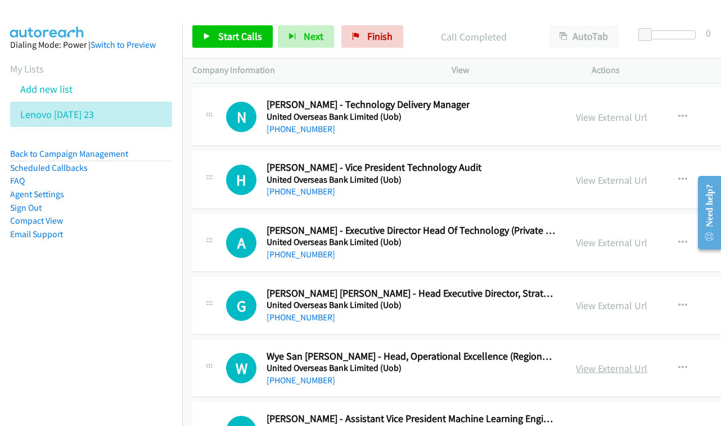
click at [593, 362] on link "View External Url" at bounding box center [611, 368] width 71 height 13
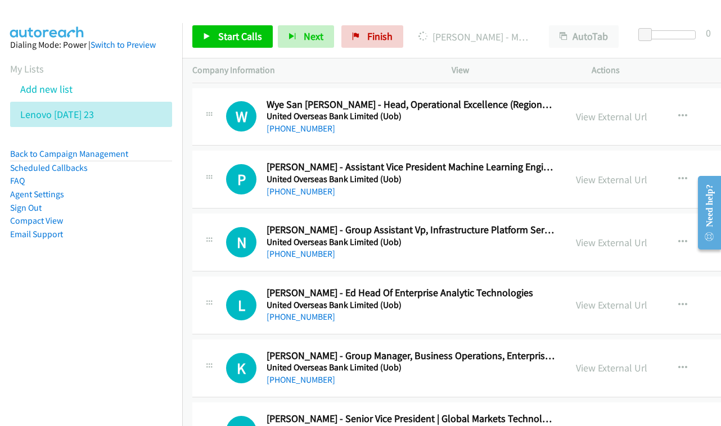
scroll to position [14450, 0]
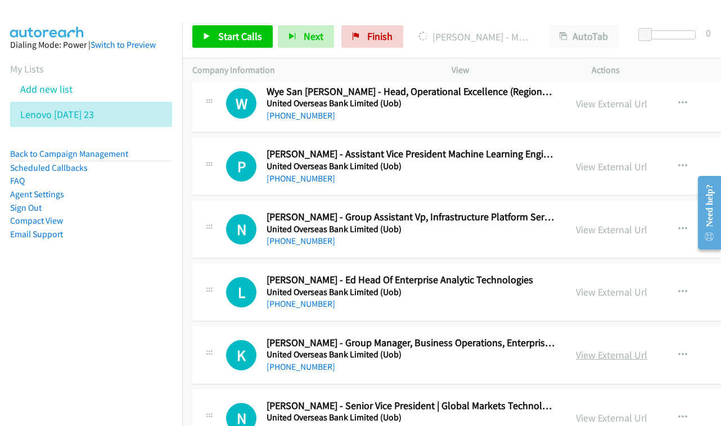
click at [588, 349] on link "View External Url" at bounding box center [611, 355] width 71 height 13
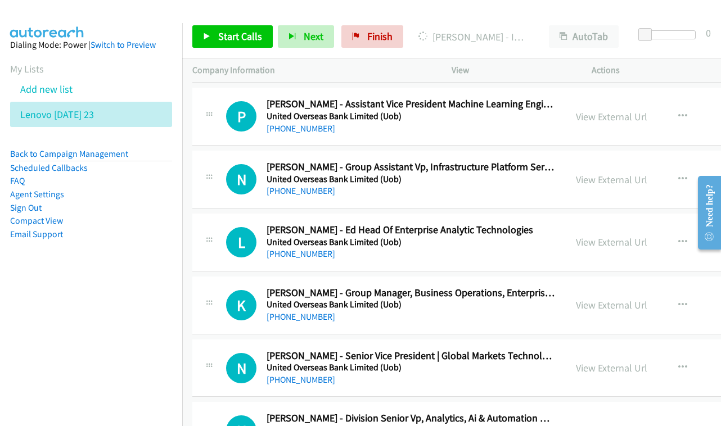
scroll to position [14500, 0]
click at [609, 362] on link "View External Url" at bounding box center [611, 368] width 71 height 13
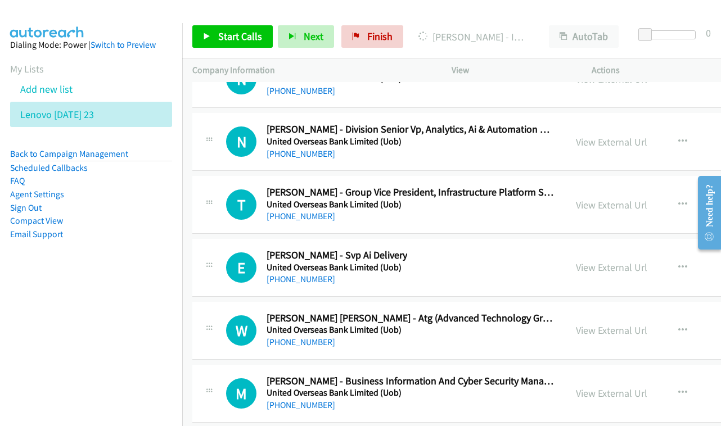
scroll to position [14792, 0]
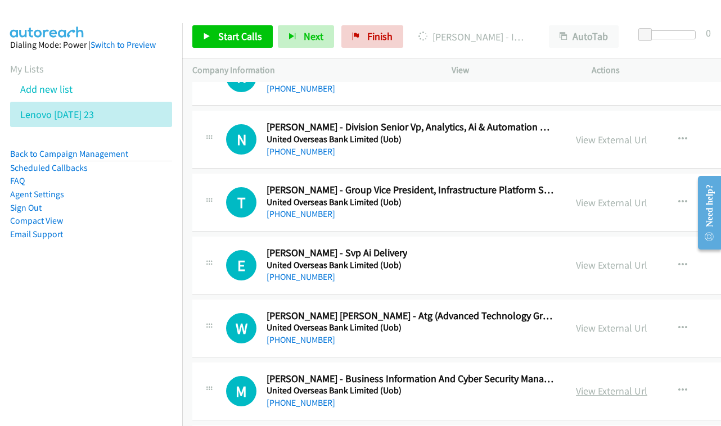
click at [599, 385] on link "View External Url" at bounding box center [611, 391] width 71 height 13
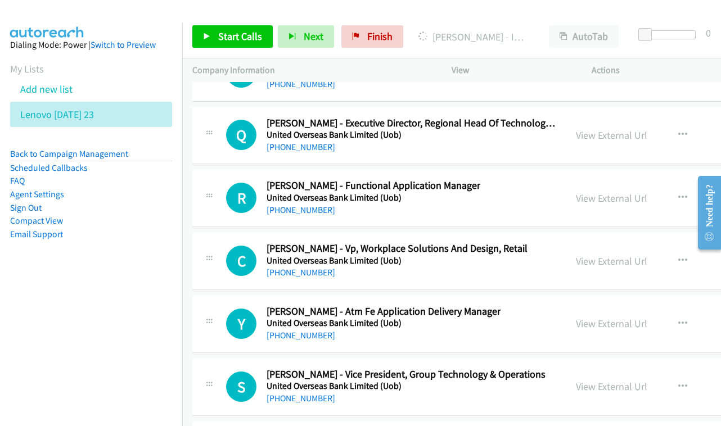
scroll to position [15130, 0]
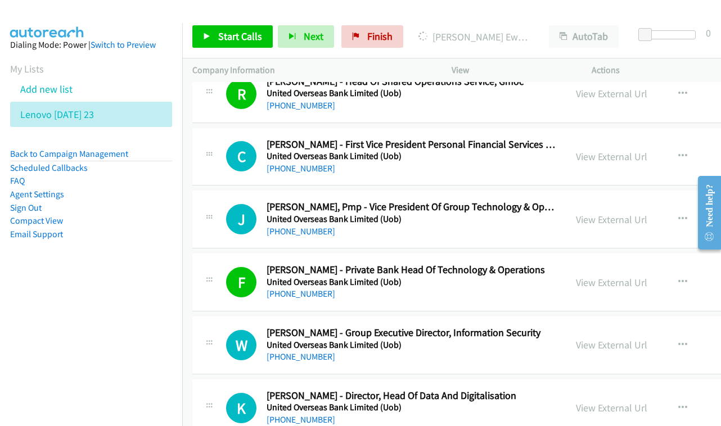
scroll to position [13369, 0]
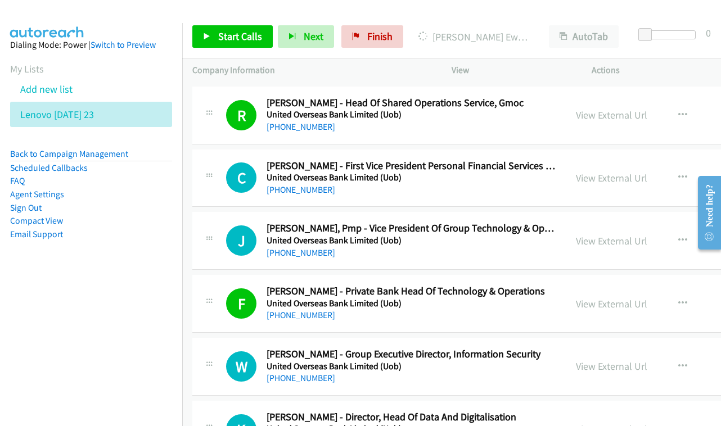
click at [603, 359] on div "View External Url" at bounding box center [611, 366] width 71 height 15
click at [598, 360] on link "View External Url" at bounding box center [611, 366] width 71 height 13
click at [605, 423] on link "View External Url" at bounding box center [611, 429] width 71 height 13
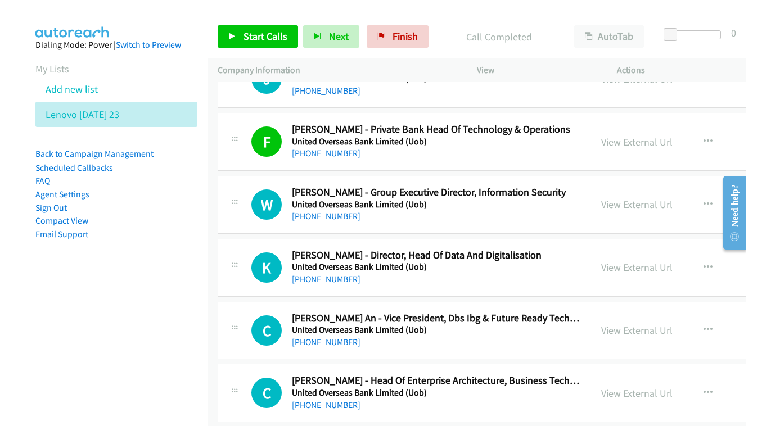
scroll to position [13550, 0]
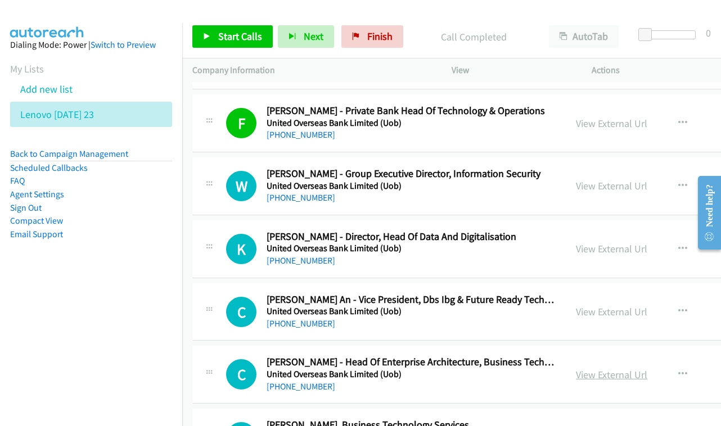
click at [588, 368] on link "View External Url" at bounding box center [611, 374] width 71 height 13
